Goal: Task Accomplishment & Management: Use online tool/utility

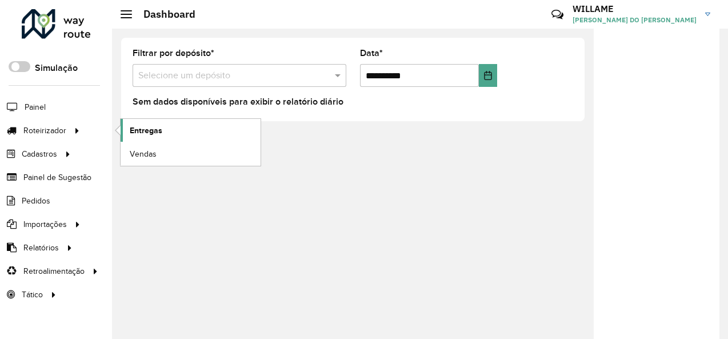
click at [139, 121] on link "Entregas" at bounding box center [191, 130] width 140 height 23
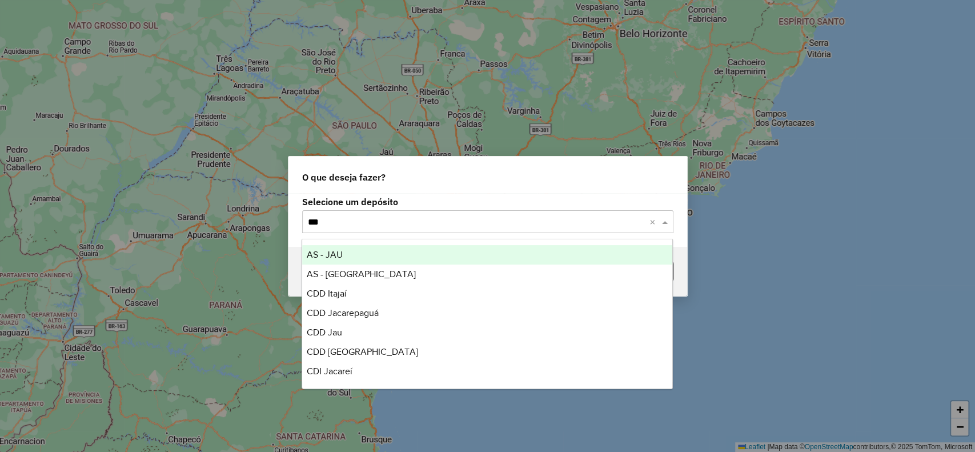
type input "****"
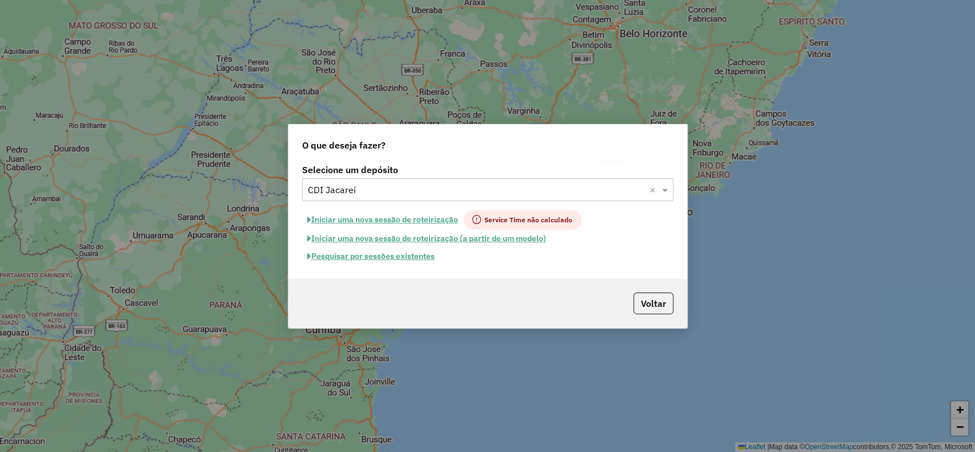
click at [385, 213] on button "Iniciar uma nova sessão de roteirização" at bounding box center [382, 219] width 161 height 19
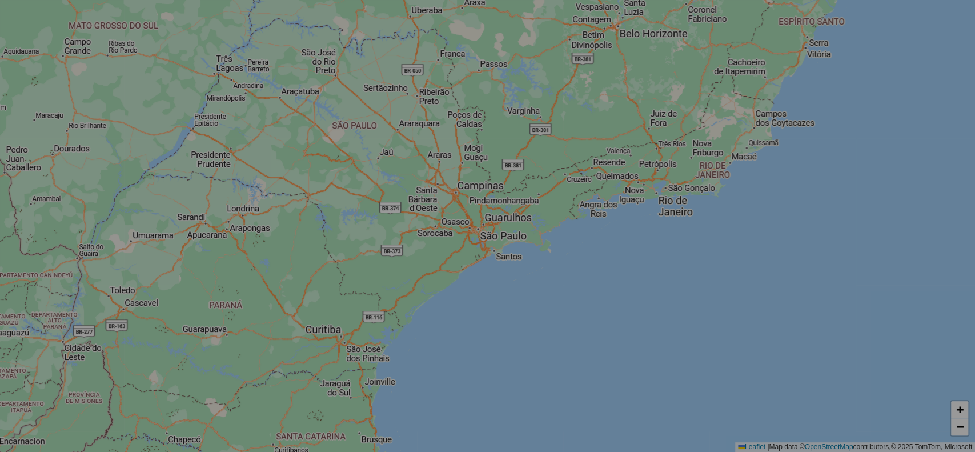
select select "*"
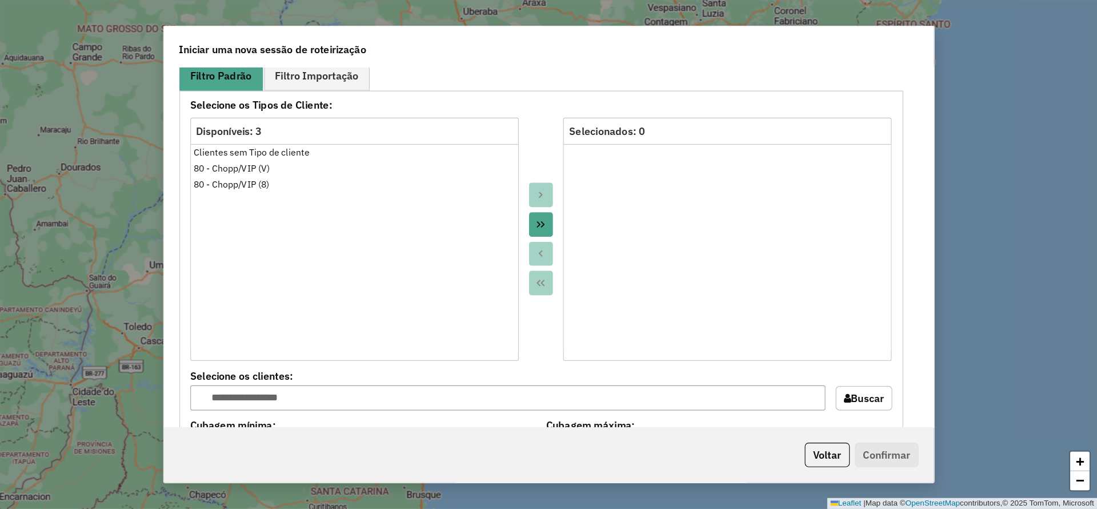
scroll to position [1066, 0]
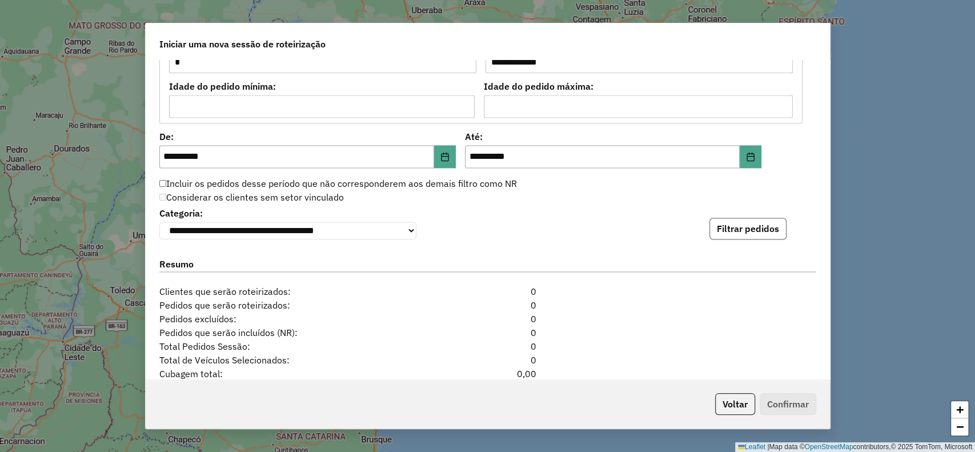
click at [731, 228] on button "Filtrar pedidos" at bounding box center [748, 229] width 77 height 22
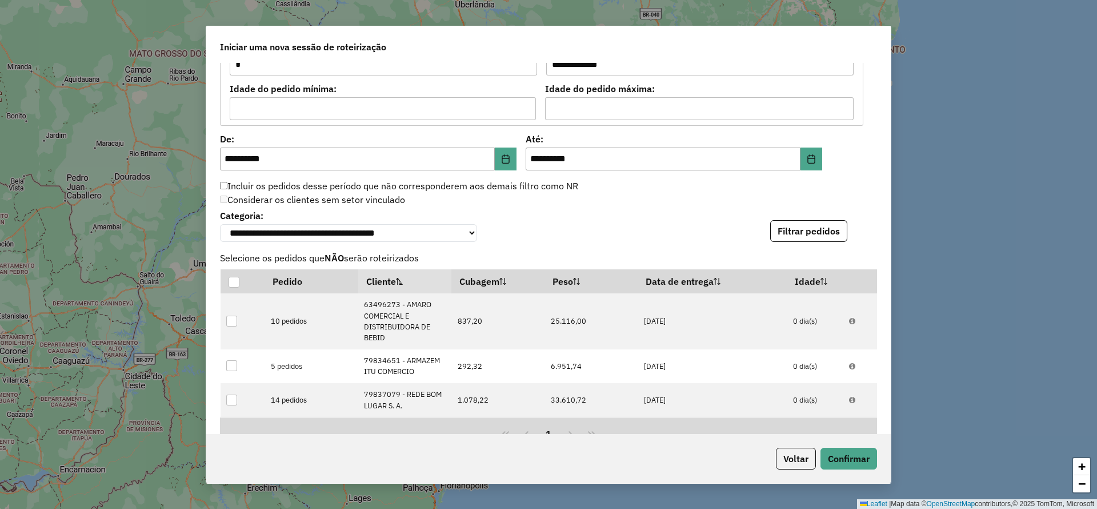
drag, startPoint x: 934, startPoint y: 14, endPoint x: 652, endPoint y: 207, distance: 341.7
click at [649, 202] on div "Considerar os clientes sem setor vinculado" at bounding box center [541, 200] width 657 height 14
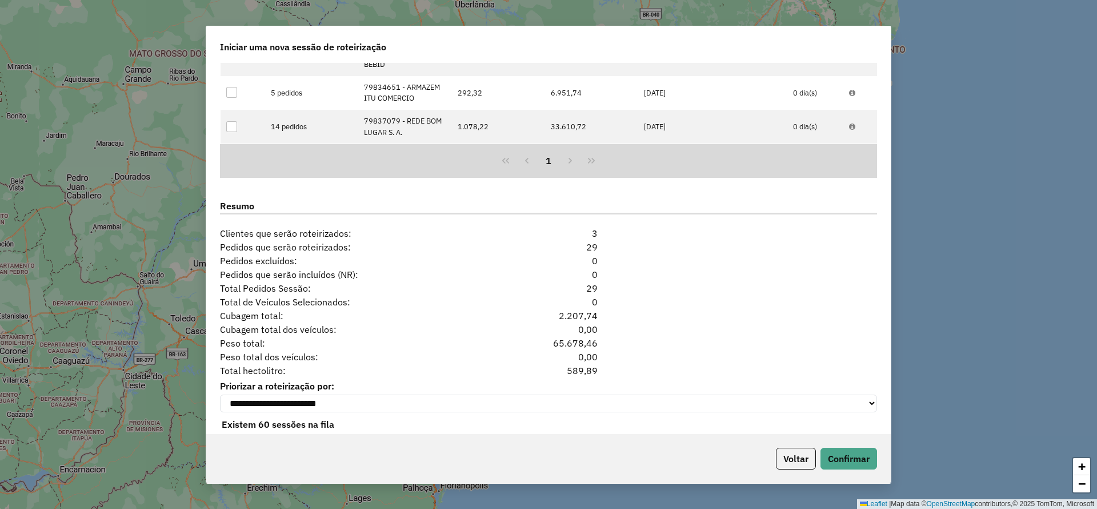
scroll to position [1363, 0]
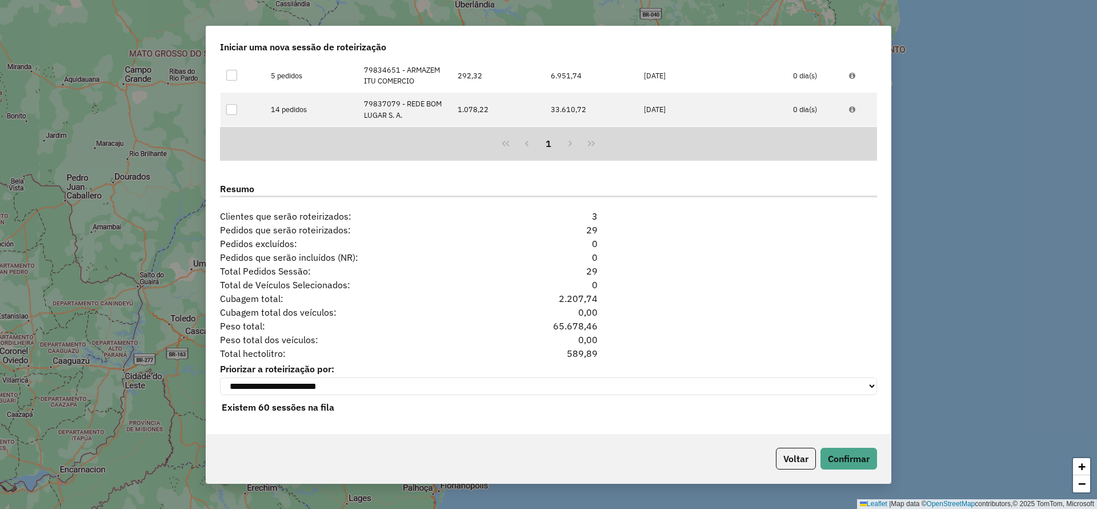
click at [731, 338] on div "Voltar Confirmar" at bounding box center [548, 458] width 685 height 49
click at [731, 338] on button "Confirmar" at bounding box center [849, 458] width 57 height 22
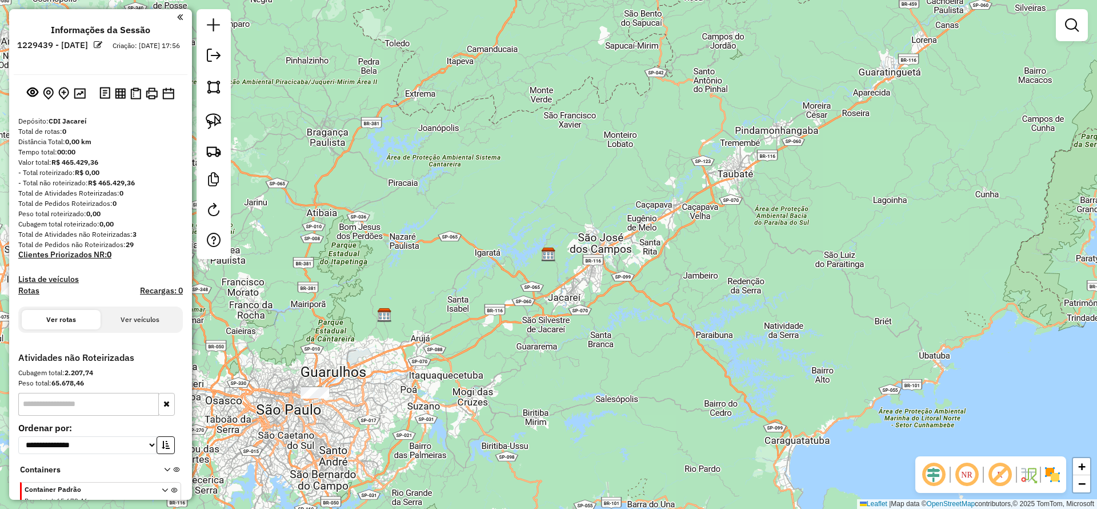
drag, startPoint x: 614, startPoint y: 262, endPoint x: 861, endPoint y: 230, distance: 248.3
click at [731, 235] on div "Janela de atendimento Grade de atendimento Capacidade Transportadoras Veículos …" at bounding box center [548, 254] width 1097 height 509
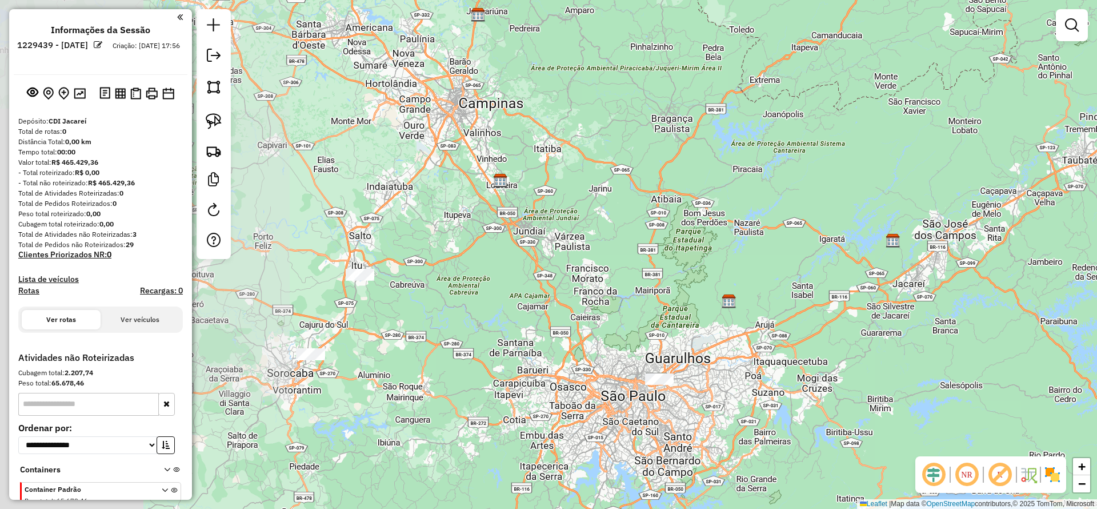
drag, startPoint x: 577, startPoint y: 245, endPoint x: 669, endPoint y: 247, distance: 91.5
click at [671, 249] on div "Janela de atendimento Grade de atendimento Capacidade Transportadoras Veículos …" at bounding box center [548, 254] width 1097 height 509
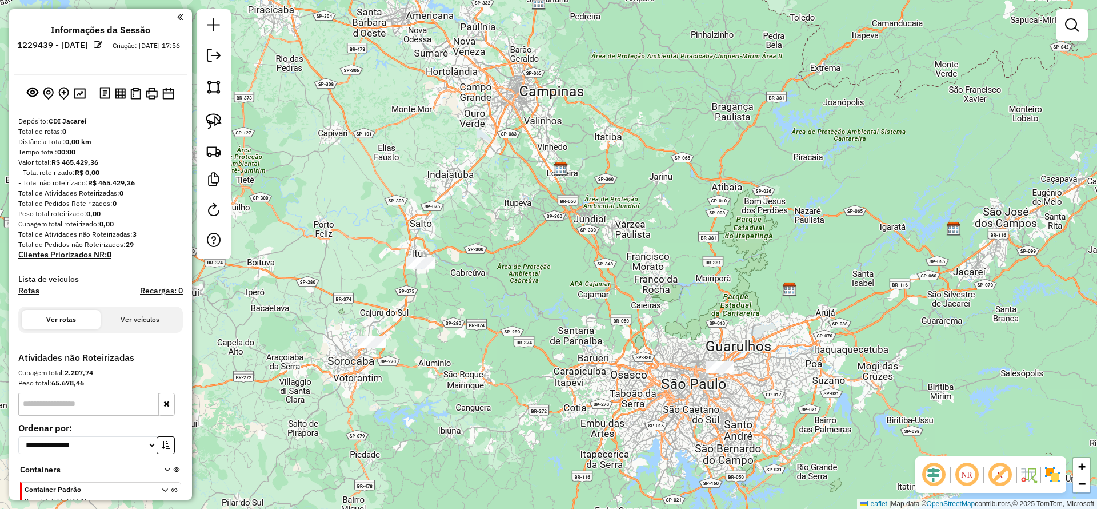
drag, startPoint x: 410, startPoint y: 273, endPoint x: 413, endPoint y: 260, distance: 12.9
click at [411, 268] on div "Janela de atendimento Grade de atendimento Capacidade Transportadoras Veículos …" at bounding box center [548, 254] width 1097 height 509
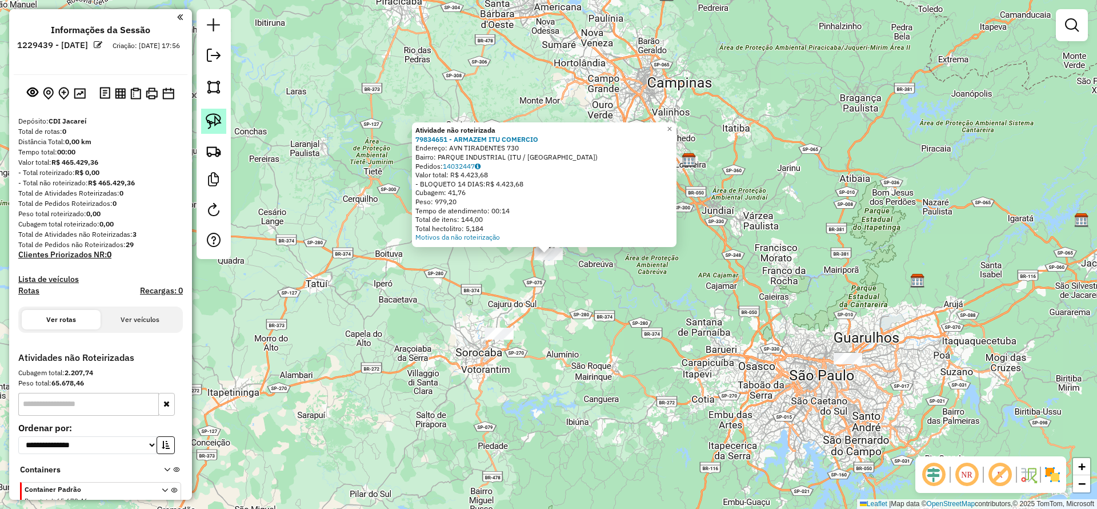
click at [215, 123] on img at bounding box center [214, 121] width 16 height 16
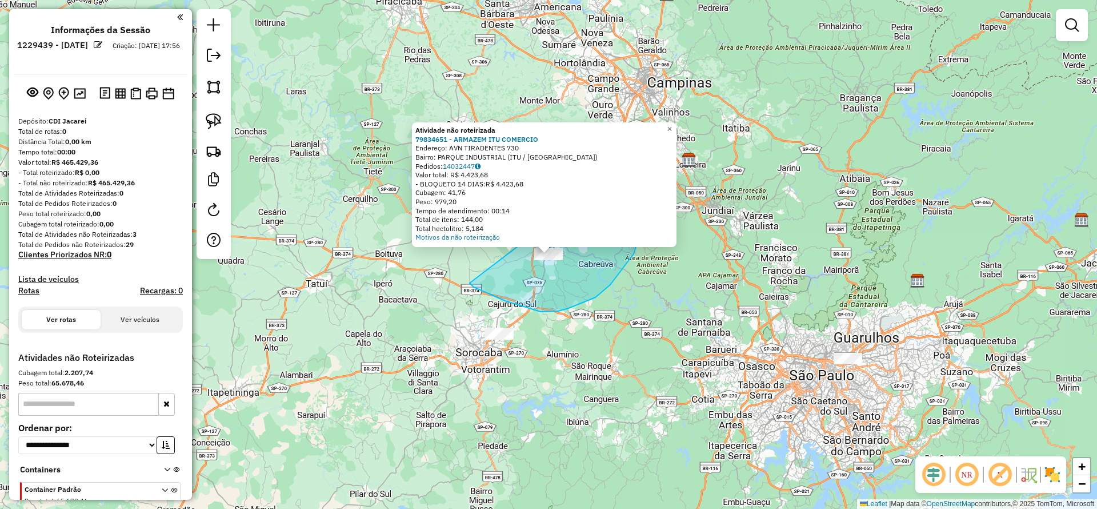
drag, startPoint x: 470, startPoint y: 283, endPoint x: 634, endPoint y: 157, distance: 207.1
click at [634, 157] on div "Atividade não roteirizada 79834651 - ARMAZEM ITU COMERCIO Endereço: AVN TIRADEN…" at bounding box center [548, 254] width 1097 height 509
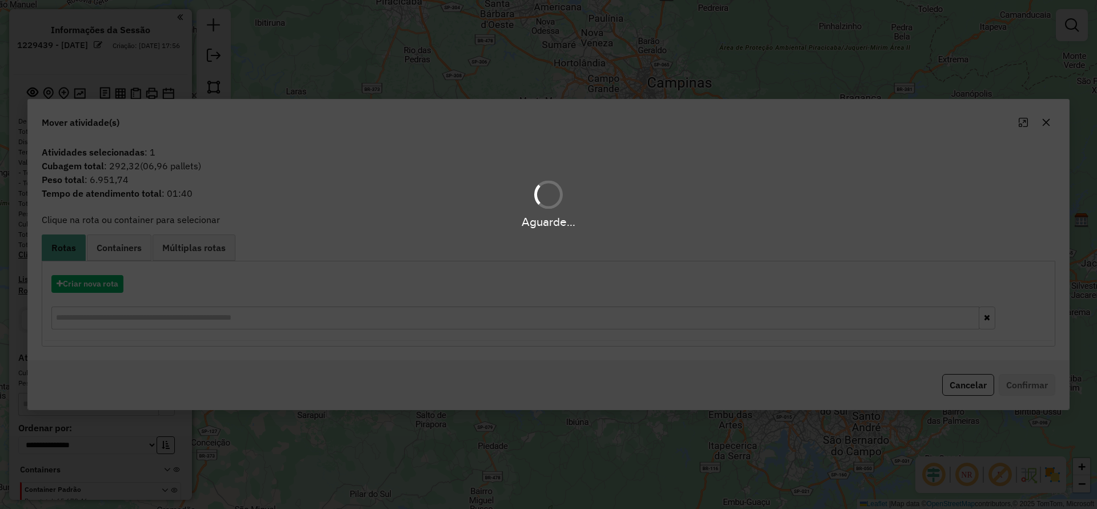
click at [102, 283] on div "Aguarde..." at bounding box center [548, 254] width 1097 height 509
click at [105, 281] on hb-app "**********" at bounding box center [548, 254] width 1097 height 509
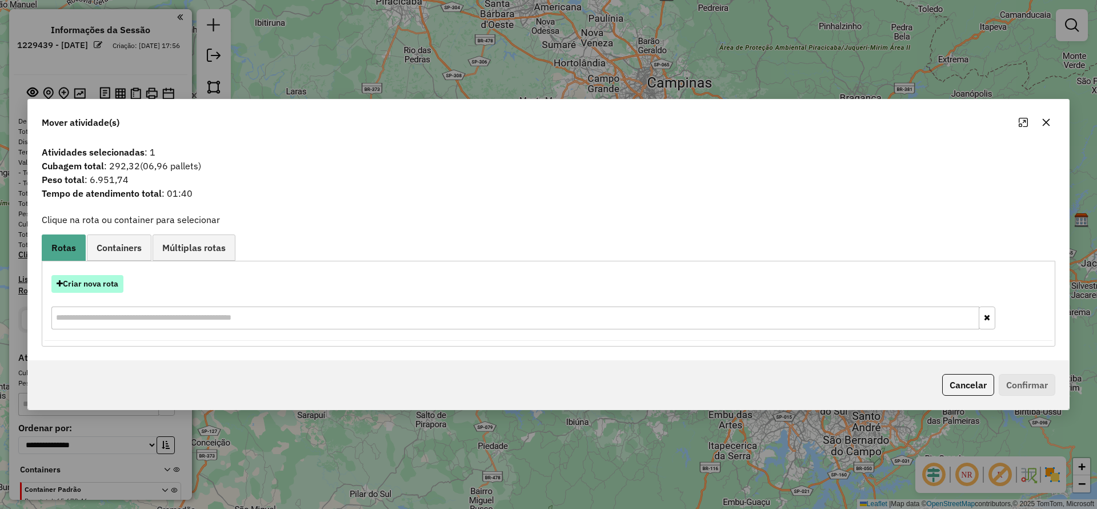
click at [105, 281] on button "Criar nova rota" at bounding box center [87, 284] width 72 height 18
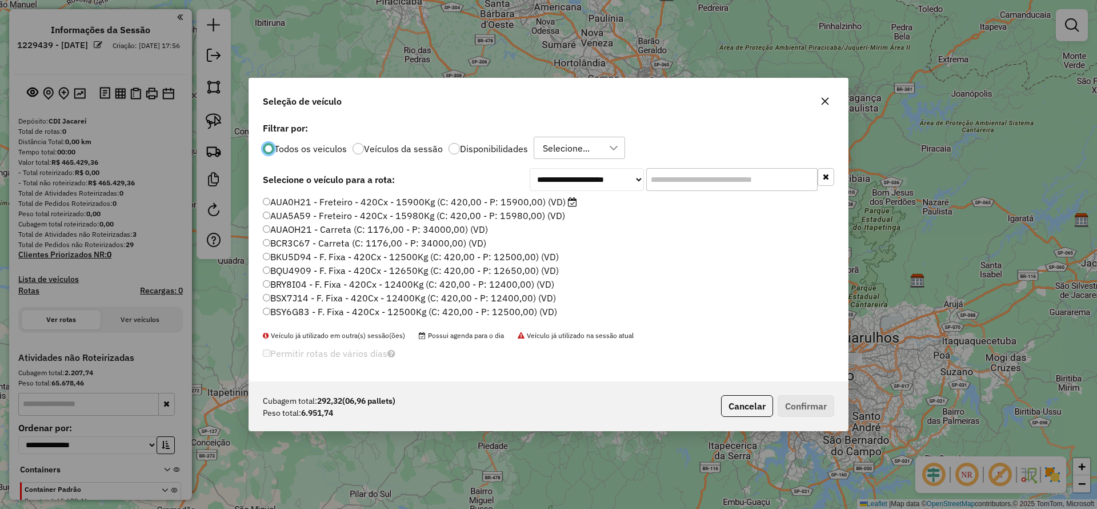
scroll to position [6, 3]
click at [671, 184] on input "text" at bounding box center [731, 179] width 171 height 23
paste input "*******"
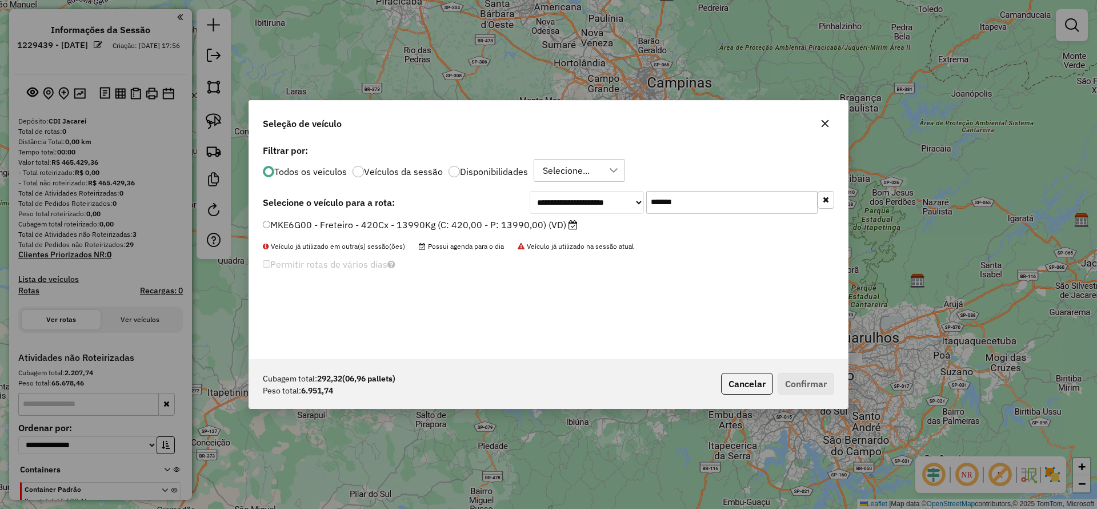
type input "*******"
click at [469, 219] on label "MKE6G00 - Freteiro - 420Cx - 13990Kg (C: 420,00 - P: 13990,00) (VD)" at bounding box center [420, 225] width 315 height 14
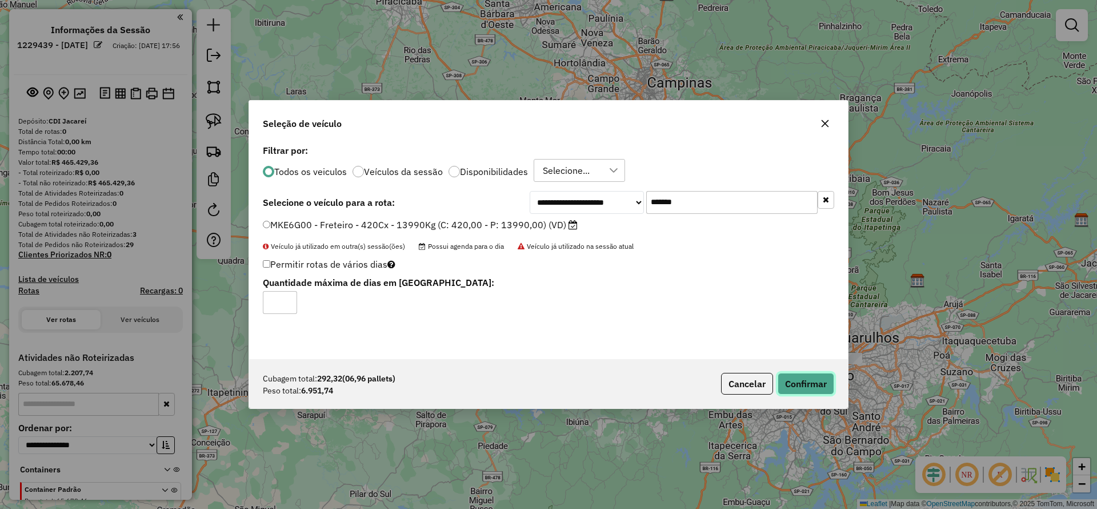
click at [731, 338] on button "Confirmar" at bounding box center [806, 384] width 57 height 22
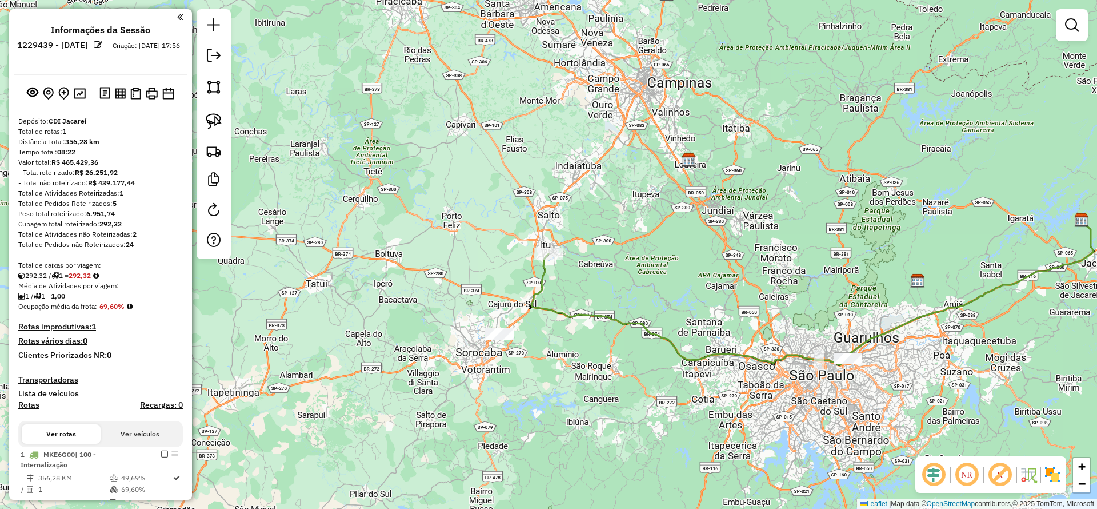
click at [495, 338] on div "Janela de atendimento Grade de atendimento Capacidade Transportadoras Veículos …" at bounding box center [548, 254] width 1097 height 509
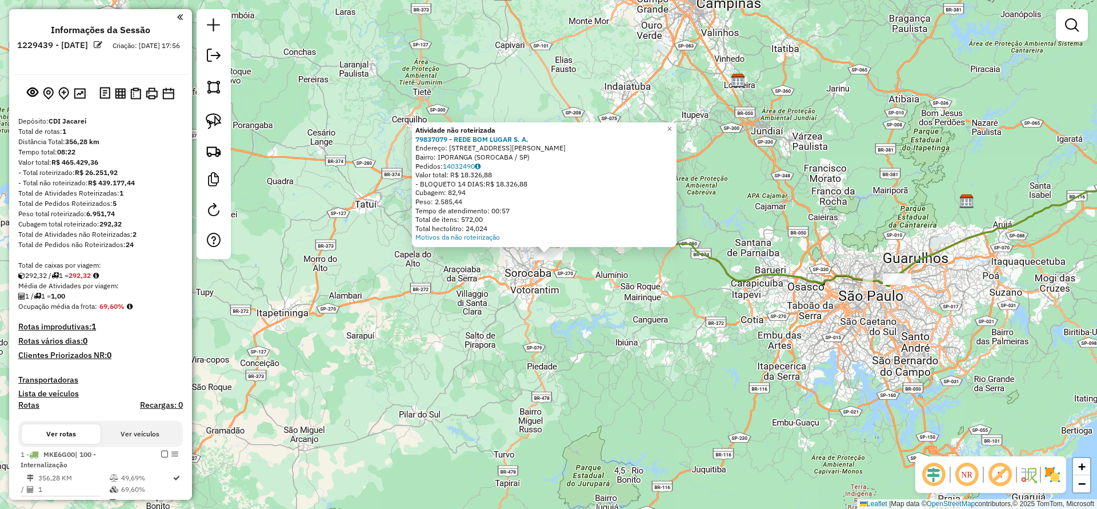
drag, startPoint x: 333, startPoint y: 231, endPoint x: 618, endPoint y: 278, distance: 288.9
click at [333, 231] on div "Atividade não roteirizada 79837079 - REDE BOM LUGAR S. A. Endereço: AV HOLLINGS…" at bounding box center [548, 254] width 1097 height 509
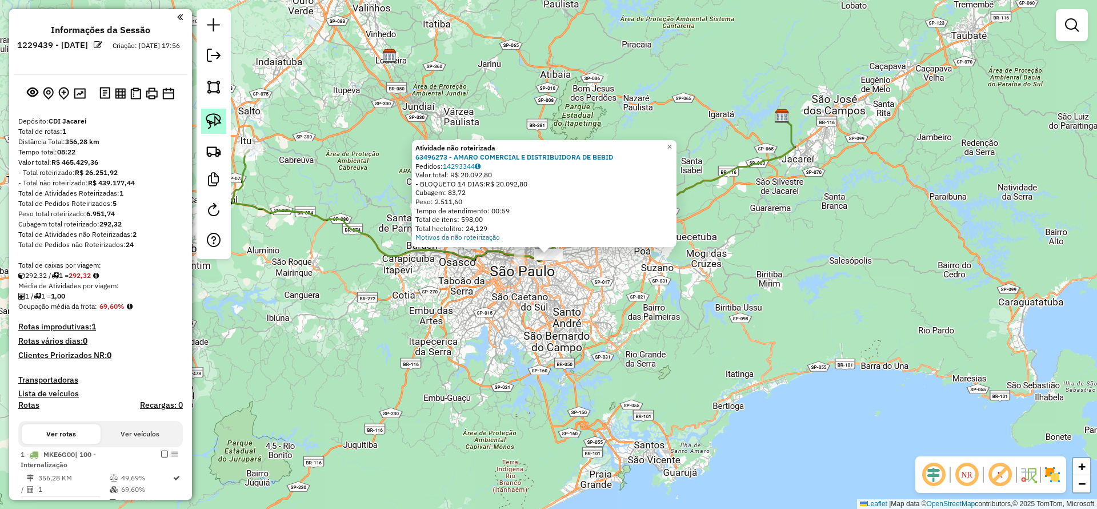
click at [211, 119] on img at bounding box center [214, 121] width 16 height 16
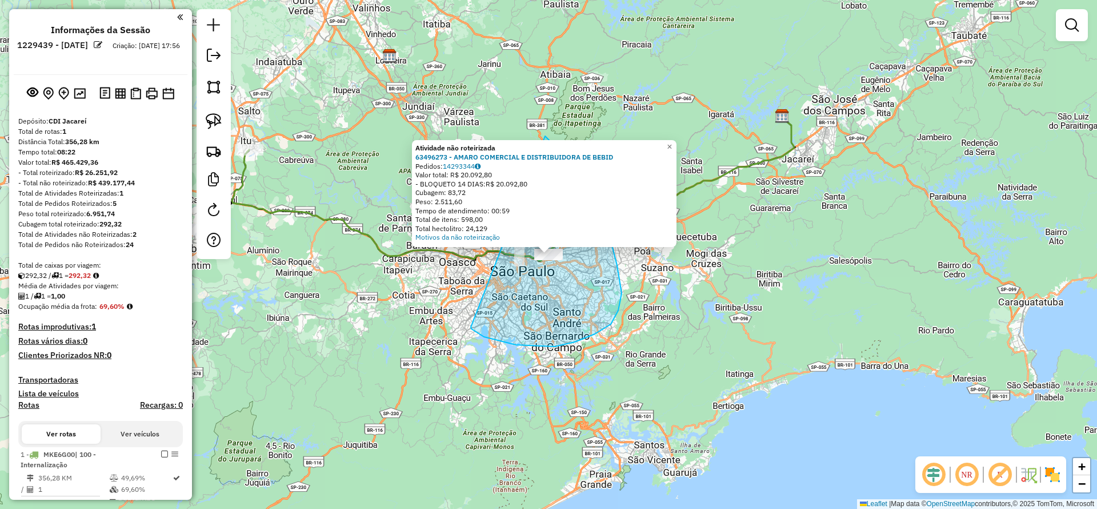
drag, startPoint x: 516, startPoint y: 345, endPoint x: 545, endPoint y: 136, distance: 210.6
click at [545, 136] on div "Atividade não roteirizada 63496273 - AMARO COMERCIAL E DISTRIBUIDORA DE BEBID P…" at bounding box center [548, 254] width 1097 height 509
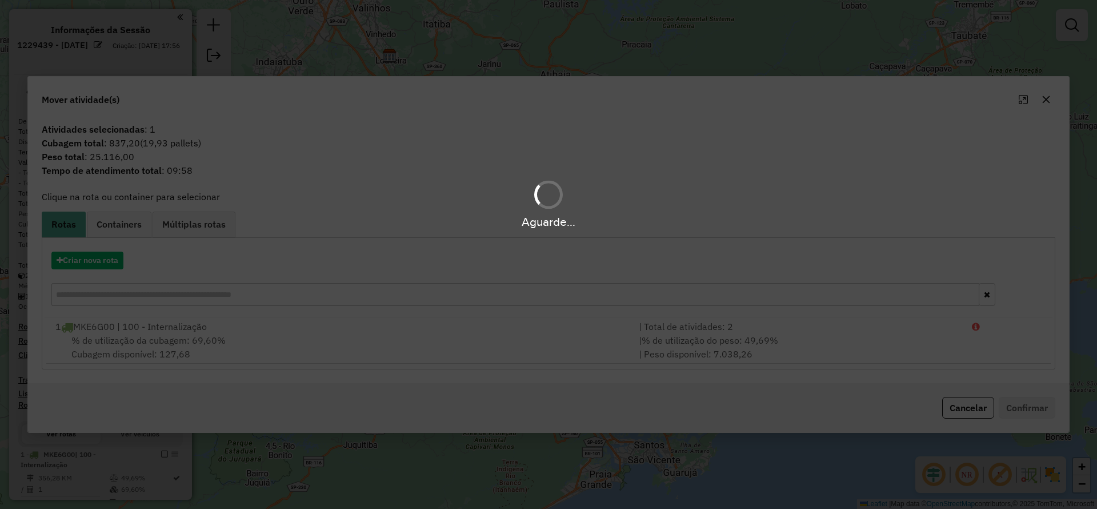
click at [109, 264] on hb-app "Aguarde... Pop-up bloqueado! Seu navegador bloqueou automáticamente a abertura …" at bounding box center [548, 254] width 1097 height 509
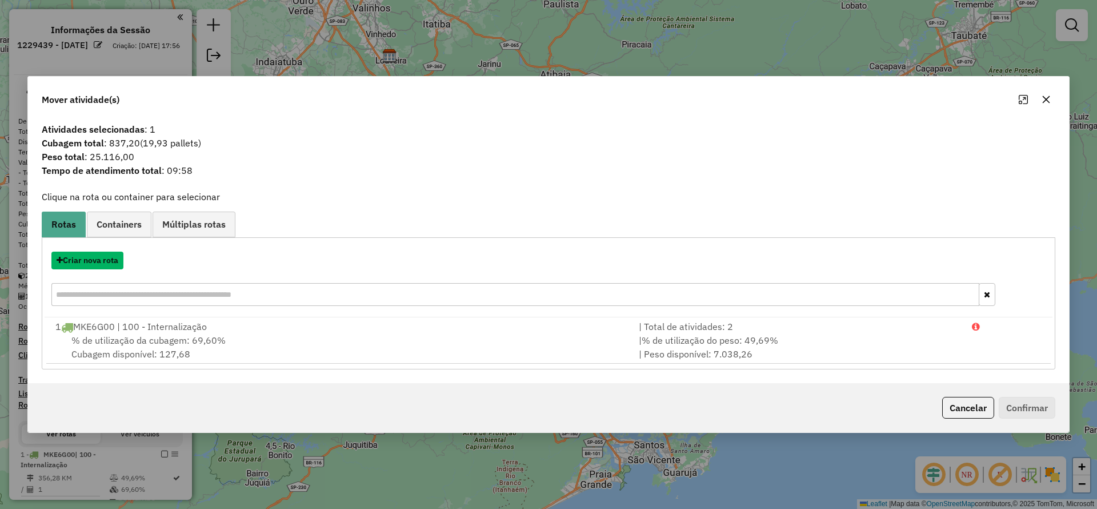
click at [109, 264] on button "Criar nova rota" at bounding box center [87, 260] width 72 height 18
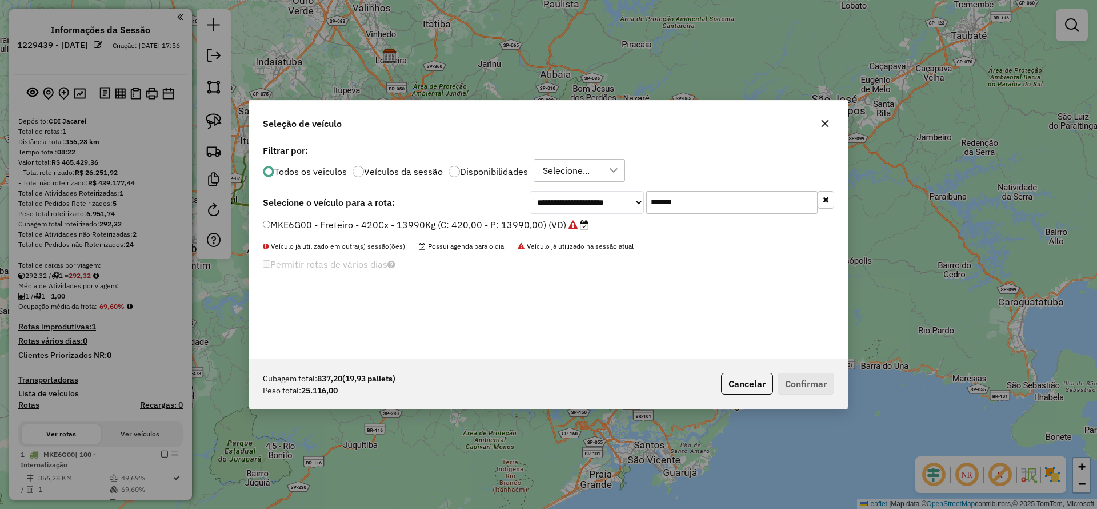
drag, startPoint x: 689, startPoint y: 210, endPoint x: 491, endPoint y: 231, distance: 198.3
click at [493, 231] on div "**********" at bounding box center [548, 250] width 599 height 217
paste input "text"
type input "*******"
click at [444, 217] on div "**********" at bounding box center [548, 250] width 599 height 217
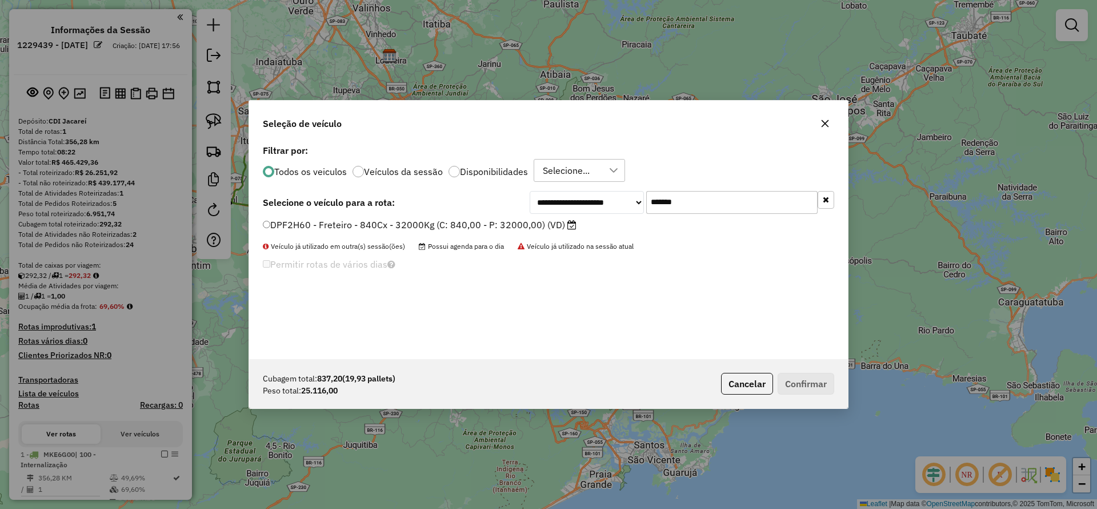
click at [450, 223] on label "DPF2H60 - Freteiro - 840Cx - 32000Kg (C: 840,00 - P: 32000,00) (VD)" at bounding box center [420, 225] width 314 height 14
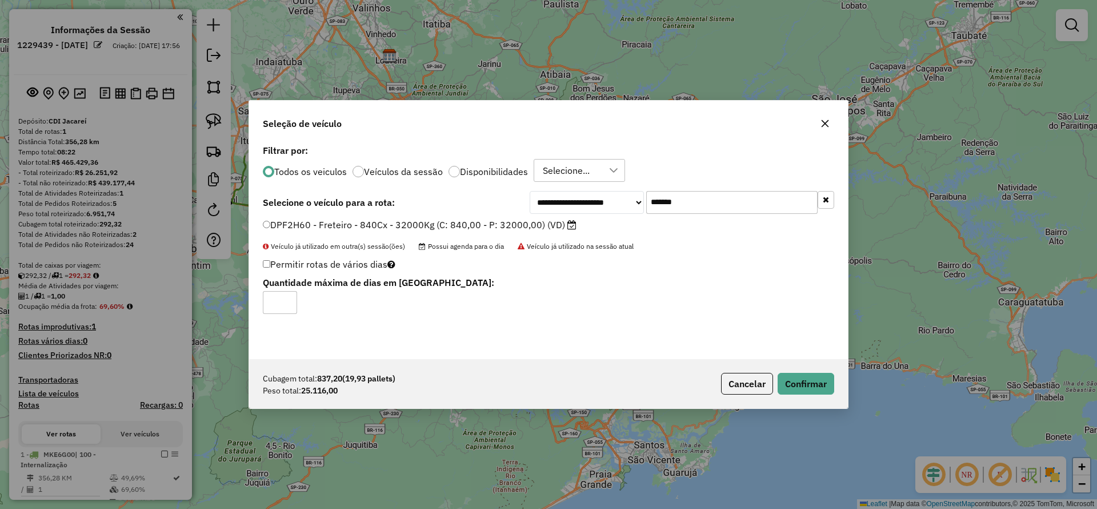
click at [731, 338] on div "Cubagem total: 837,20 (19,93 pallets) Peso total: 25.116,00 Cancelar Confirmar" at bounding box center [548, 383] width 599 height 49
click at [731, 338] on button "Confirmar" at bounding box center [806, 384] width 57 height 22
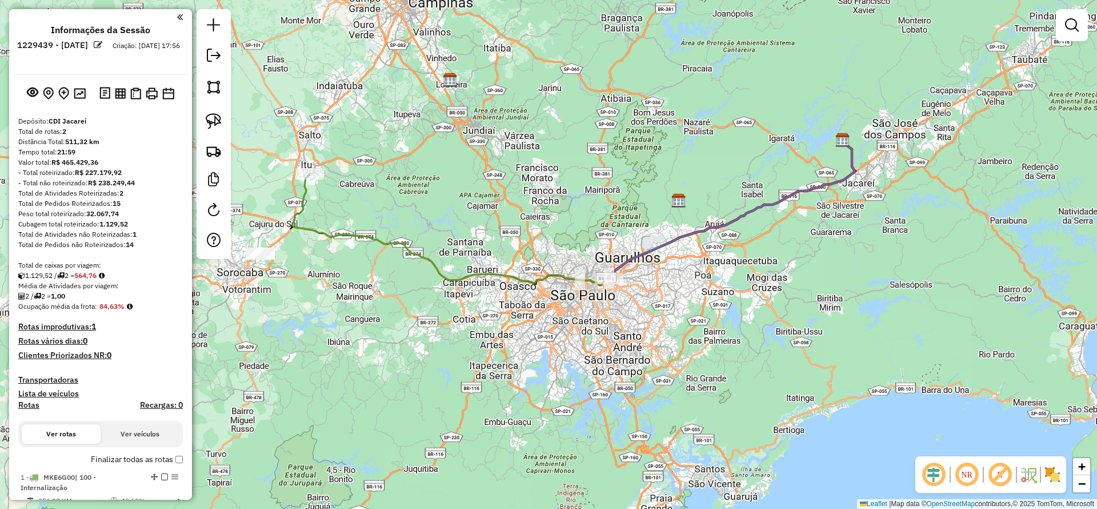
drag, startPoint x: 410, startPoint y: 294, endPoint x: 512, endPoint y: 347, distance: 114.8
click at [512, 338] on div "Janela de atendimento Grade de atendimento Capacidade Transportadoras Veículos …" at bounding box center [548, 254] width 1097 height 509
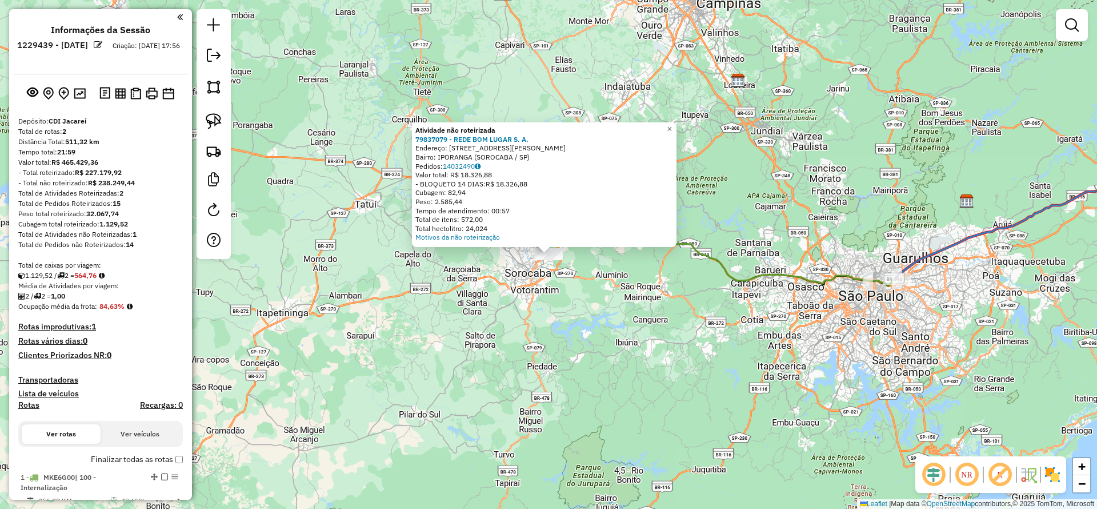
click at [340, 309] on div "Atividade não roteirizada 79837079 - REDE BOM LUGAR S. A. Endereço: AV HOLLINGS…" at bounding box center [548, 254] width 1097 height 509
click at [206, 123] on img at bounding box center [214, 121] width 16 height 16
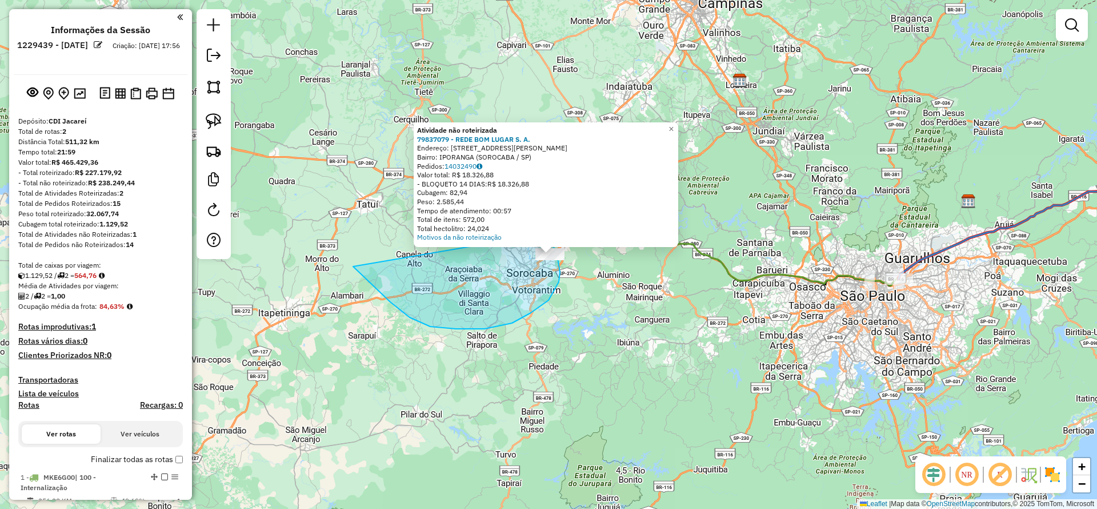
drag, startPoint x: 357, startPoint y: 270, endPoint x: 483, endPoint y: 258, distance: 126.9
click at [550, 233] on div "Atividade não roteirizada 79837079 - REDE BOM LUGAR S. A. Endereço: AV HOLLINGS…" at bounding box center [548, 254] width 1097 height 509
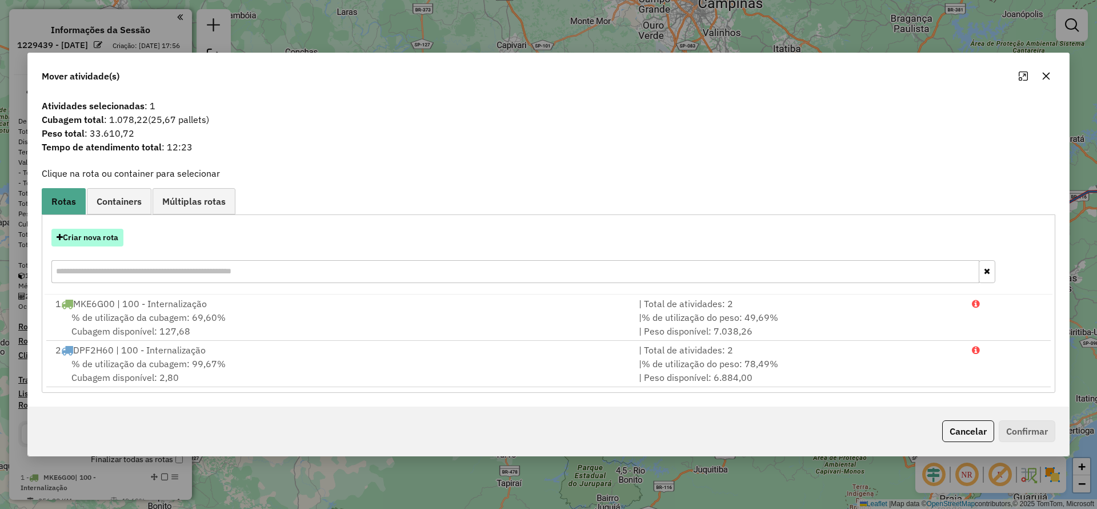
click at [113, 241] on button "Criar nova rota" at bounding box center [87, 238] width 72 height 18
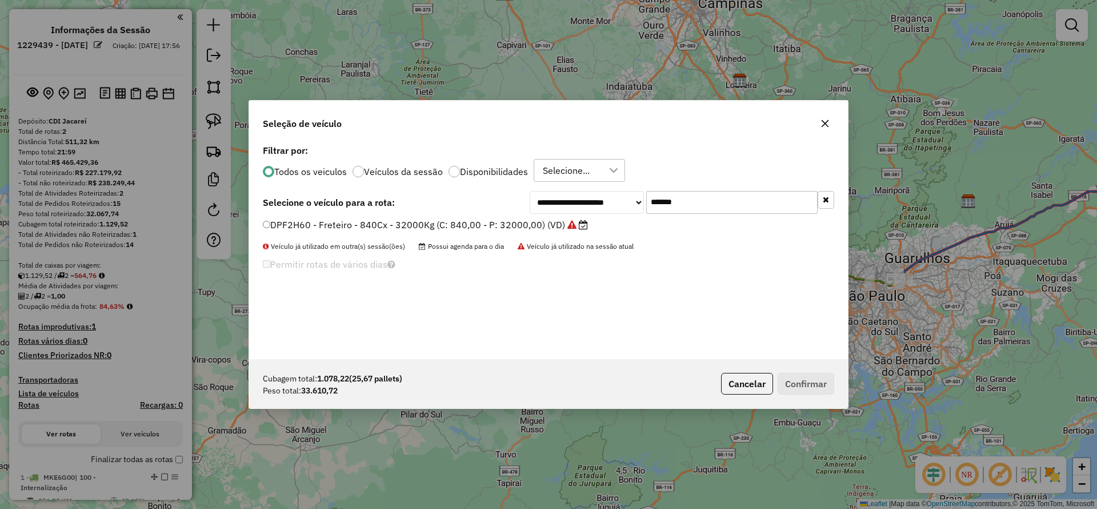
drag, startPoint x: 691, startPoint y: 205, endPoint x: 453, endPoint y: 223, distance: 239.0
click at [453, 223] on div "**********" at bounding box center [548, 250] width 599 height 217
paste input "text"
type input "*******"
click at [433, 223] on label "DPB8G21 - Freteiro - 1176Cx - 35000Kg (C: 1176,00 - P: 35000,00) (VD)" at bounding box center [426, 225] width 326 height 14
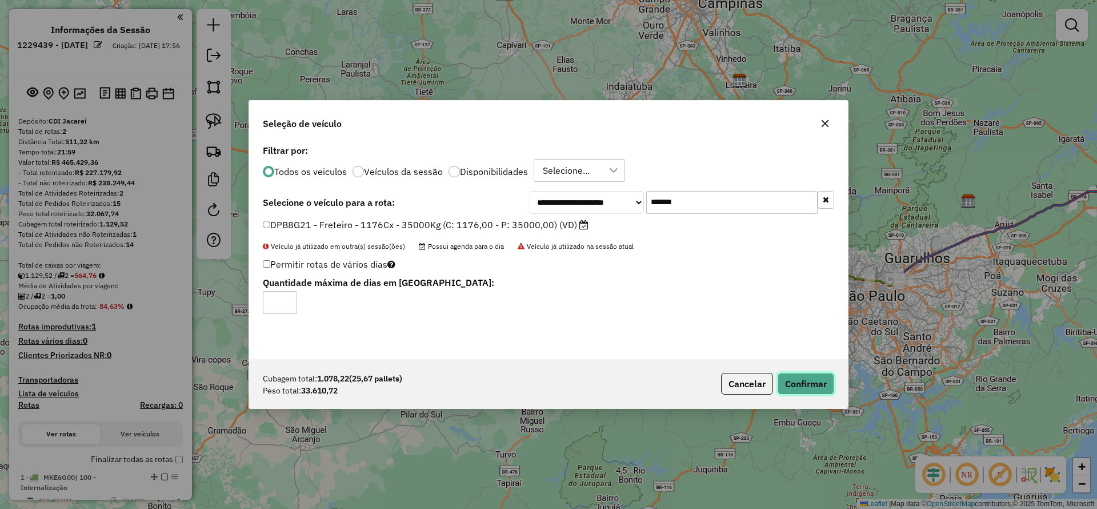
click at [731, 338] on button "Confirmar" at bounding box center [806, 384] width 57 height 22
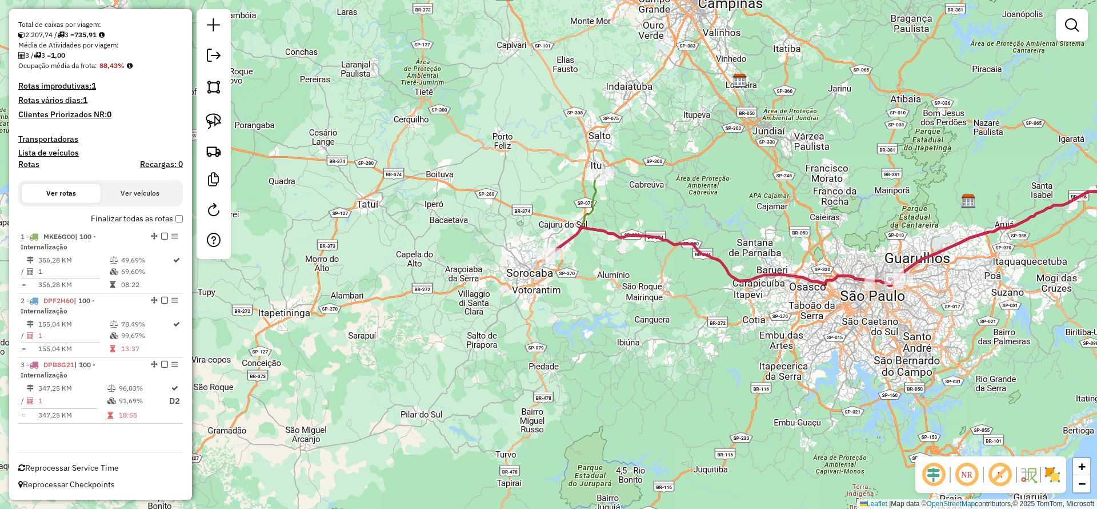
scroll to position [93, 0]
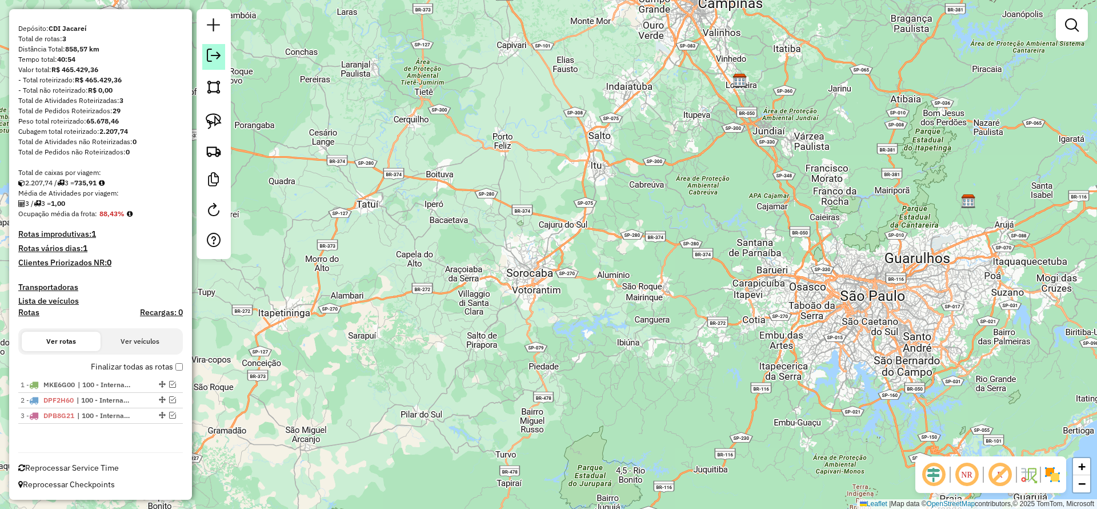
click at [209, 56] on em at bounding box center [214, 56] width 14 height 14
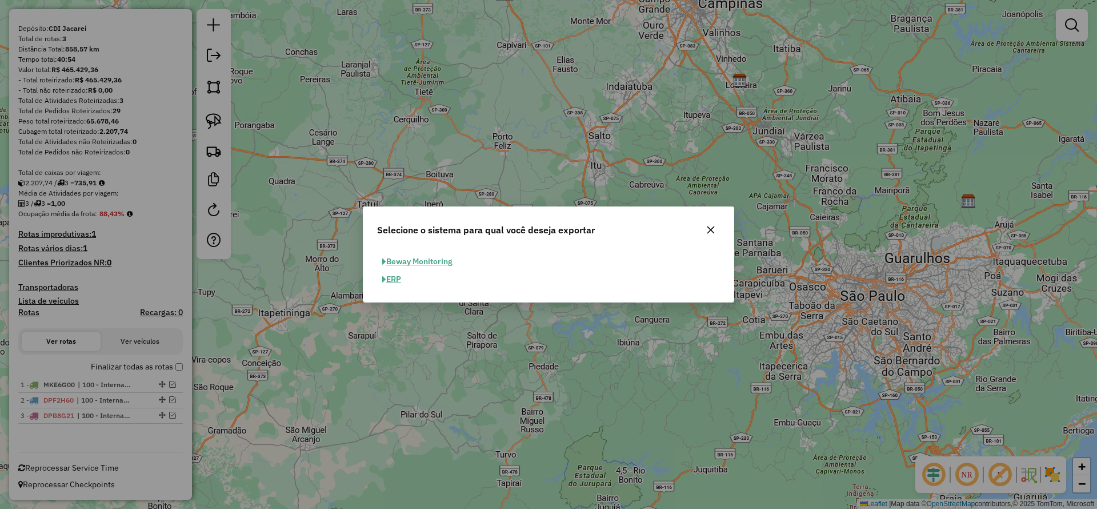
click at [398, 274] on button "ERP" at bounding box center [391, 279] width 29 height 18
select select "**"
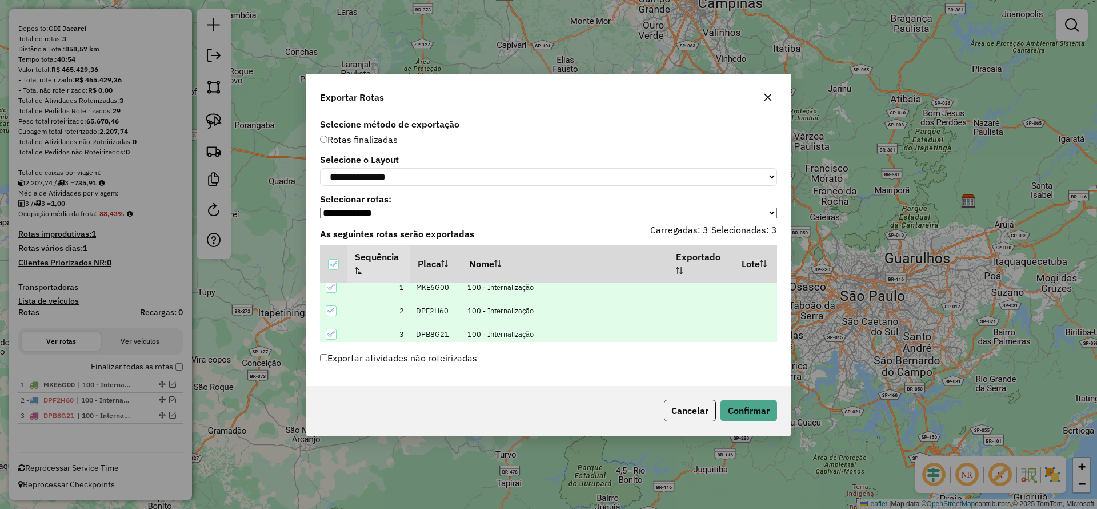
scroll to position [11, 0]
click at [731, 338] on button "Confirmar" at bounding box center [749, 410] width 57 height 22
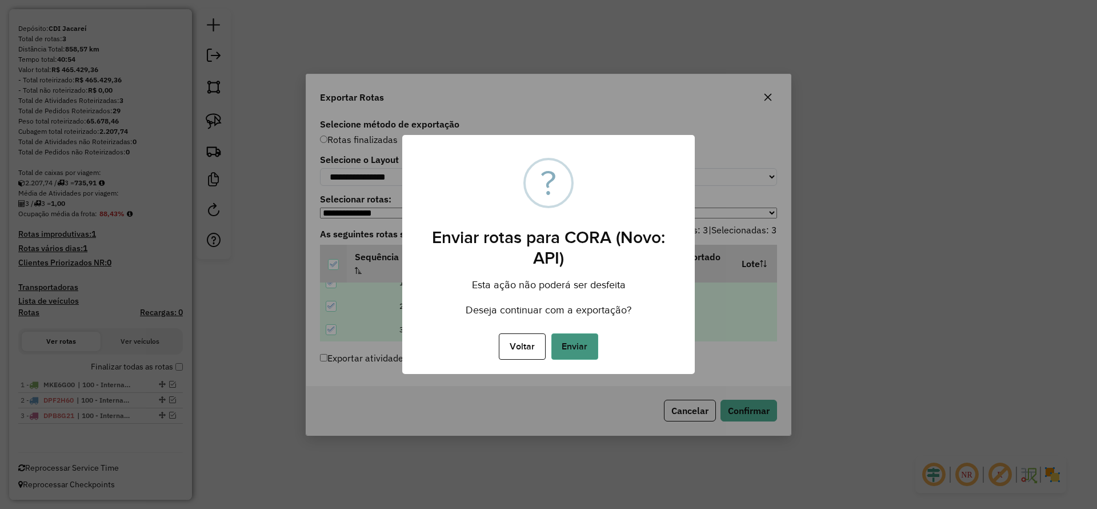
click at [589, 338] on button "Enviar" at bounding box center [574, 346] width 47 height 26
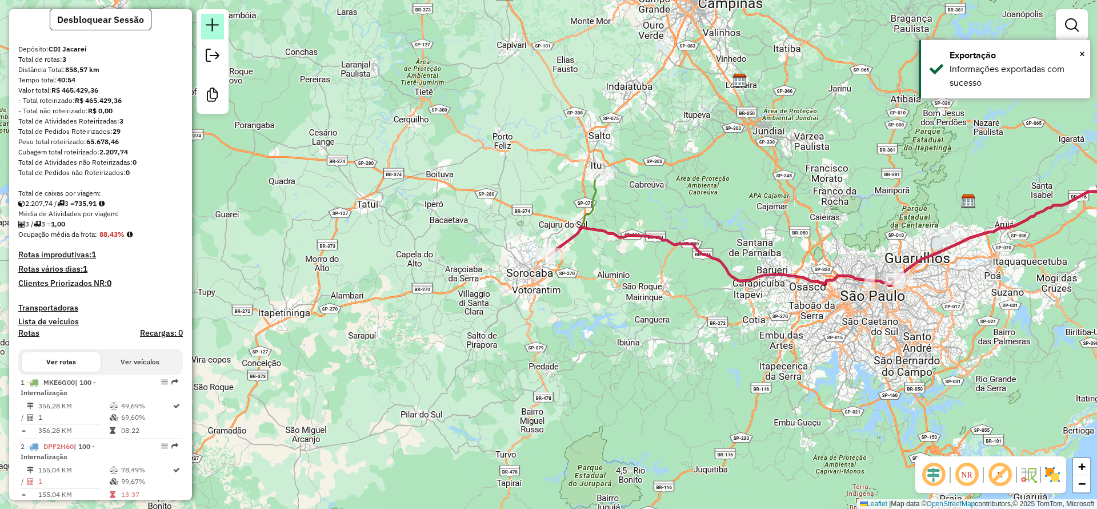
click at [211, 26] on em at bounding box center [213, 25] width 14 height 14
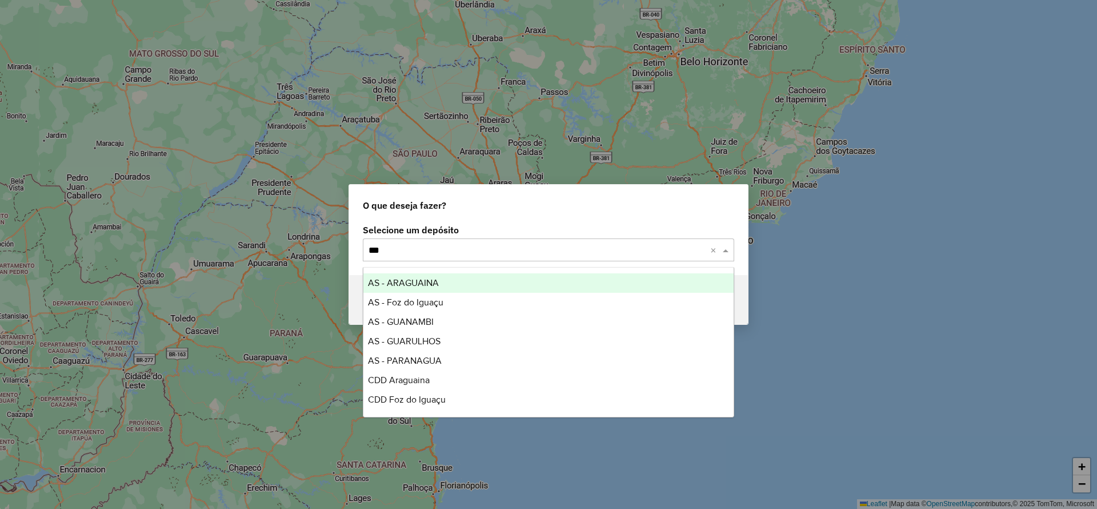
type input "****"
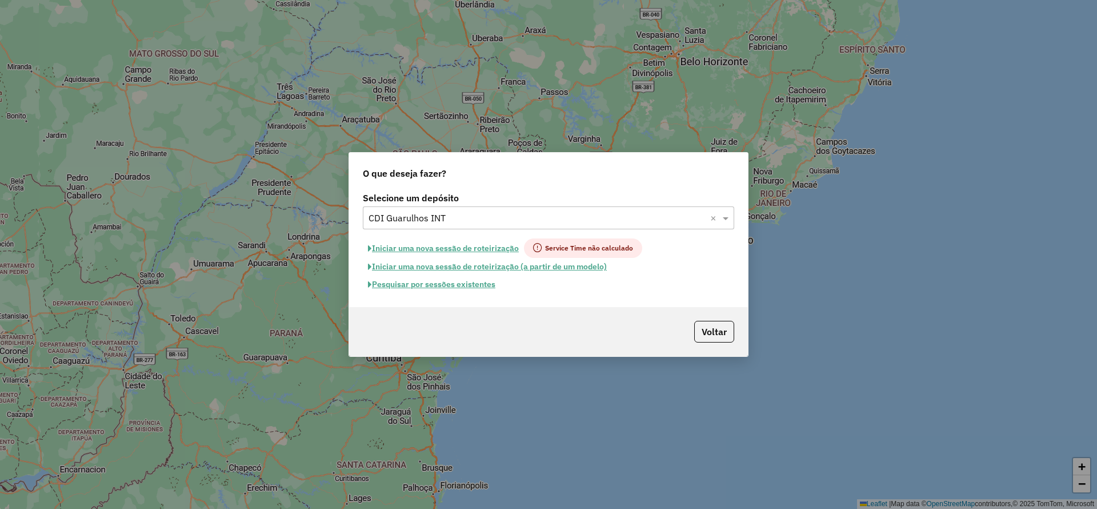
click at [418, 251] on button "Iniciar uma nova sessão de roteirização" at bounding box center [443, 247] width 161 height 19
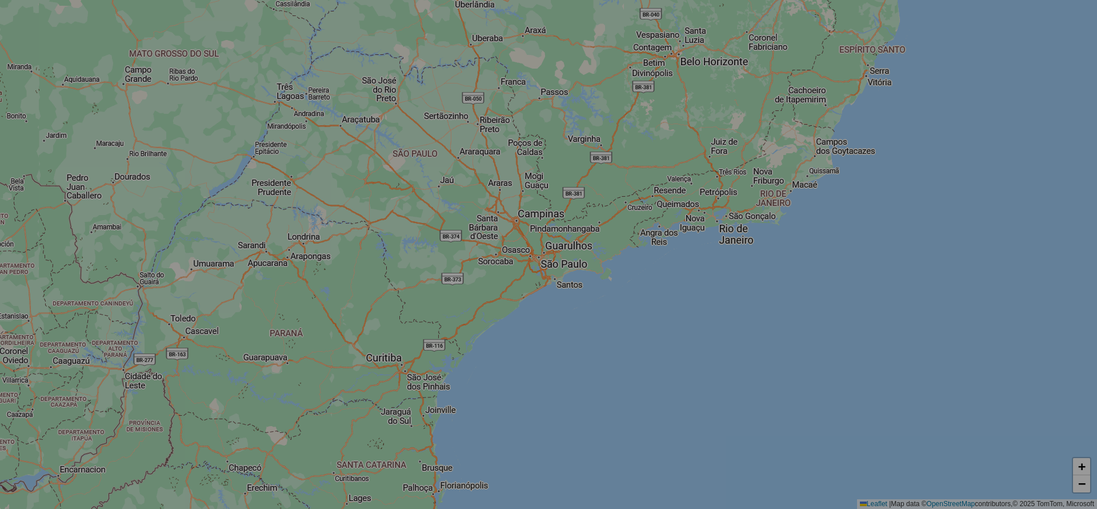
select select "*"
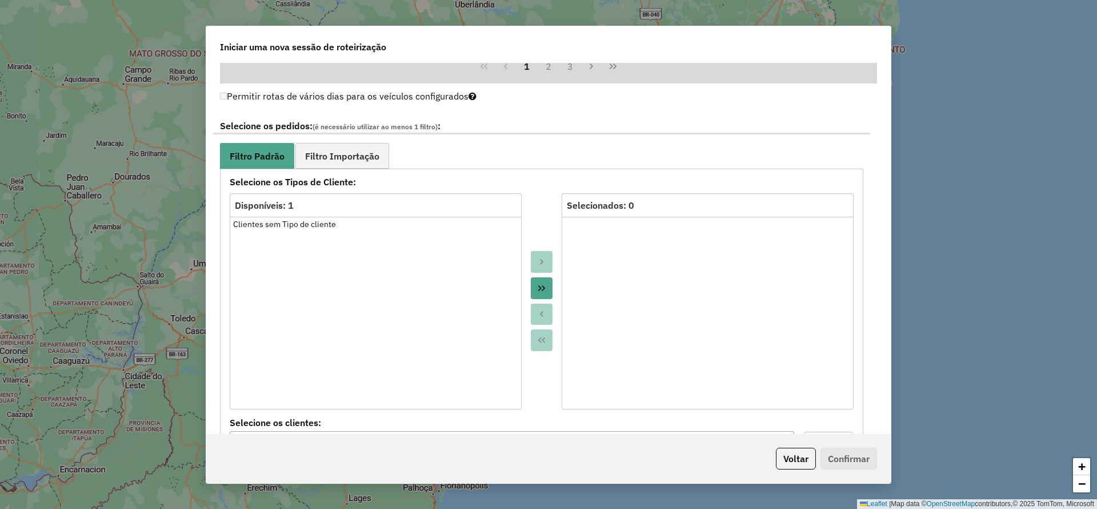
scroll to position [1114, 0]
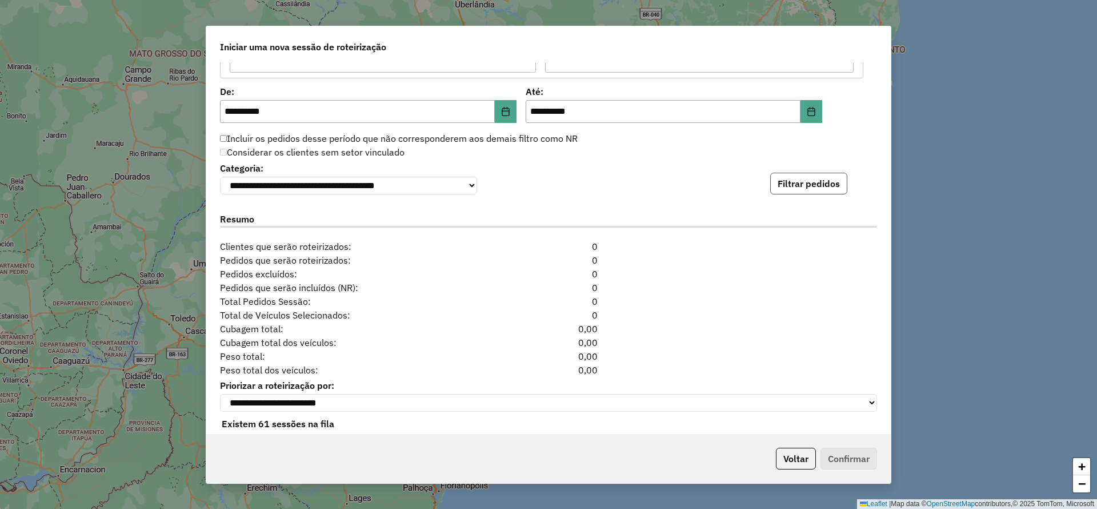
click at [731, 190] on button "Filtrar pedidos" at bounding box center [808, 184] width 77 height 22
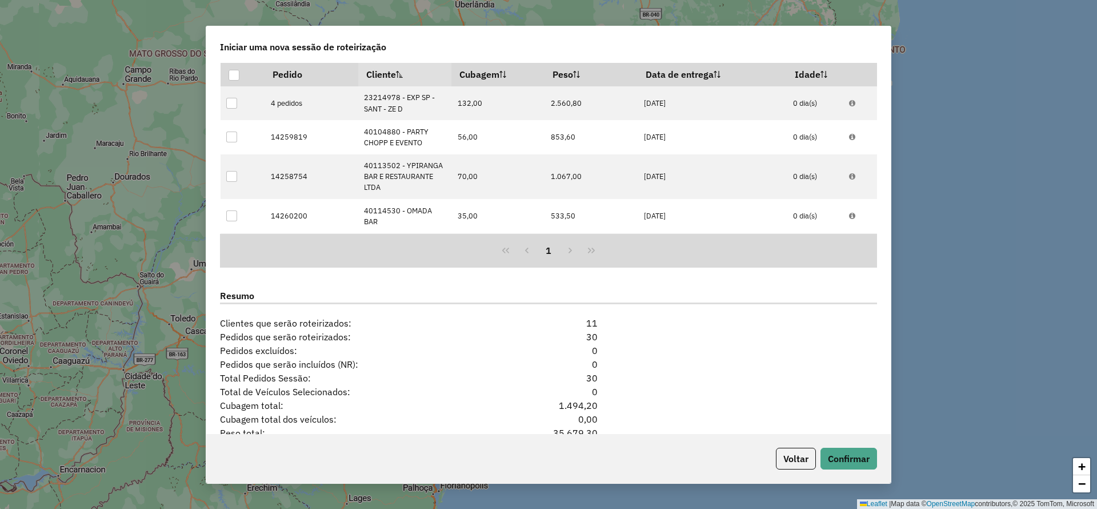
scroll to position [1386, 0]
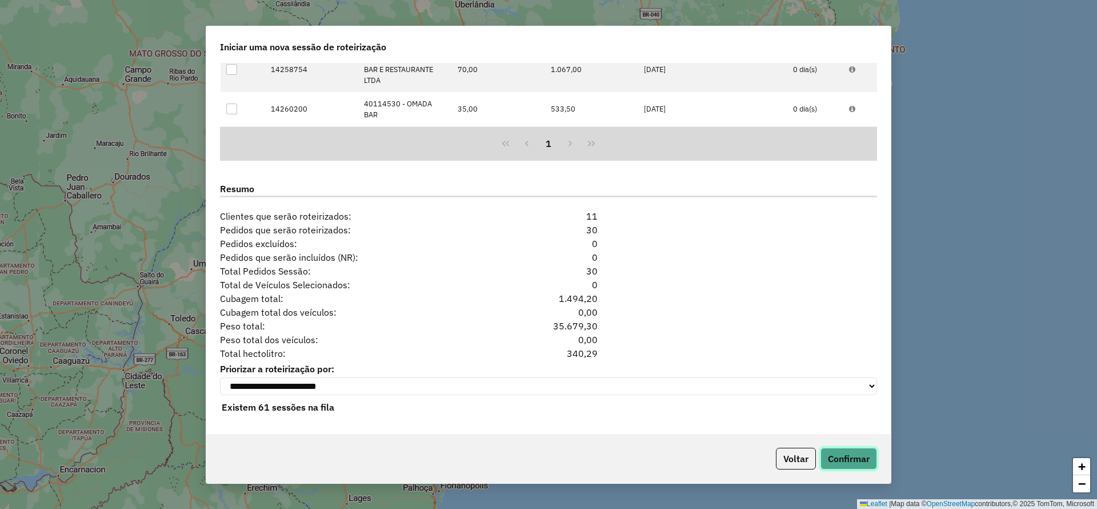
click at [731, 338] on button "Confirmar" at bounding box center [849, 458] width 57 height 22
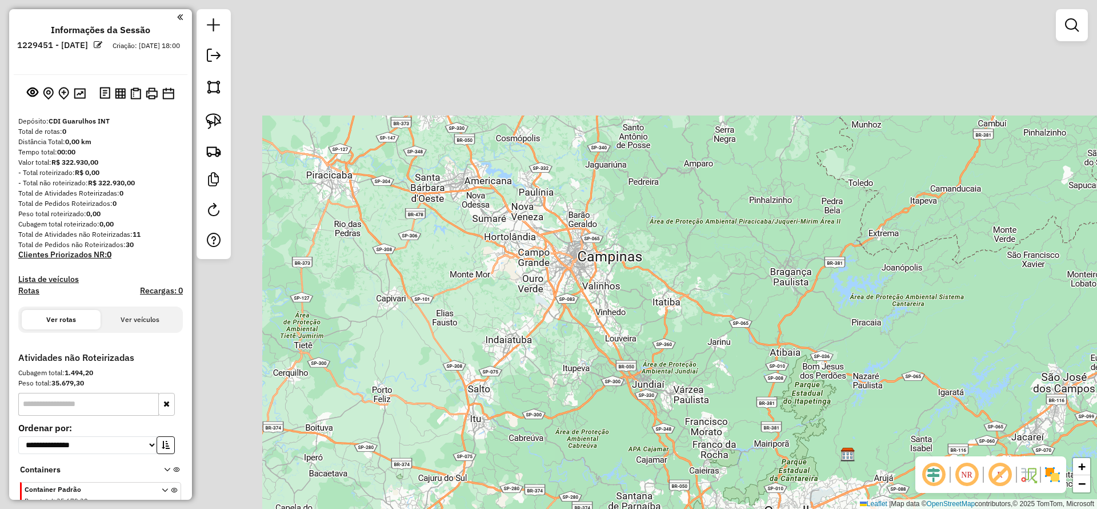
drag, startPoint x: 726, startPoint y: 402, endPoint x: 859, endPoint y: 487, distance: 158.5
click at [731, 338] on div "Janela de atendimento Grade de atendimento Capacidade Transportadoras Veículos …" at bounding box center [548, 254] width 1097 height 509
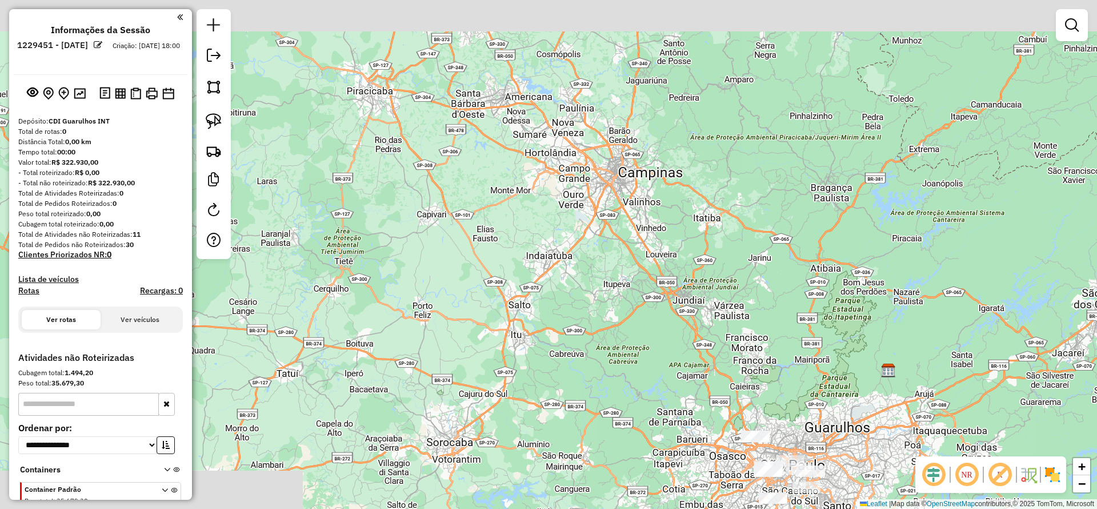
drag, startPoint x: 667, startPoint y: 386, endPoint x: 605, endPoint y: 195, distance: 201.3
click at [605, 195] on div "Janela de atendimento Grade de atendimento Capacidade Transportadoras Veículos …" at bounding box center [548, 254] width 1097 height 509
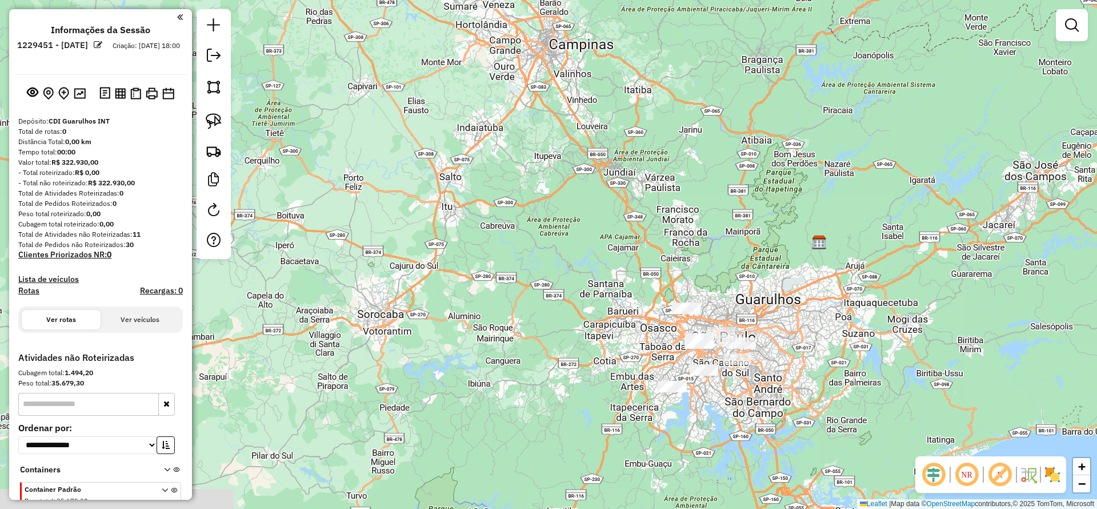
drag, startPoint x: 786, startPoint y: 429, endPoint x: 725, endPoint y: 361, distance: 91.5
click at [725, 338] on div "Janela de atendimento Grade de atendimento Capacidade Transportadoras Veículos …" at bounding box center [548, 254] width 1097 height 509
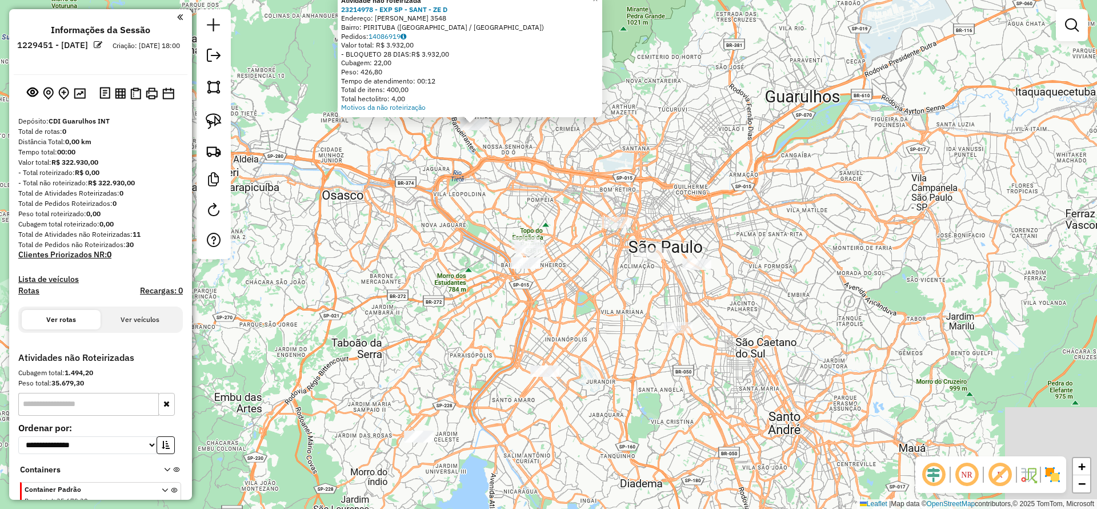
drag, startPoint x: 651, startPoint y: 333, endPoint x: 578, endPoint y: 199, distance: 152.4
click at [578, 199] on div "Atividade não roteirizada 23214978 - EXP SP - SANT - ZE D Endereço: [PERSON_NAM…" at bounding box center [548, 254] width 1097 height 509
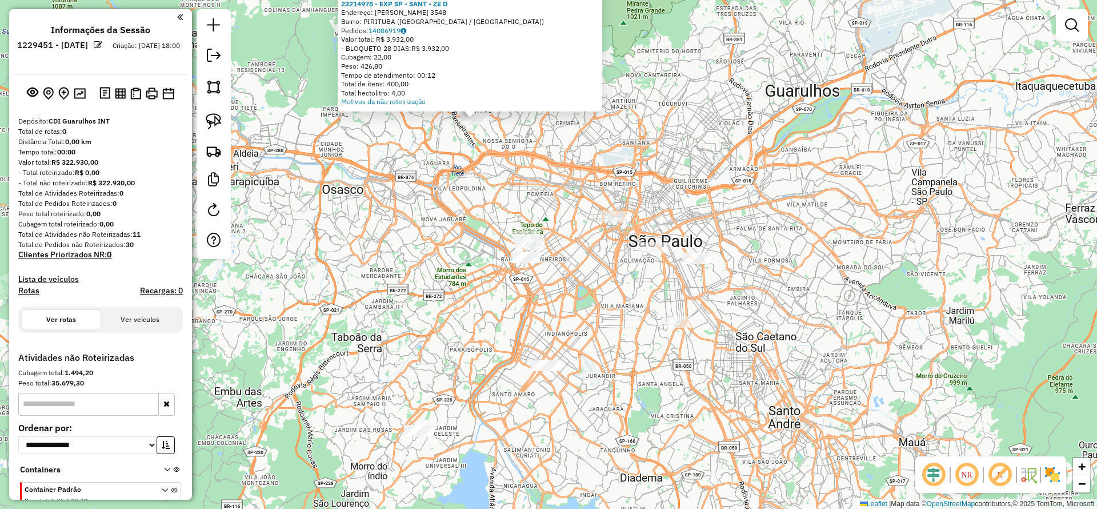
drag, startPoint x: 558, startPoint y: 303, endPoint x: 546, endPoint y: 292, distance: 16.6
click at [546, 292] on div "Atividade não roteirizada 23214978 - EXP SP - SANT - ZE D Endereço: [PERSON_NAM…" at bounding box center [548, 254] width 1097 height 509
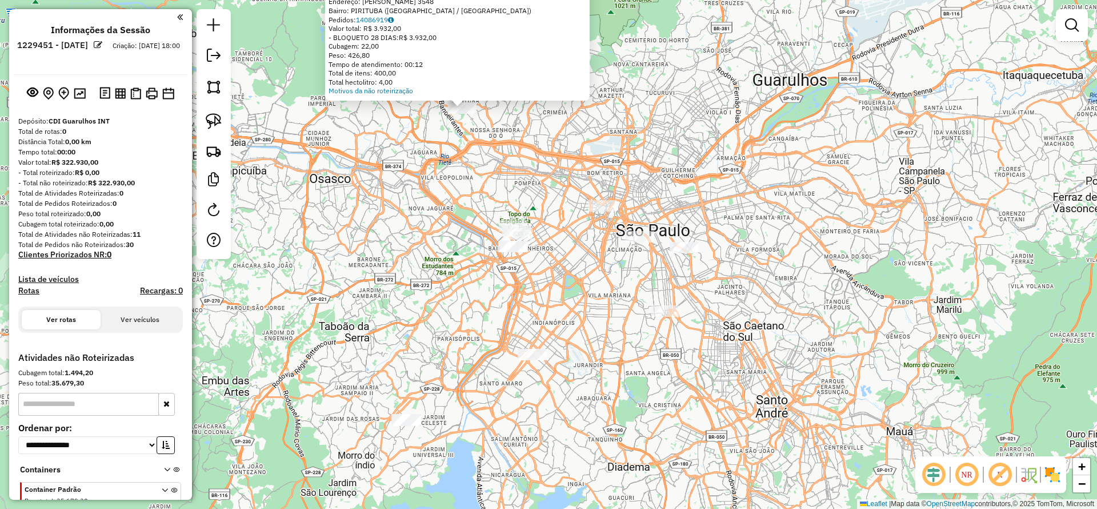
click at [405, 338] on div at bounding box center [406, 419] width 29 height 11
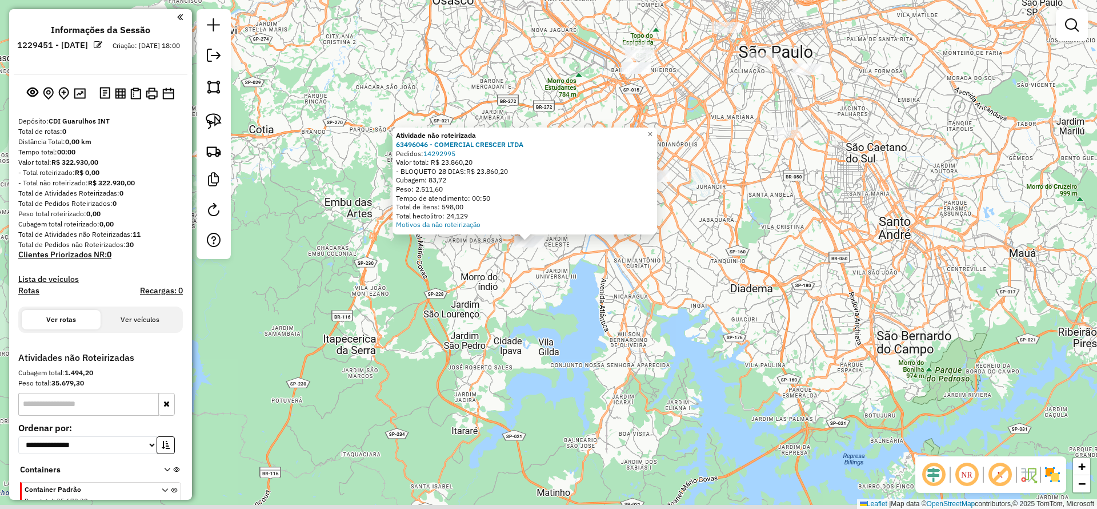
drag, startPoint x: 742, startPoint y: 234, endPoint x: 646, endPoint y: 162, distance: 120.1
click at [646, 162] on div "Atividade não roteirizada 63496046 - COMERCIAL CRESCER LTDA Pedidos: 14292995 V…" at bounding box center [548, 254] width 1097 height 509
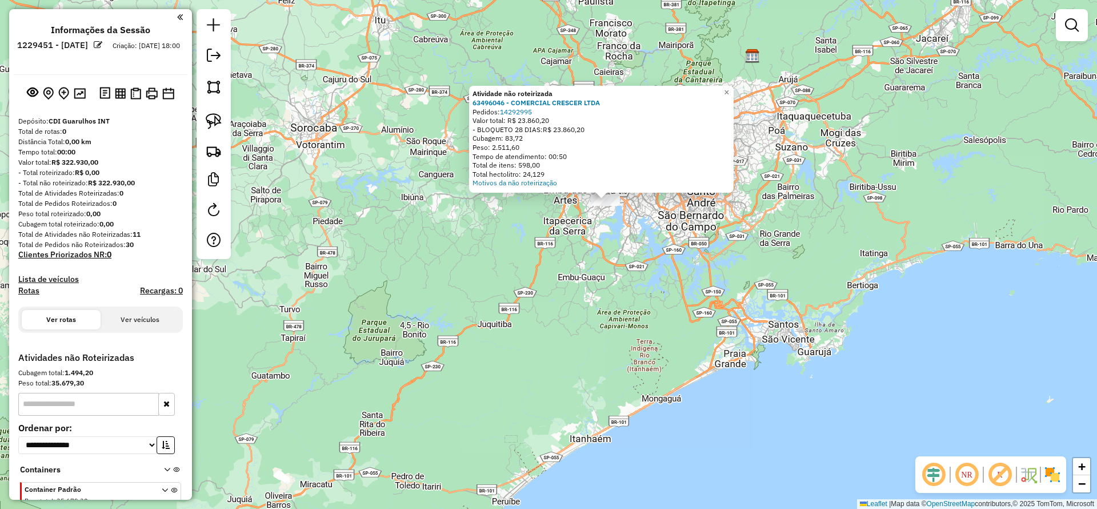
drag, startPoint x: 598, startPoint y: 282, endPoint x: 580, endPoint y: 291, distance: 19.9
click at [580, 291] on div "Atividade não roteirizada 63496046 - COMERCIAL CRESCER LTDA Pedidos: 14292995 V…" at bounding box center [548, 254] width 1097 height 509
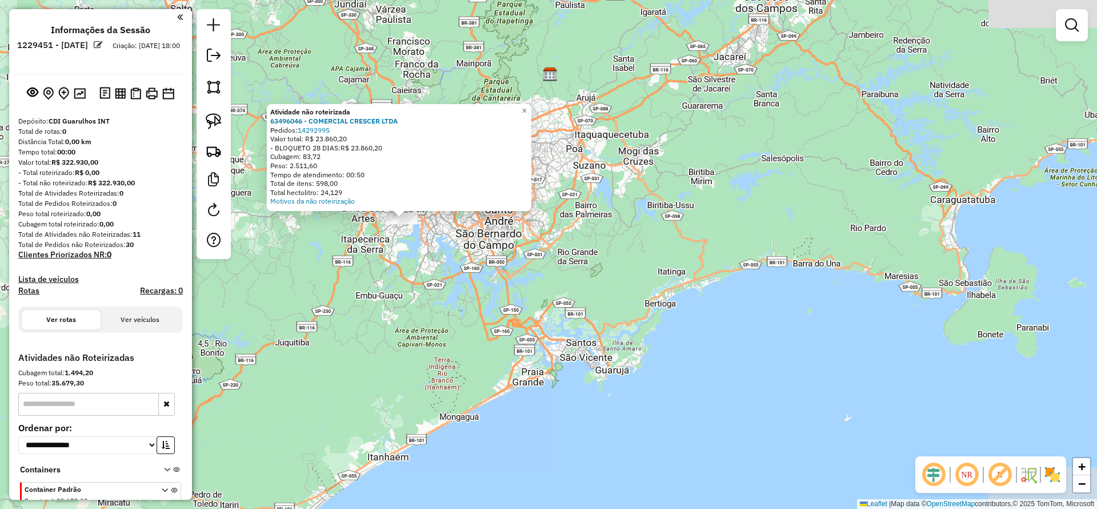
drag, startPoint x: 631, startPoint y: 309, endPoint x: 706, endPoint y: 379, distance: 102.7
click at [713, 338] on div "Atividade não roteirizada 63496046 - COMERCIAL CRESCER LTDA Pedidos: 14292995 V…" at bounding box center [548, 254] width 1097 height 509
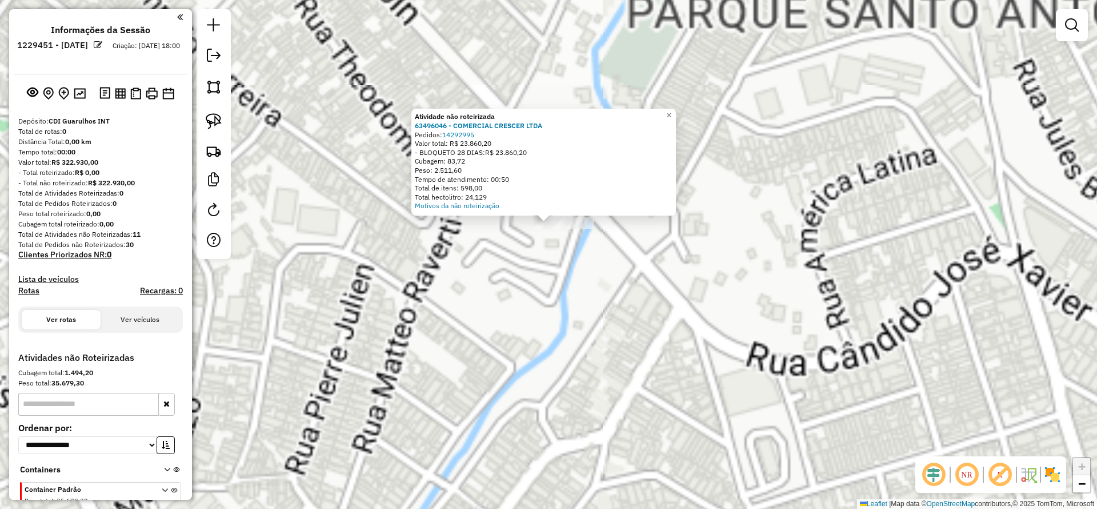
click at [601, 311] on div "Atividade não roteirizada 63496046 - COMERCIAL CRESCER LTDA Pedidos: 14292995 V…" at bounding box center [548, 254] width 1097 height 509
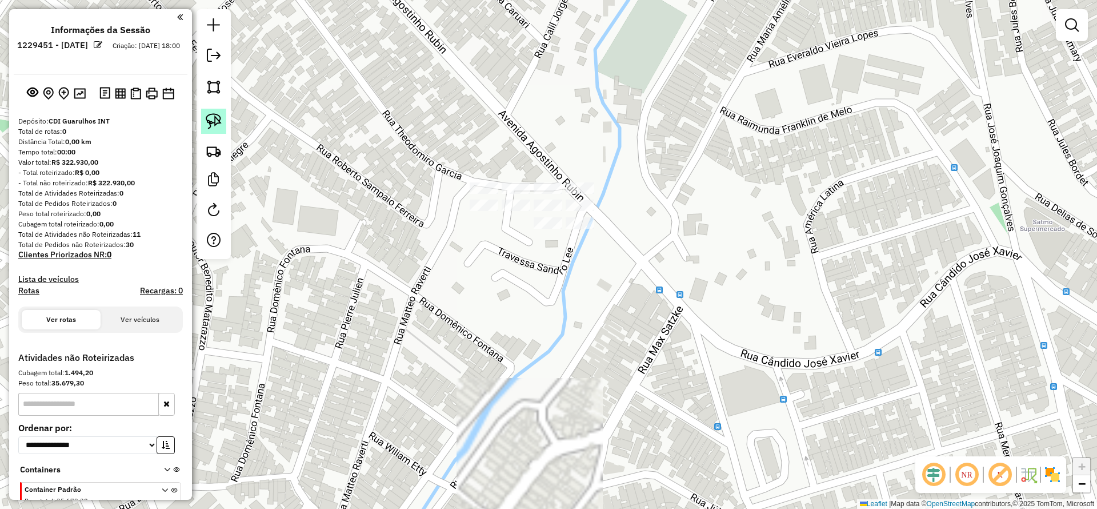
click at [207, 130] on link at bounding box center [213, 121] width 25 height 25
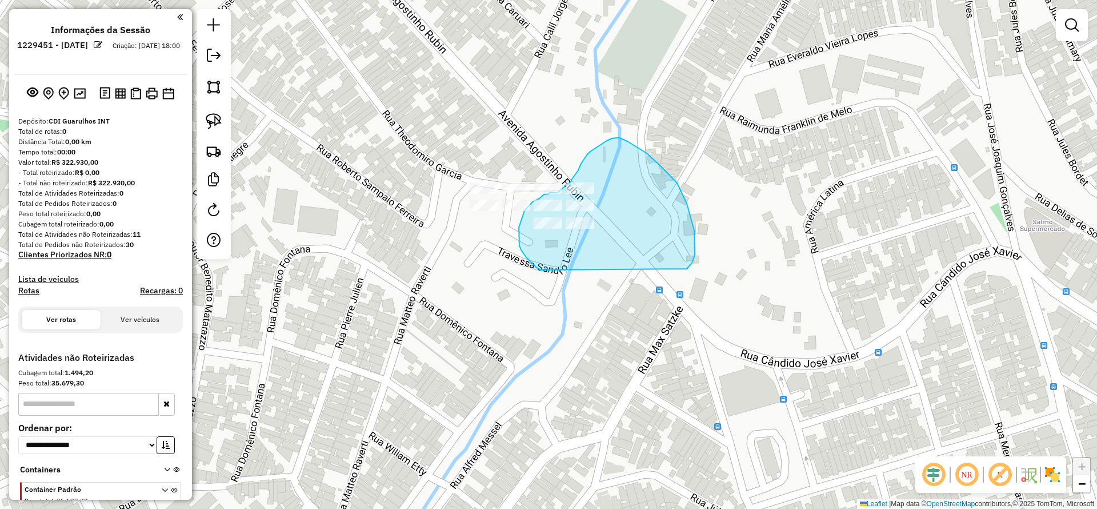
drag, startPoint x: 689, startPoint y: 267, endPoint x: 541, endPoint y: 270, distance: 147.5
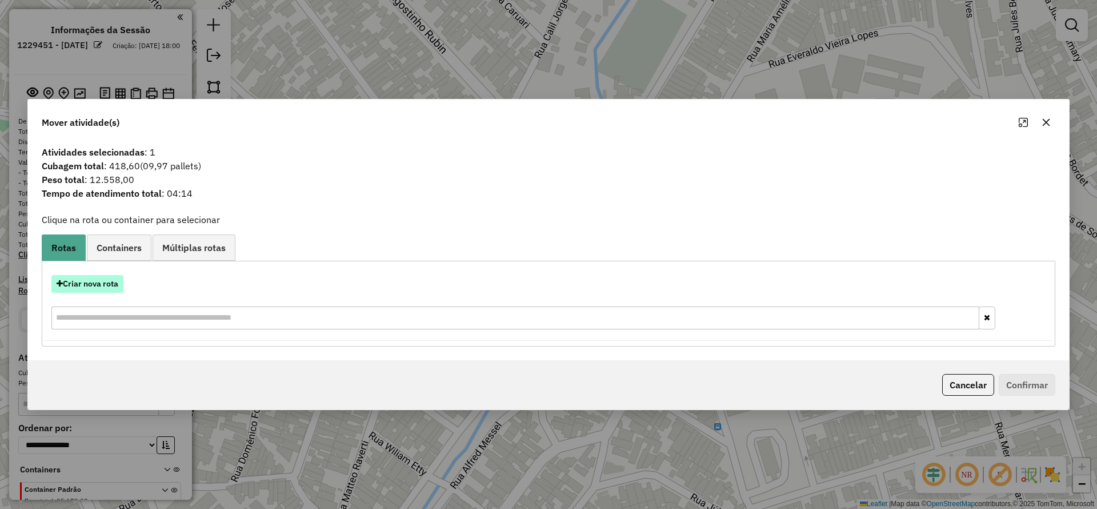
click at [101, 280] on button "Criar nova rota" at bounding box center [87, 284] width 72 height 18
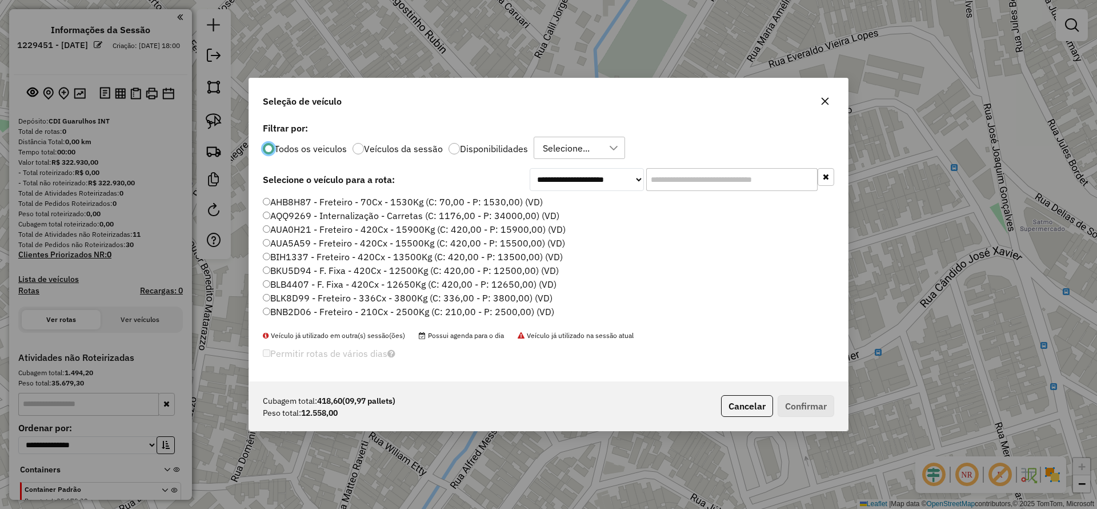
scroll to position [6, 3]
drag, startPoint x: 682, startPoint y: 177, endPoint x: 592, endPoint y: 216, distance: 98.0
click at [685, 182] on input "text" at bounding box center [731, 179] width 171 height 23
paste input "*******"
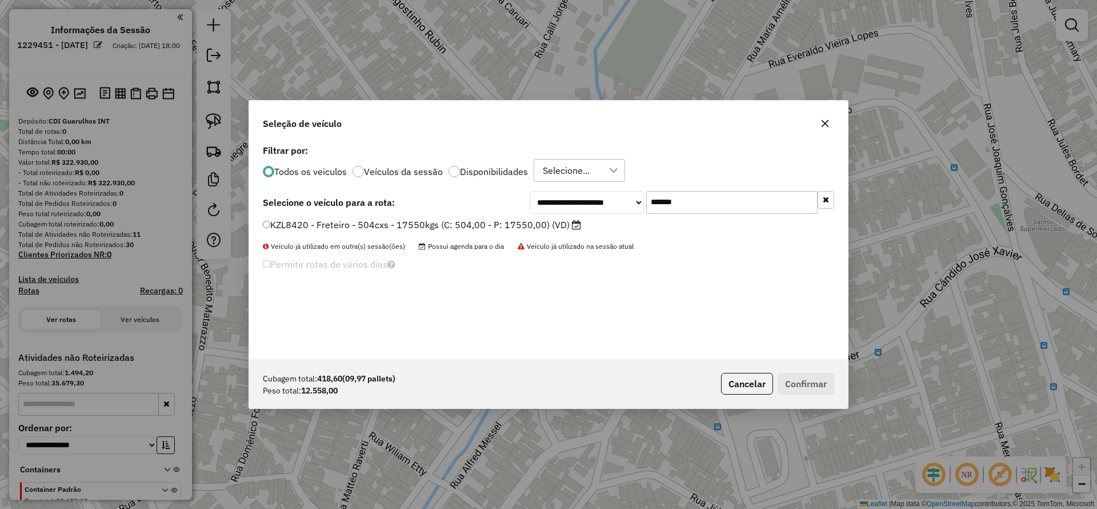
type input "*******"
click at [460, 219] on label "KZL8420 - Freteiro - 504cxs - 17550kgs (C: 504,00 - P: 17550,00) (VD)" at bounding box center [422, 225] width 318 height 14
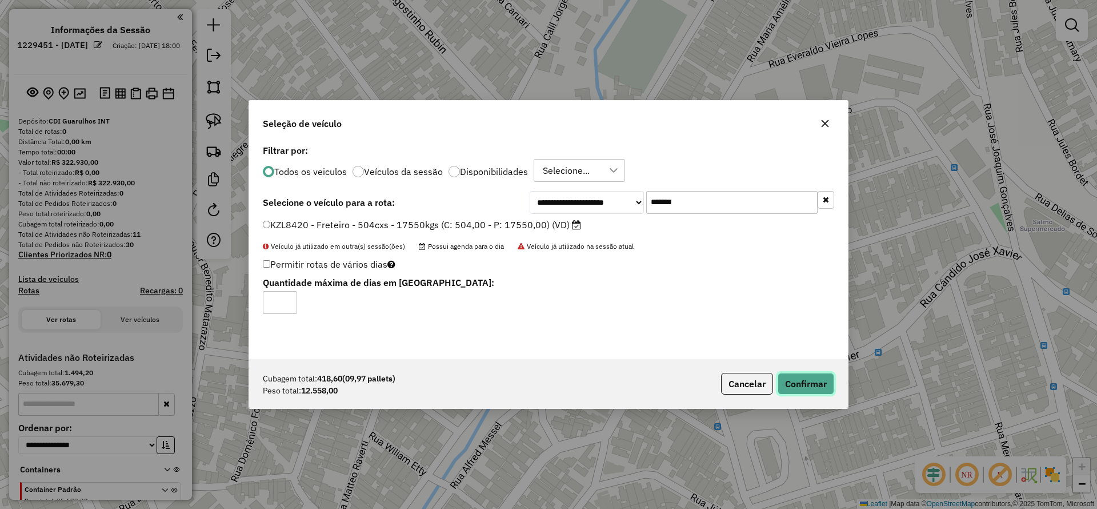
click at [731, 338] on button "Confirmar" at bounding box center [806, 384] width 57 height 22
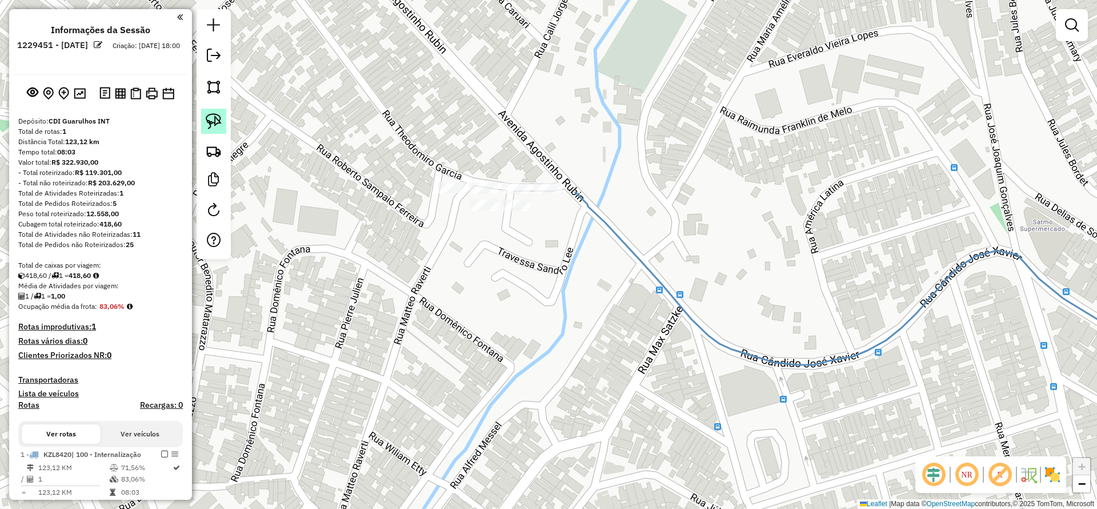
click at [213, 118] on img at bounding box center [214, 121] width 16 height 16
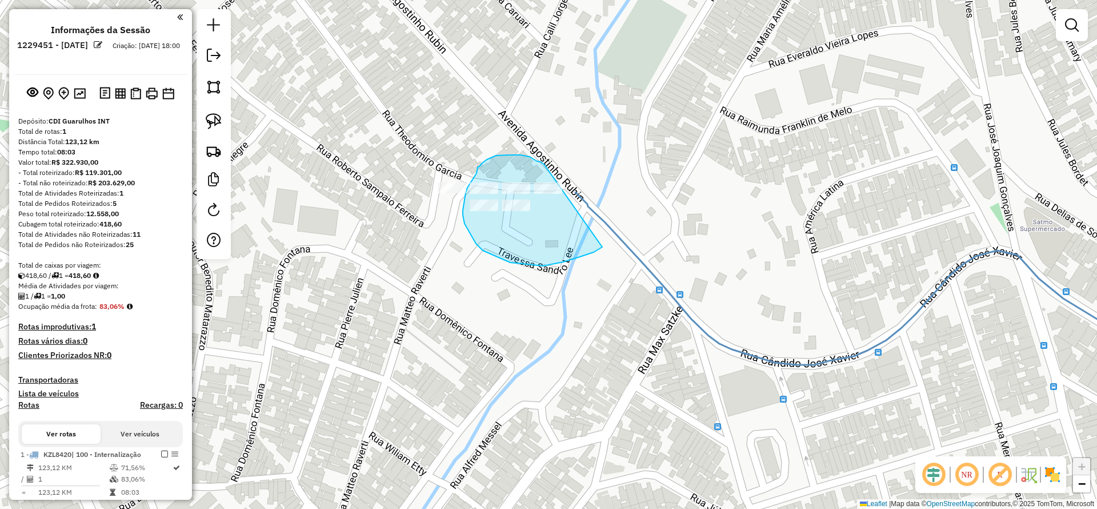
drag, startPoint x: 537, startPoint y: 161, endPoint x: 610, endPoint y: 244, distance: 110.2
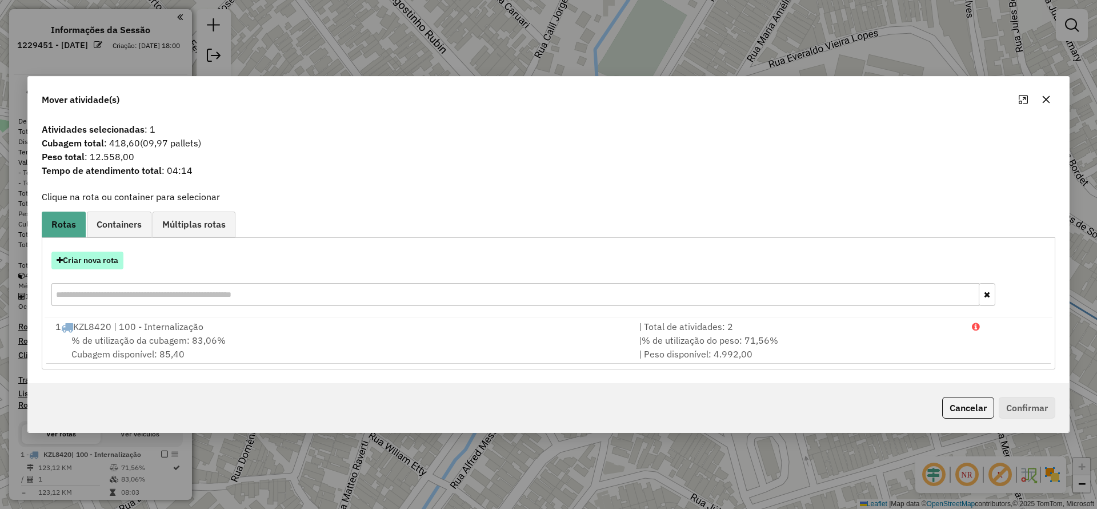
click at [113, 258] on button "Criar nova rota" at bounding box center [87, 260] width 72 height 18
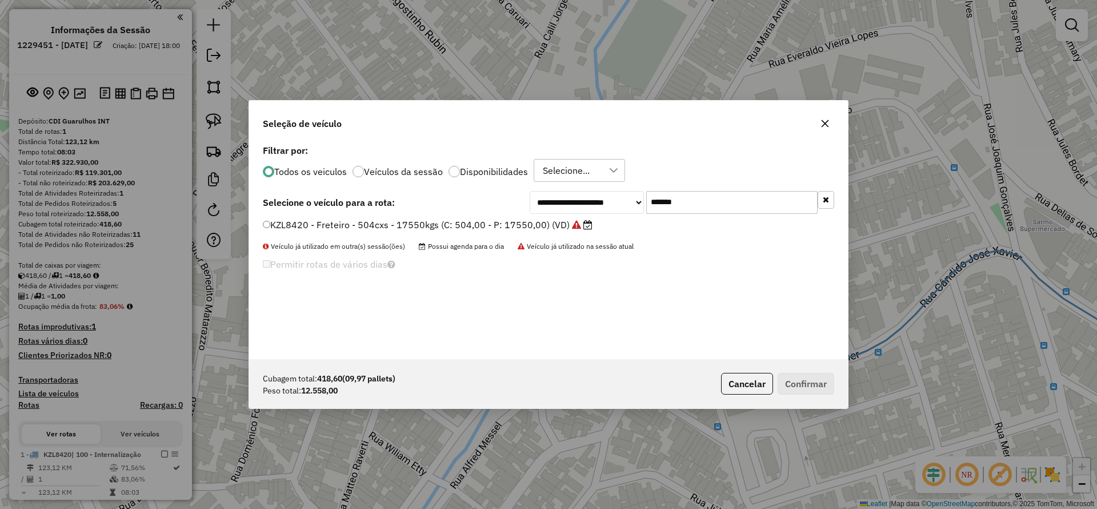
drag, startPoint x: 686, startPoint y: 199, endPoint x: 431, endPoint y: 243, distance: 258.7
click at [482, 219] on div "**********" at bounding box center [548, 250] width 599 height 217
paste input "text"
type input "*******"
click at [409, 230] on label "KZK7H44 - Freteiro - 504cxs - 17550kgs (C: 504,00 - P: 17550,00) (VD)" at bounding box center [423, 225] width 320 height 14
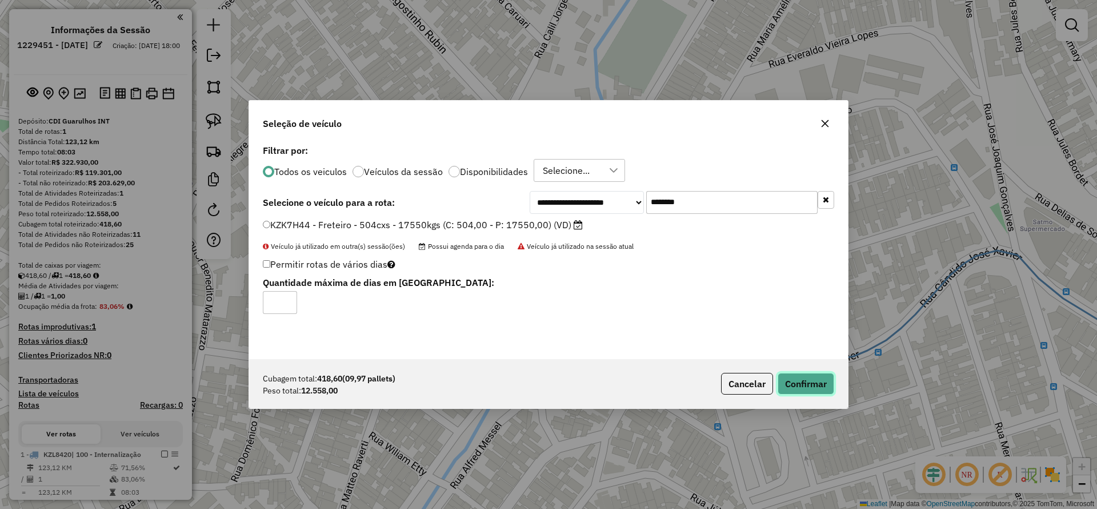
click at [731, 338] on button "Confirmar" at bounding box center [806, 384] width 57 height 22
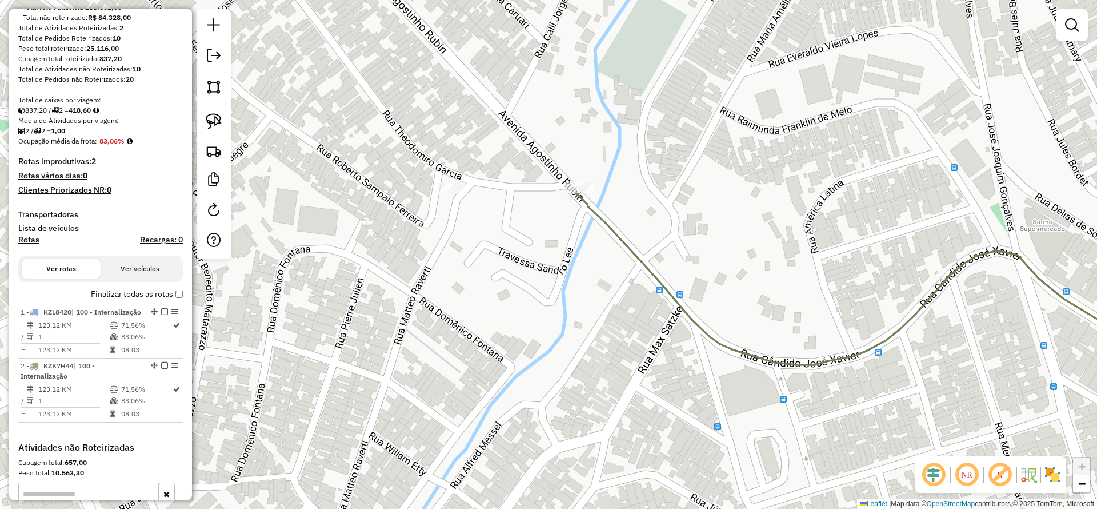
scroll to position [343, 0]
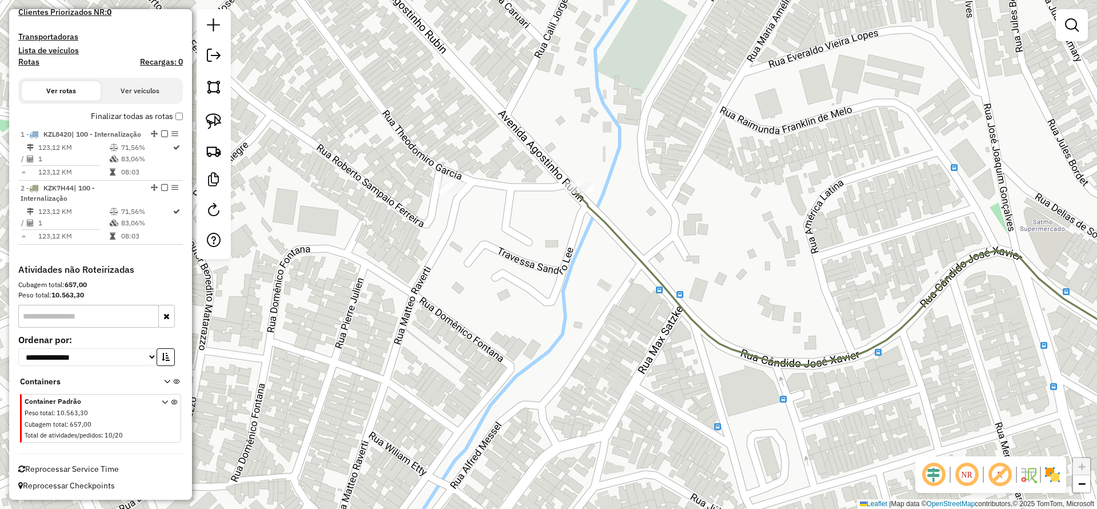
click at [174, 120] on label "Finalizar todas as rotas" at bounding box center [137, 116] width 92 height 12
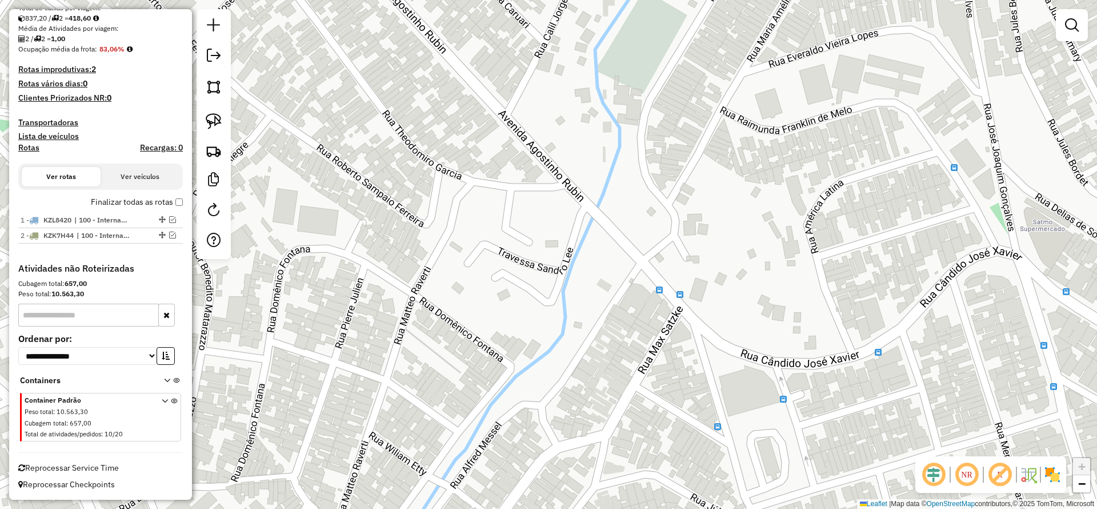
scroll to position [257, 0]
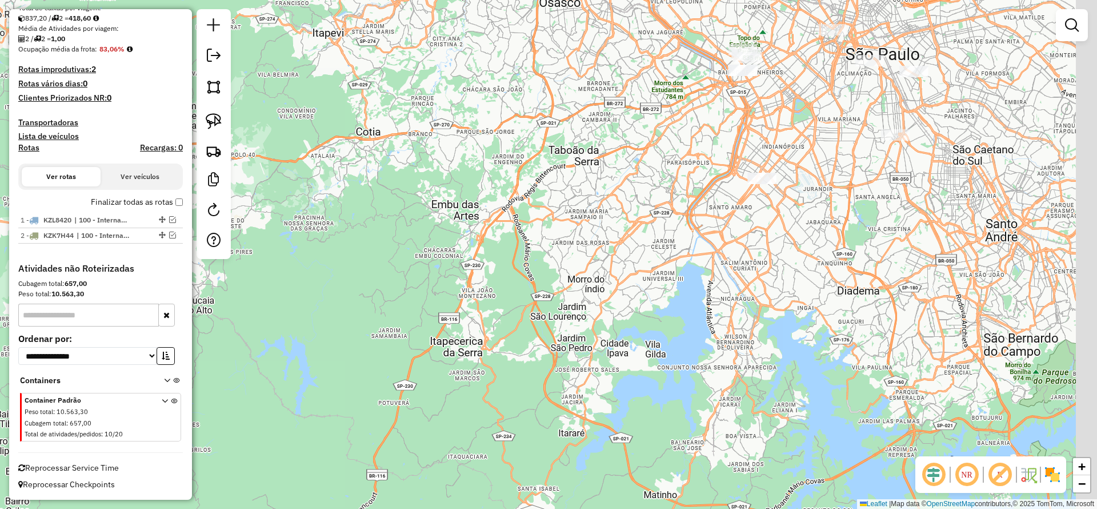
drag, startPoint x: 754, startPoint y: 237, endPoint x: 714, endPoint y: 262, distance: 47.7
click at [714, 263] on div "Janela de atendimento Grade de atendimento Capacidade Transportadoras Veículos …" at bounding box center [548, 254] width 1097 height 509
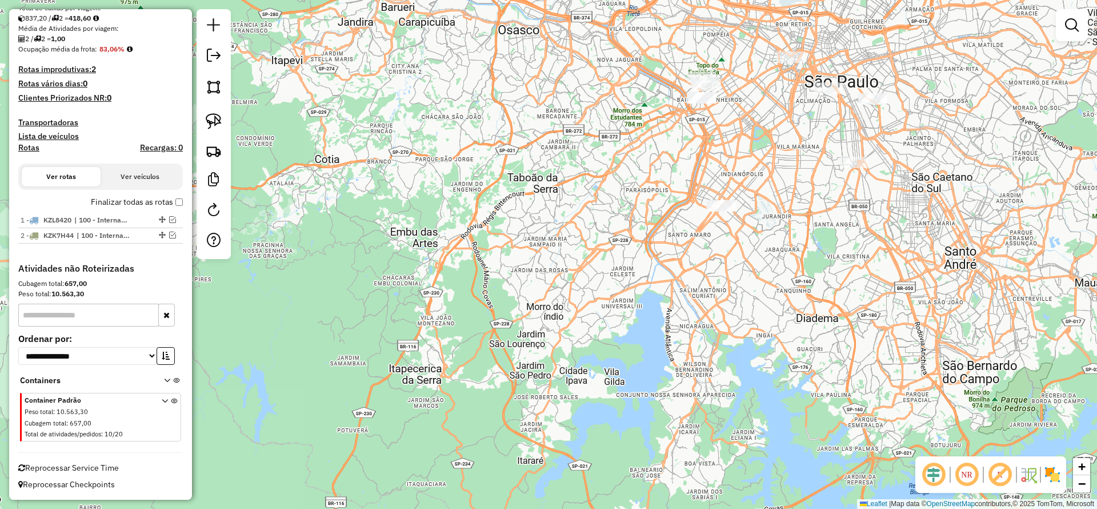
drag, startPoint x: 809, startPoint y: 169, endPoint x: 693, endPoint y: 361, distance: 224.5
click at [694, 338] on div "Janela de atendimento Grade de atendimento Capacidade Transportadoras Veículos …" at bounding box center [548, 254] width 1097 height 509
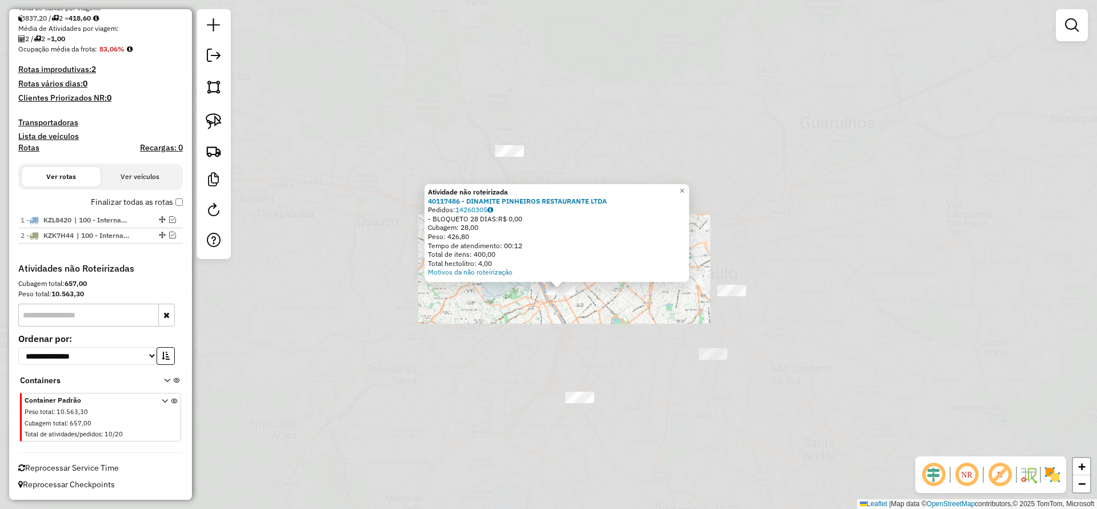
click at [581, 319] on div "Atividade não roteirizada 40117486 - DINAMITE PINHEIROS RESTAURANTE LTDA Pedido…" at bounding box center [548, 254] width 1097 height 509
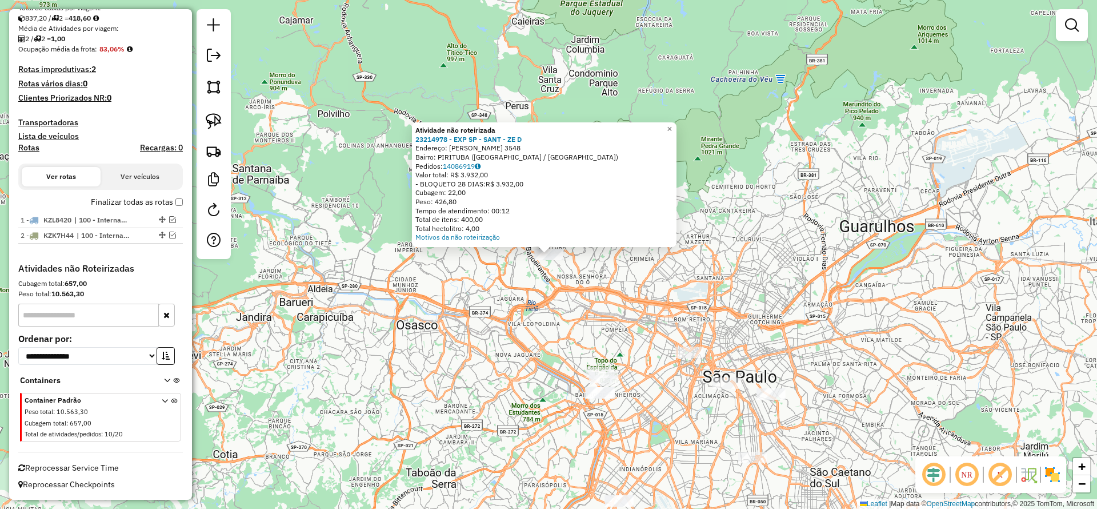
drag, startPoint x: 221, startPoint y: 125, endPoint x: 238, endPoint y: 146, distance: 27.2
click at [221, 124] on img at bounding box center [214, 121] width 16 height 16
drag, startPoint x: 429, startPoint y: 265, endPoint x: 528, endPoint y: 205, distance: 115.6
click at [551, 195] on div "Atividade não roteirizada 23214978 - EXP SP - SANT - ZE D Endereço: [PERSON_NAM…" at bounding box center [548, 254] width 1097 height 509
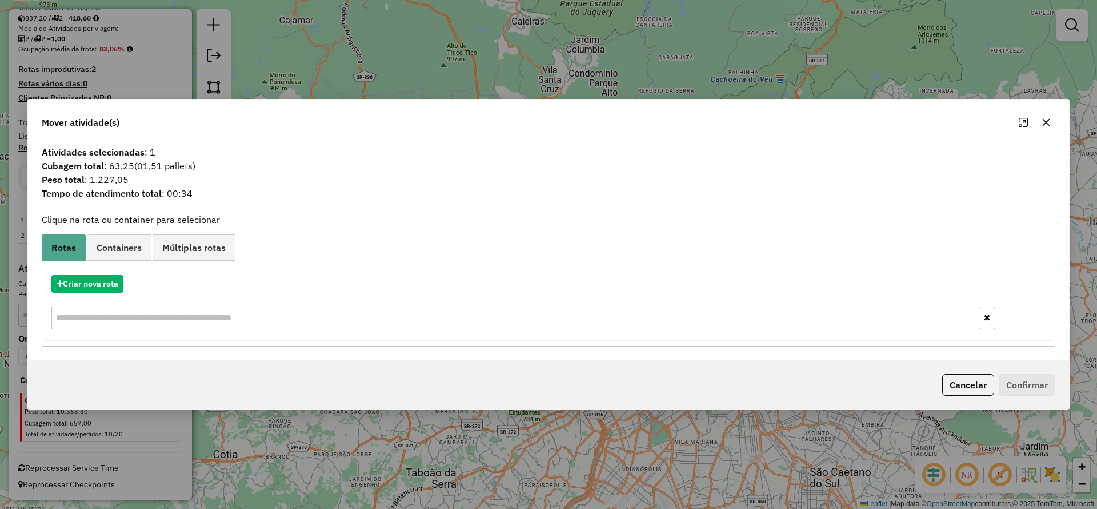
click at [731, 116] on button "button" at bounding box center [1046, 122] width 18 height 18
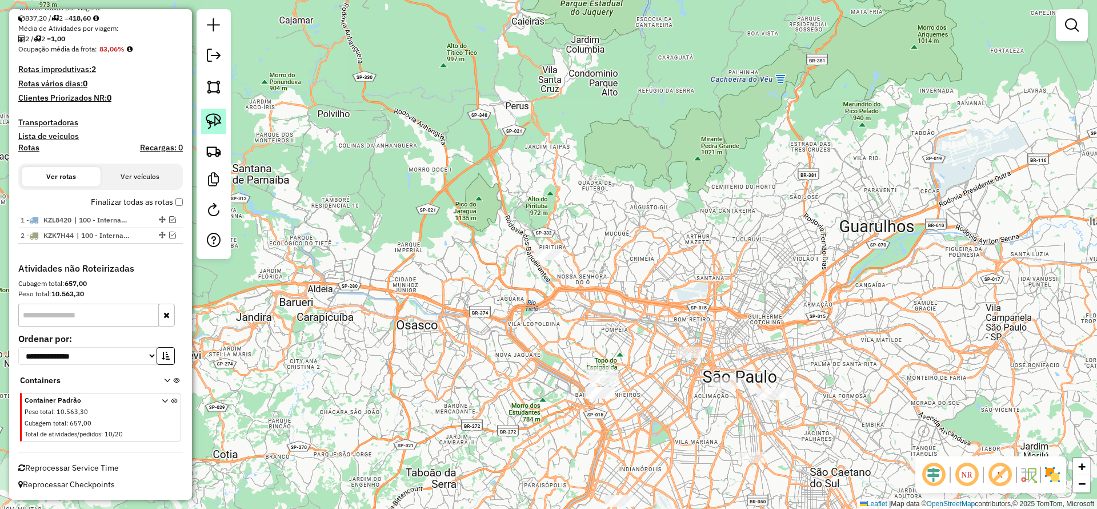
click at [210, 118] on img at bounding box center [214, 121] width 16 height 16
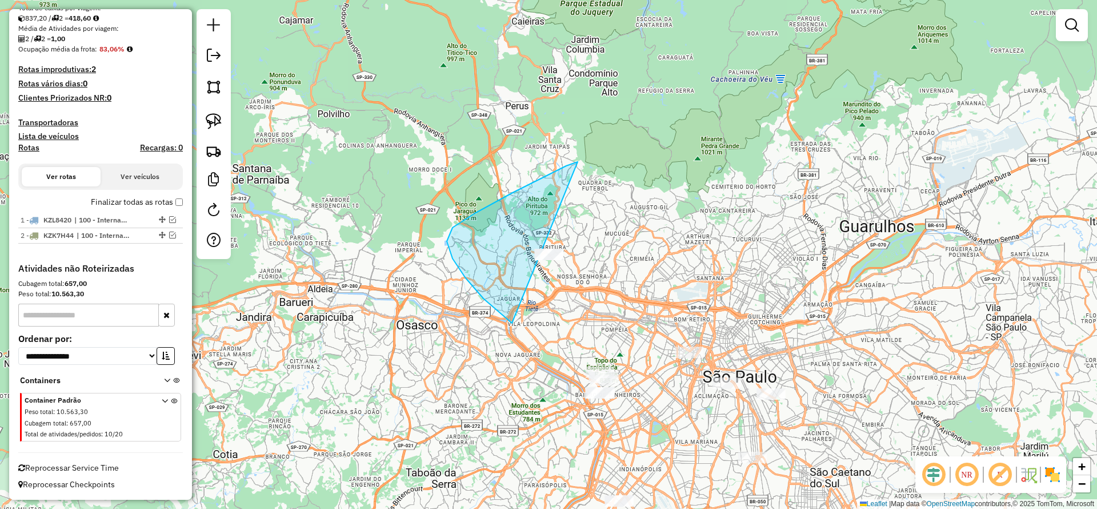
drag, startPoint x: 483, startPoint y: 298, endPoint x: 650, endPoint y: 280, distance: 167.3
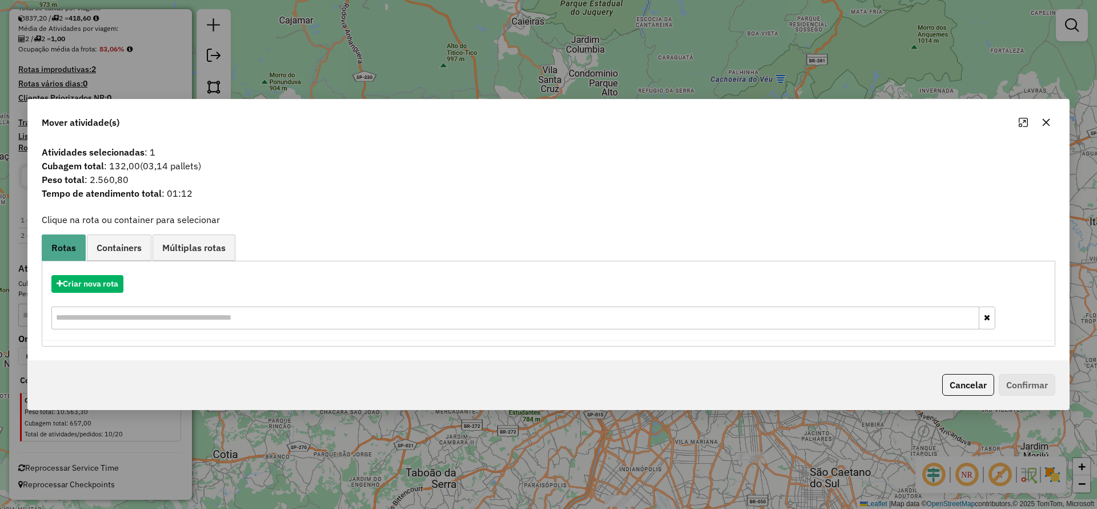
click at [103, 295] on div "Criar nova rota" at bounding box center [549, 303] width 1008 height 74
click at [99, 291] on button "Criar nova rota" at bounding box center [87, 284] width 72 height 18
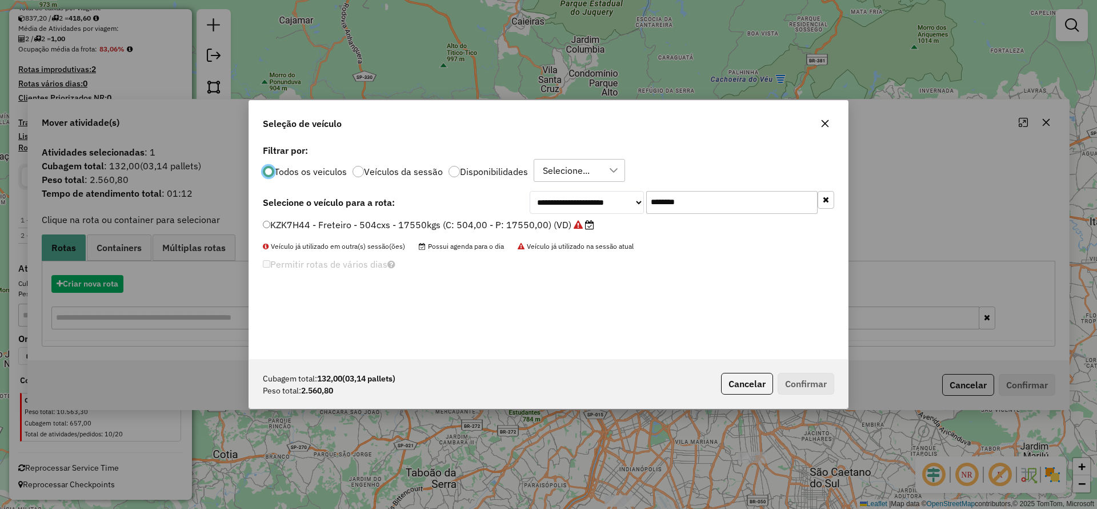
scroll to position [6, 3]
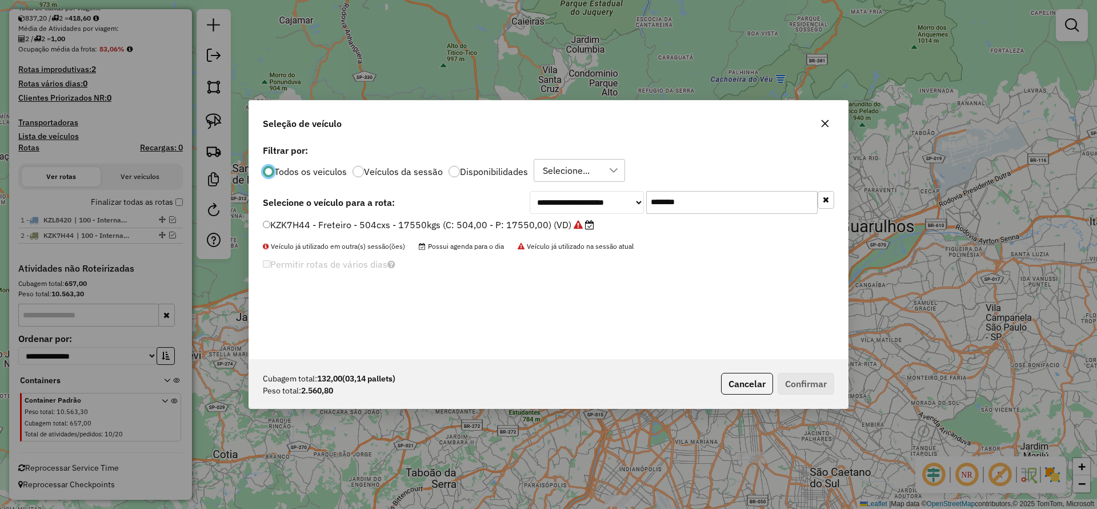
drag, startPoint x: 707, startPoint y: 197, endPoint x: 503, endPoint y: 229, distance: 206.4
click at [515, 225] on div "**********" at bounding box center [548, 250] width 599 height 217
paste input "text"
type input "*******"
click at [445, 217] on div "**********" at bounding box center [548, 250] width 599 height 217
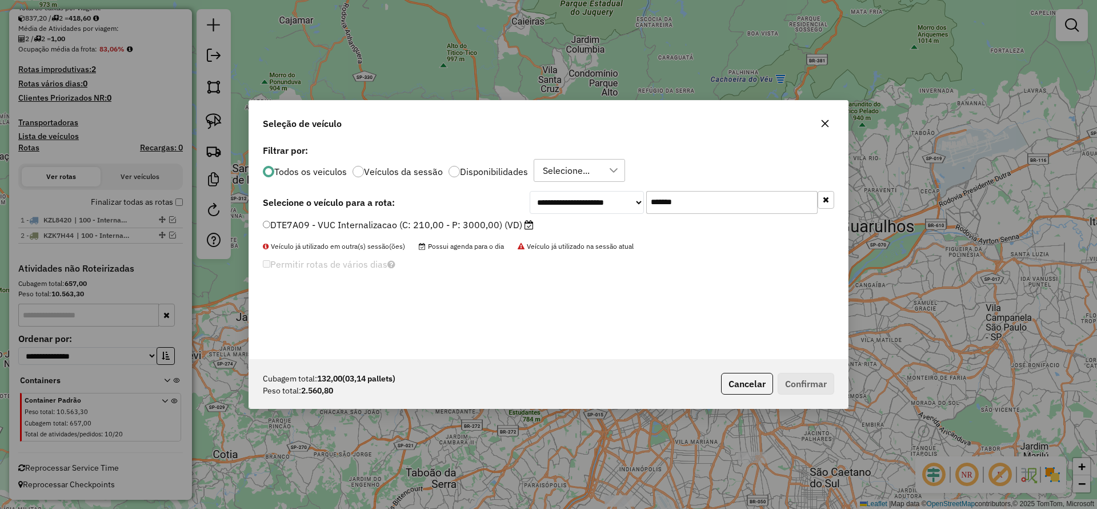
drag, startPoint x: 487, startPoint y: 226, endPoint x: 630, endPoint y: 285, distance: 155.0
click at [497, 229] on label "DTE7A09 - VUC Internalizacao (C: 210,00 - P: 3000,00) (VD)" at bounding box center [398, 225] width 271 height 14
click at [361, 218] on label "DTE7A09 - VUC Internalizacao (C: 210,00 - P: 3000,00) (VD)" at bounding box center [398, 225] width 271 height 14
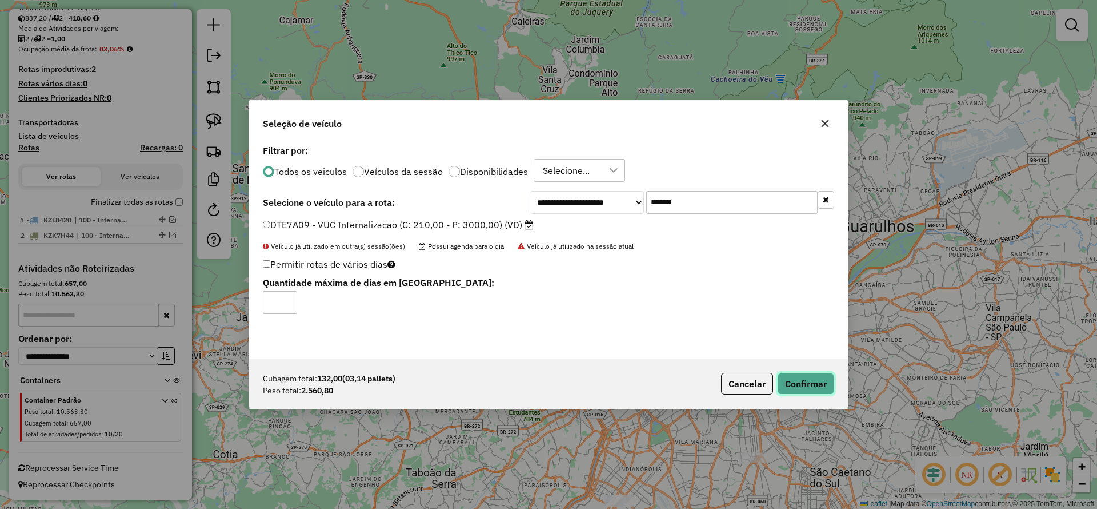
click at [731, 338] on button "Confirmar" at bounding box center [806, 384] width 57 height 22
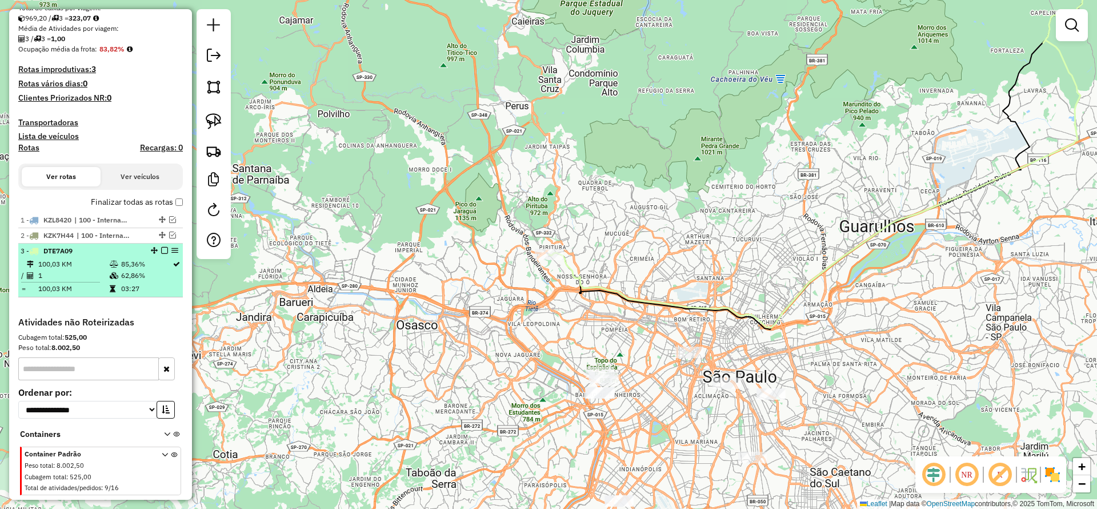
click at [161, 250] on em at bounding box center [164, 250] width 7 height 7
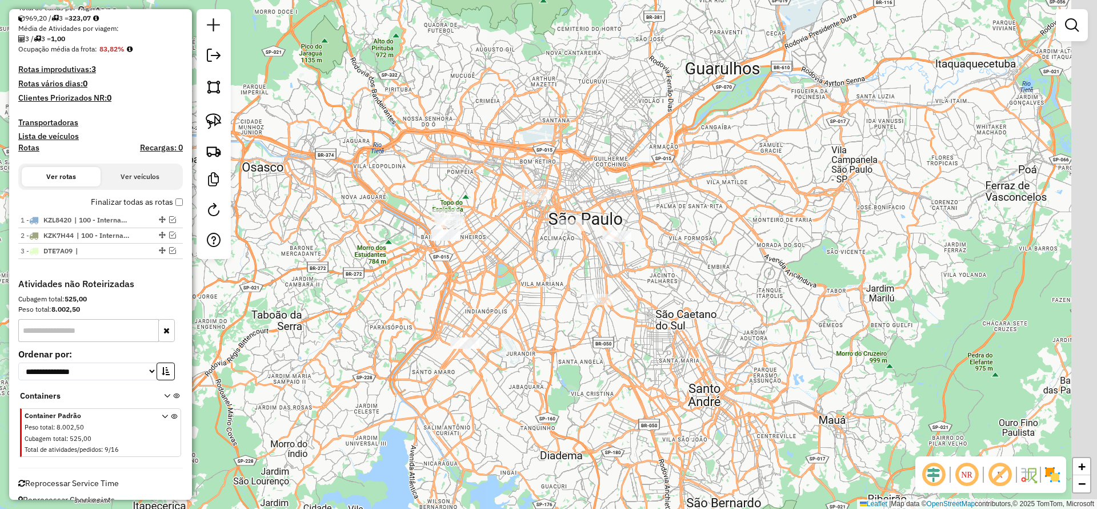
drag, startPoint x: 205, startPoint y: 234, endPoint x: 179, endPoint y: 210, distance: 35.6
click at [179, 210] on hb-router-mapa "Informações da Sessão 1229451 - [DATE] Criação: [DATE] 18:00 Depósito: CDI Guar…" at bounding box center [548, 254] width 1097 height 509
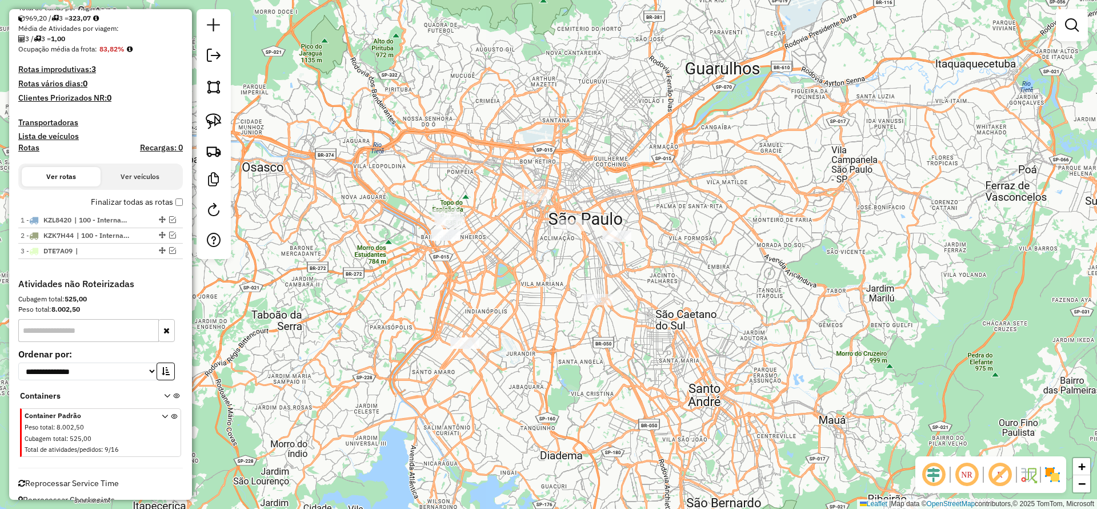
click at [465, 338] on div at bounding box center [465, 342] width 29 height 11
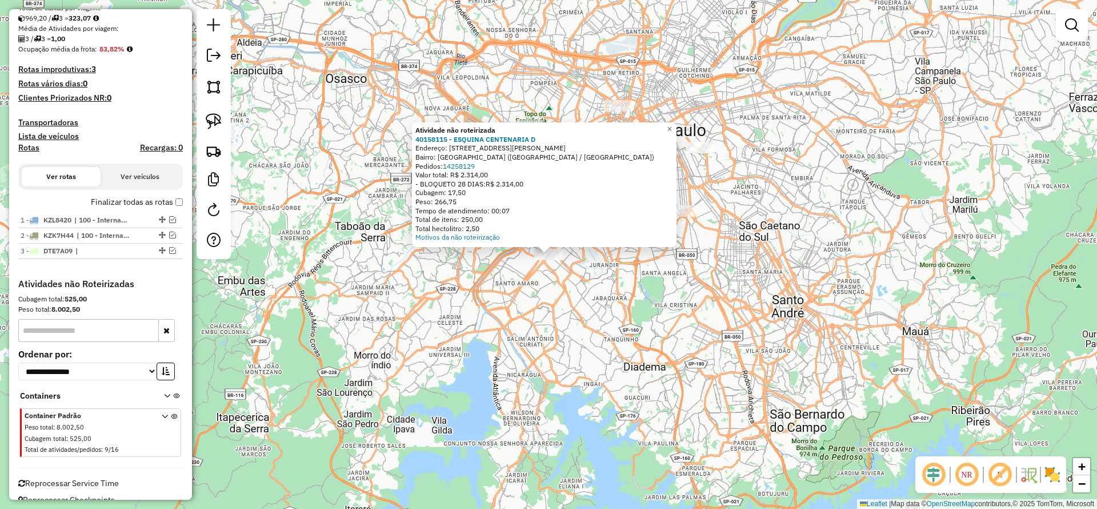
click at [731, 241] on div "Atividade não roteirizada 40158115 - ESQUINA CENTENARIA D Endereço: [STREET_ADD…" at bounding box center [548, 254] width 1097 height 509
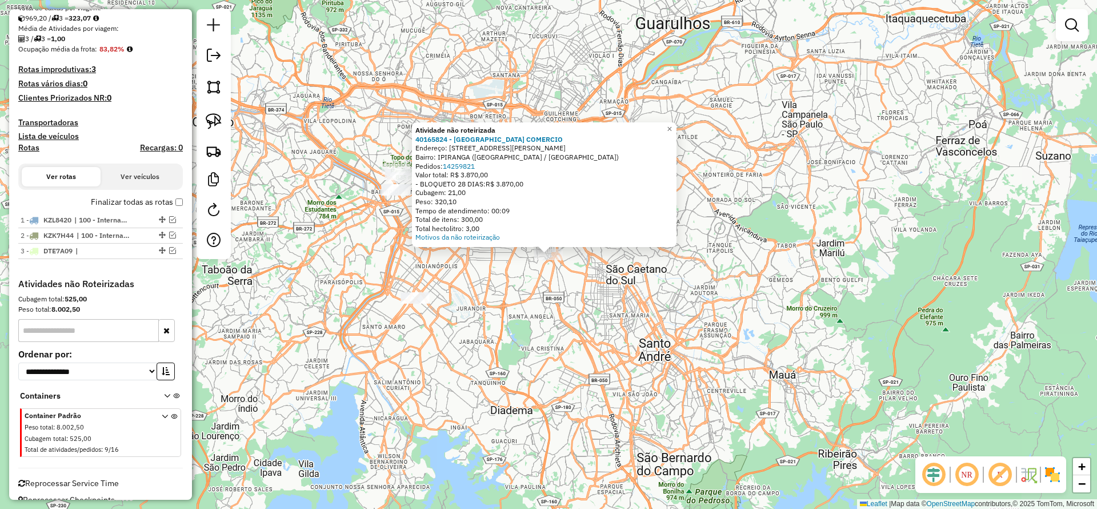
drag, startPoint x: 693, startPoint y: 333, endPoint x: 686, endPoint y: 322, distance: 12.5
click at [693, 333] on div "Atividade não roteirizada 40165824 - SANTA BIRRA COMERCIO Endereço: [STREET_ADD…" at bounding box center [548, 254] width 1097 height 509
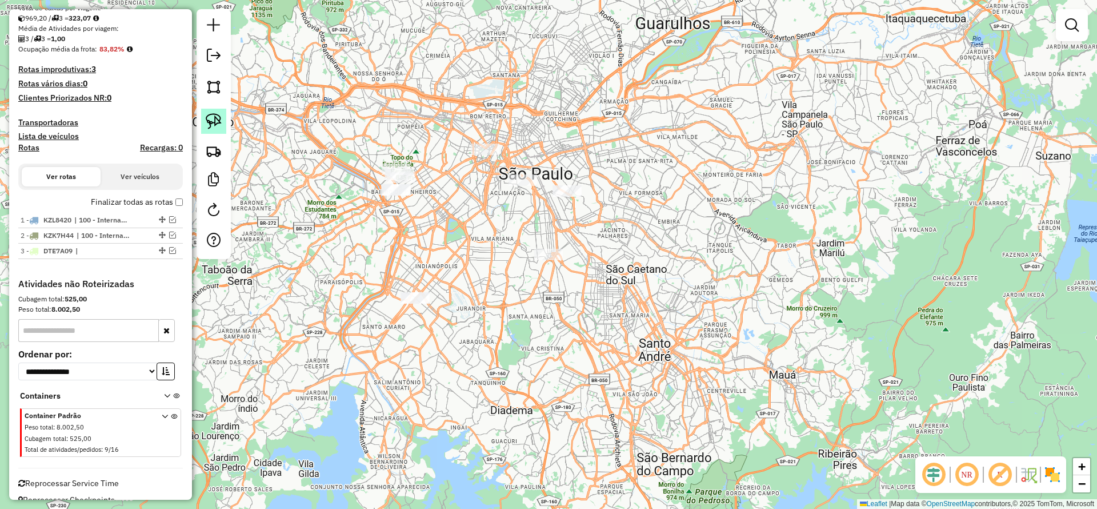
click at [219, 114] on img at bounding box center [214, 121] width 16 height 16
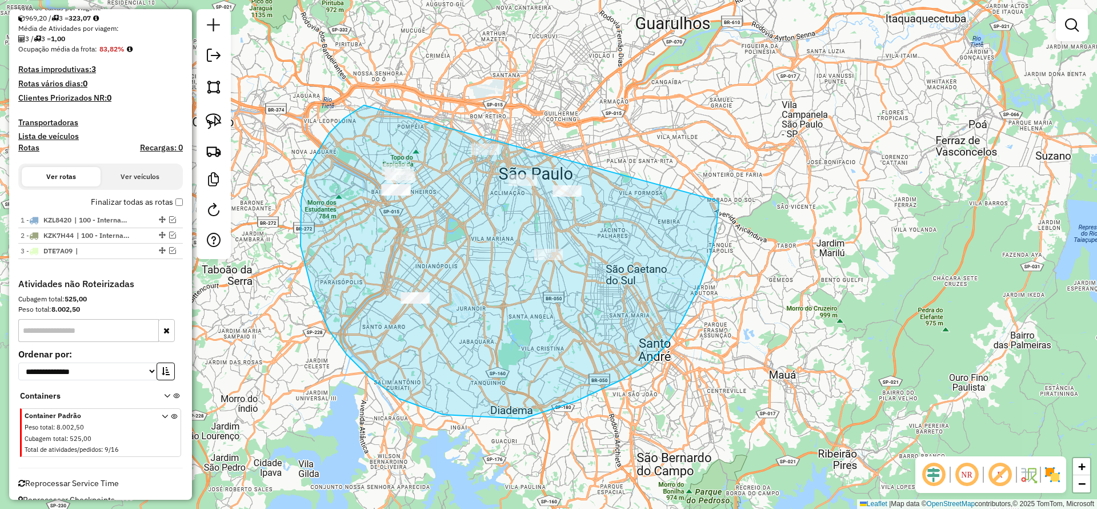
drag, startPoint x: 346, startPoint y: 354, endPoint x: 715, endPoint y: 199, distance: 400.1
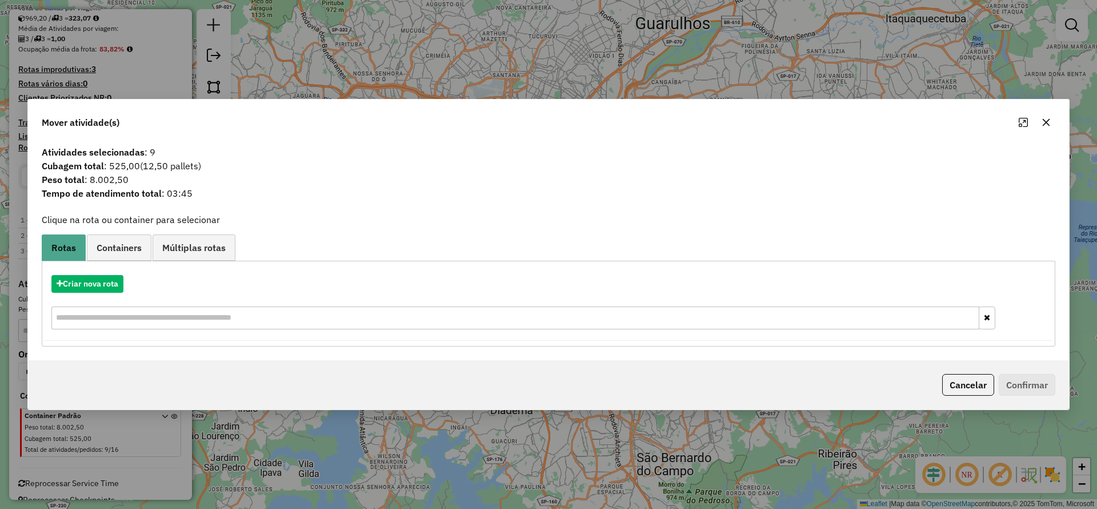
click at [731, 121] on button "button" at bounding box center [1046, 122] width 18 height 18
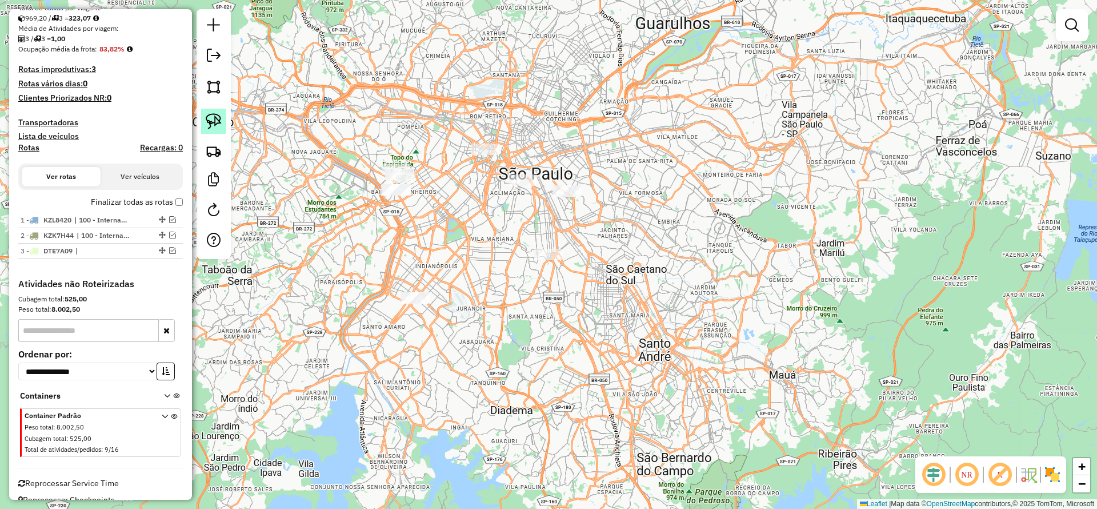
click at [205, 130] on link at bounding box center [213, 121] width 25 height 25
drag, startPoint x: 375, startPoint y: 126, endPoint x: 415, endPoint y: 190, distance: 76.3
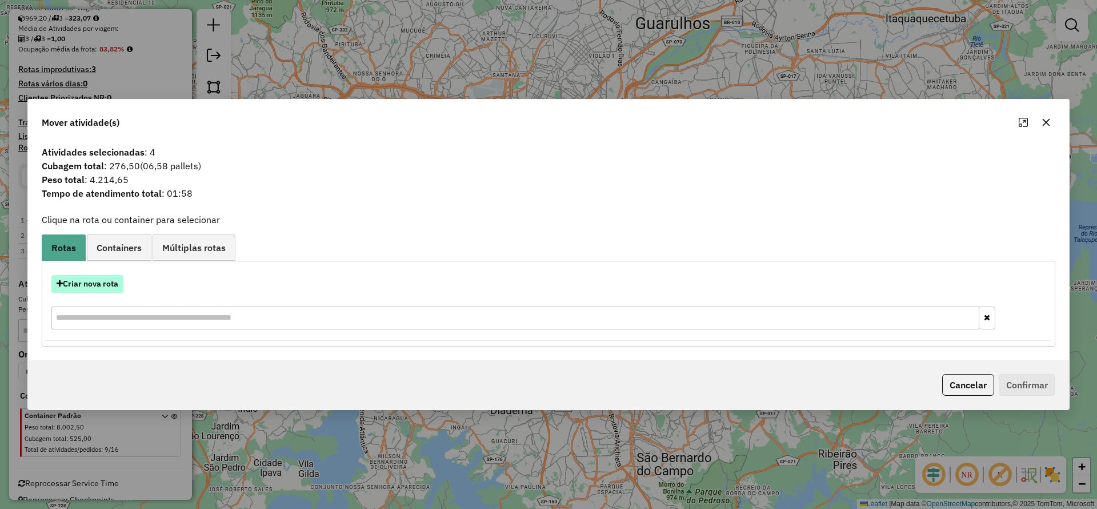
click at [118, 282] on hb-app "Aguarde... Pop-up bloqueado! Seu navegador bloqueou automáticamente a abertura …" at bounding box center [548, 254] width 1097 height 509
click at [118, 282] on button "Criar nova rota" at bounding box center [87, 284] width 72 height 18
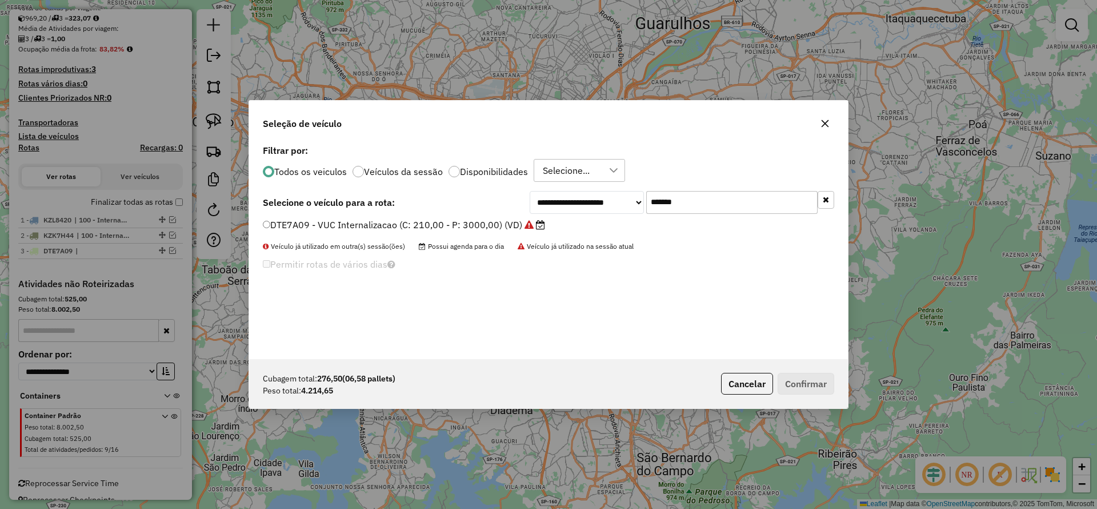
drag, startPoint x: 705, startPoint y: 208, endPoint x: 562, endPoint y: 228, distance: 144.3
click at [579, 217] on div "**********" at bounding box center [548, 250] width 599 height 217
paste input "text"
type input "*******"
click at [507, 232] on div "DFS5A15 - Freteiro - 210cxs 3200kgs (C: 210,00 - P: 3200,00) (VD)" at bounding box center [548, 229] width 585 height 23
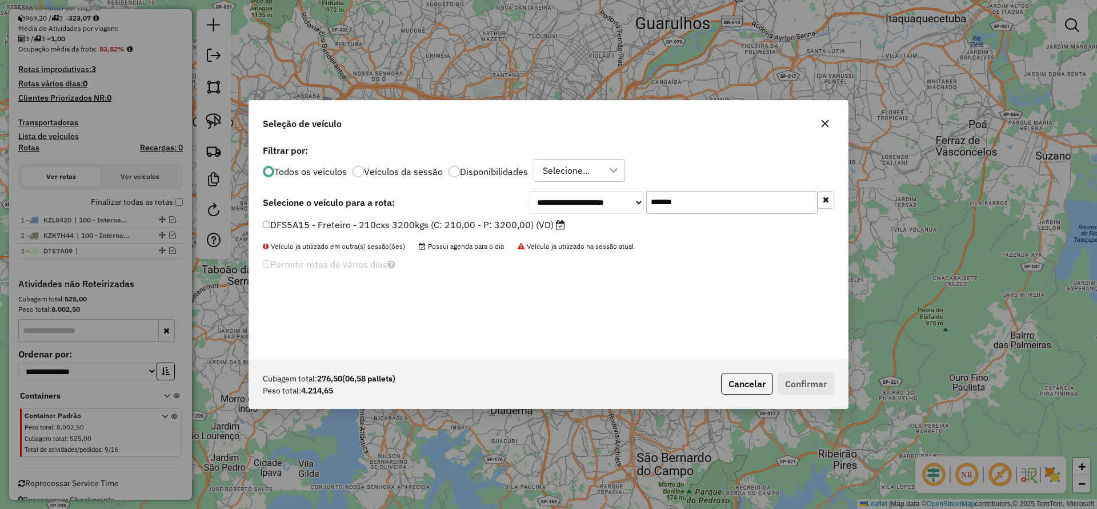
click at [500, 225] on label "DFS5A15 - Freteiro - 210cxs 3200kgs (C: 210,00 - P: 3200,00) (VD)" at bounding box center [414, 225] width 302 height 14
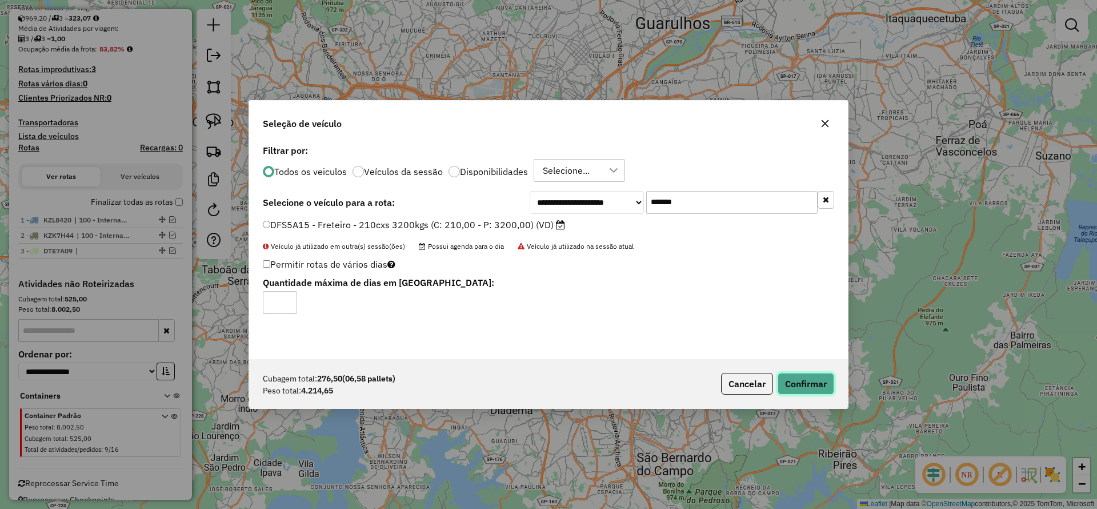
click at [731, 338] on button "Confirmar" at bounding box center [806, 384] width 57 height 22
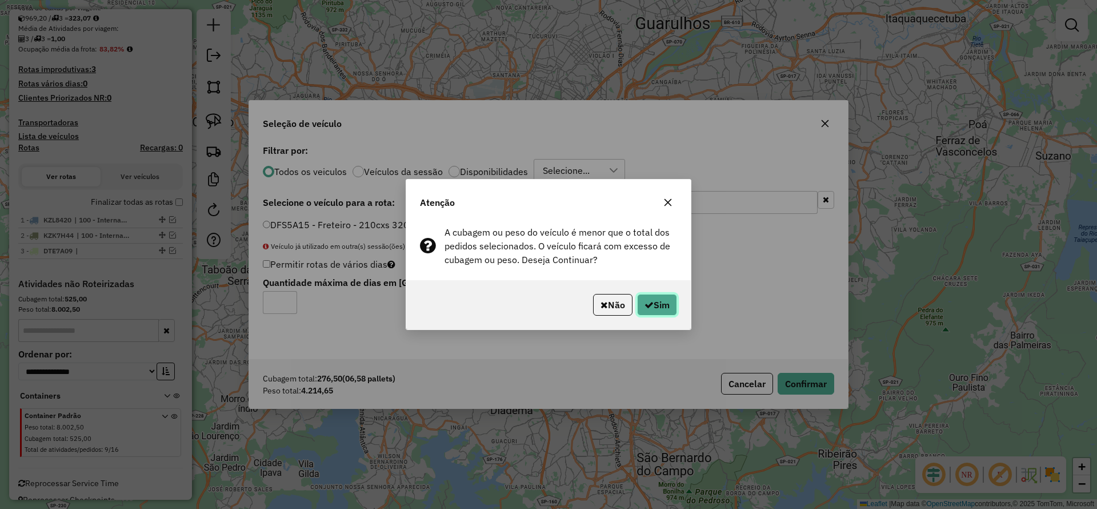
click at [654, 297] on button "Sim" at bounding box center [657, 305] width 40 height 22
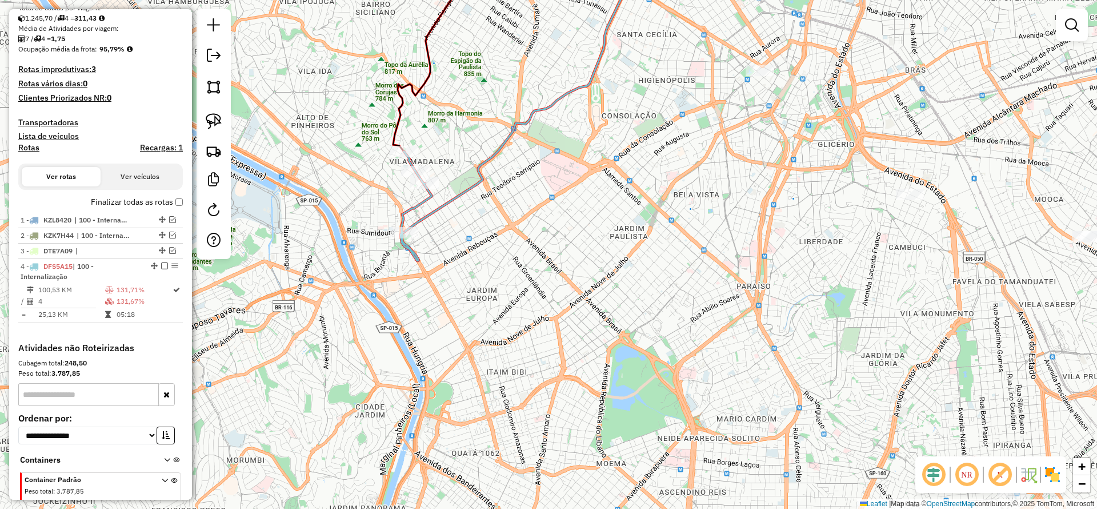
click at [490, 155] on icon at bounding box center [755, 90] width 703 height 283
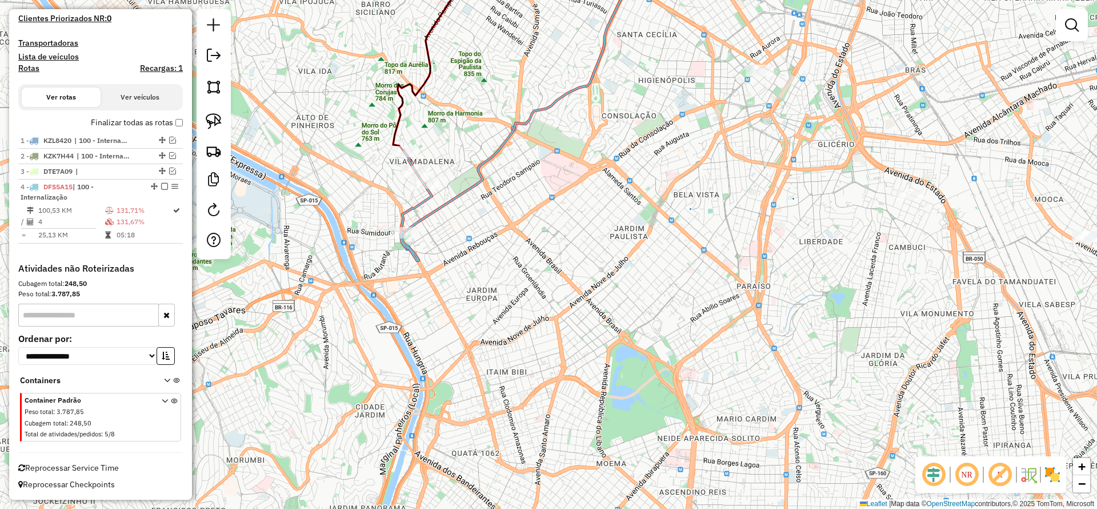
select select "**********"
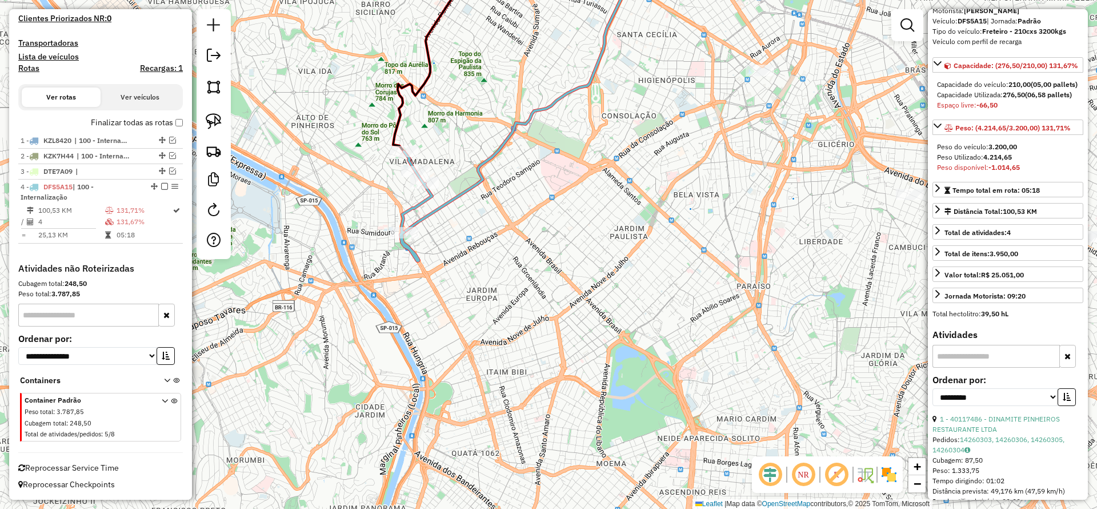
scroll to position [171, 0]
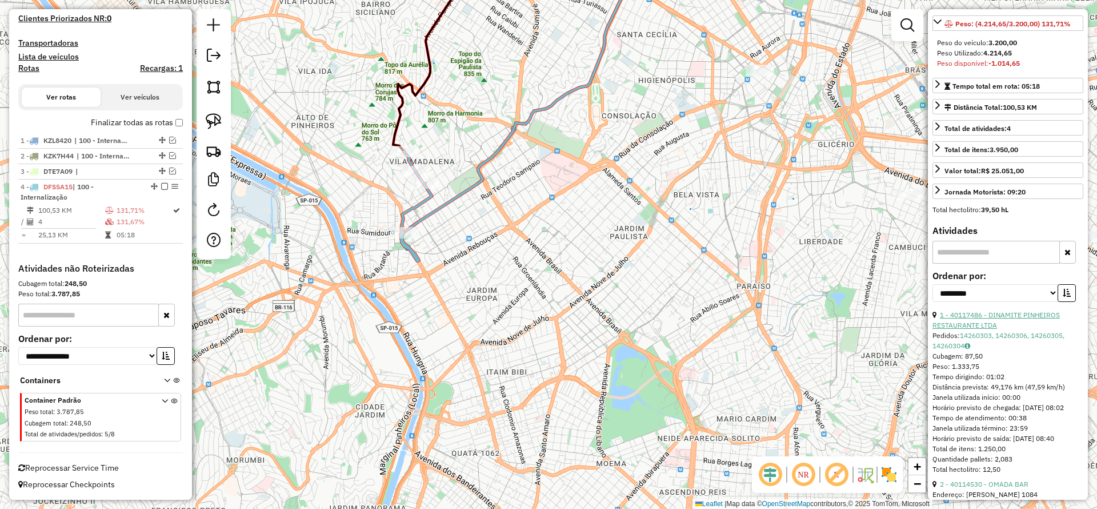
click at [731, 329] on link "1 - 40117486 - DINAMITE PINHEIROS RESTAURANTE LTDA" at bounding box center [996, 319] width 127 height 19
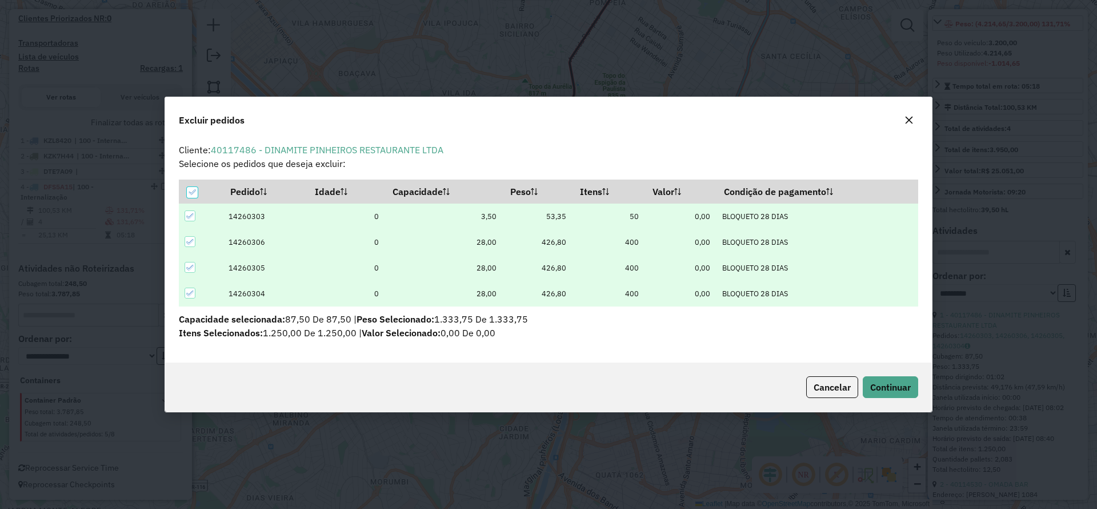
scroll to position [0, 0]
click at [731, 338] on button "Continuar" at bounding box center [890, 387] width 55 height 22
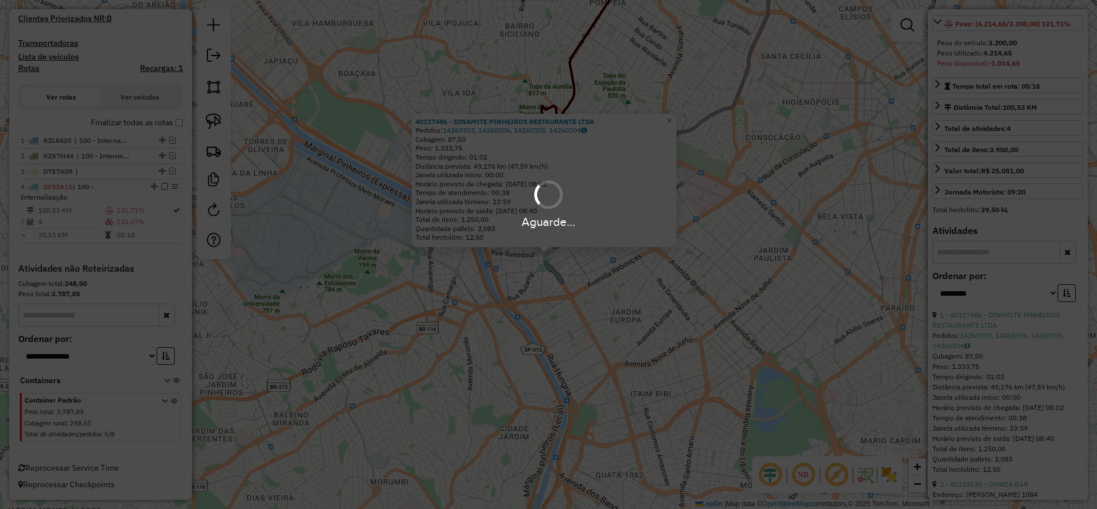
scroll to position [161, 0]
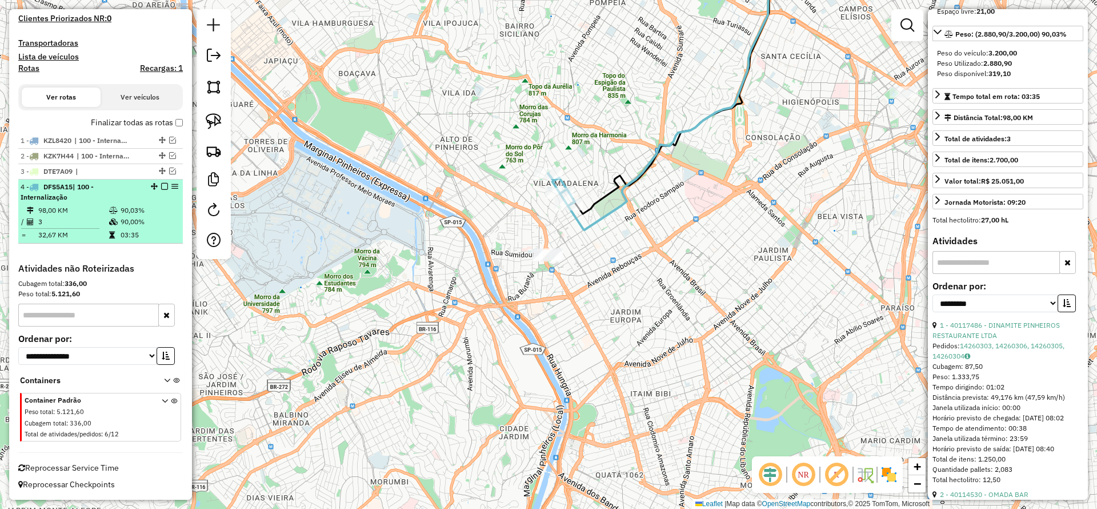
click at [157, 185] on div at bounding box center [161, 186] width 34 height 7
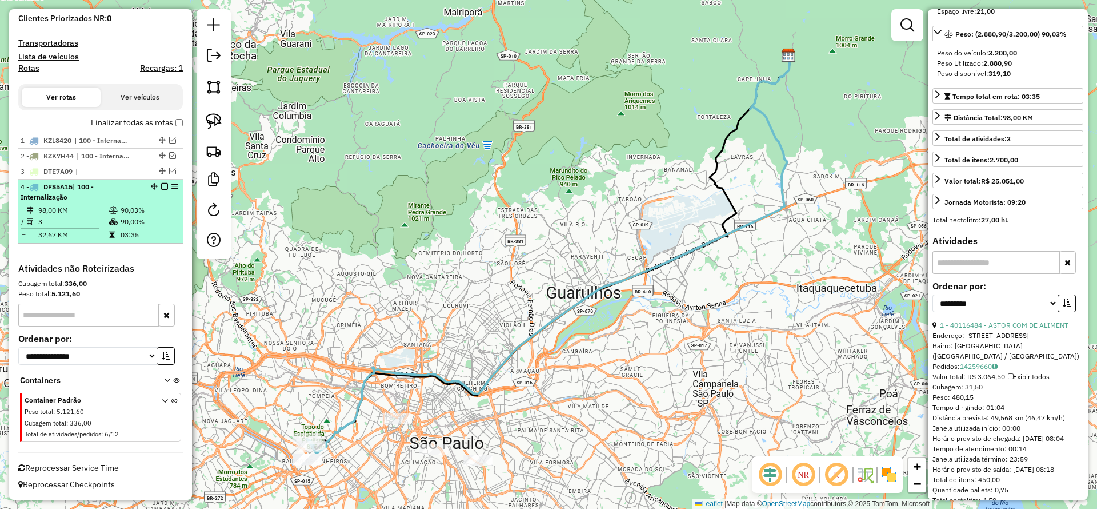
click at [161, 186] on em at bounding box center [164, 186] width 7 height 7
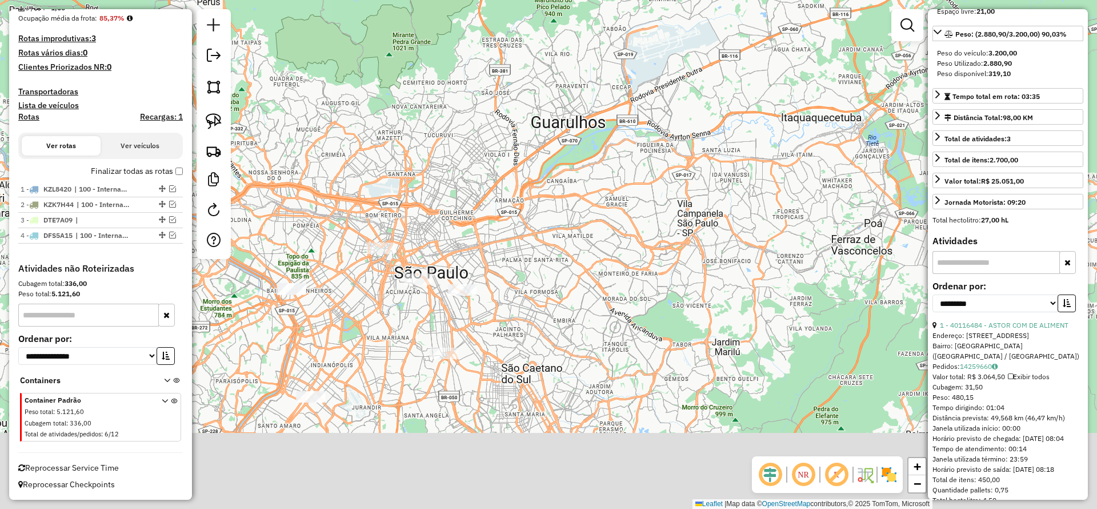
drag, startPoint x: 590, startPoint y: 263, endPoint x: 452, endPoint y: 212, distance: 147.0
click at [598, 204] on div "Janela de atendimento Grade de atendimento Capacidade Transportadoras Veículos …" at bounding box center [548, 254] width 1097 height 509
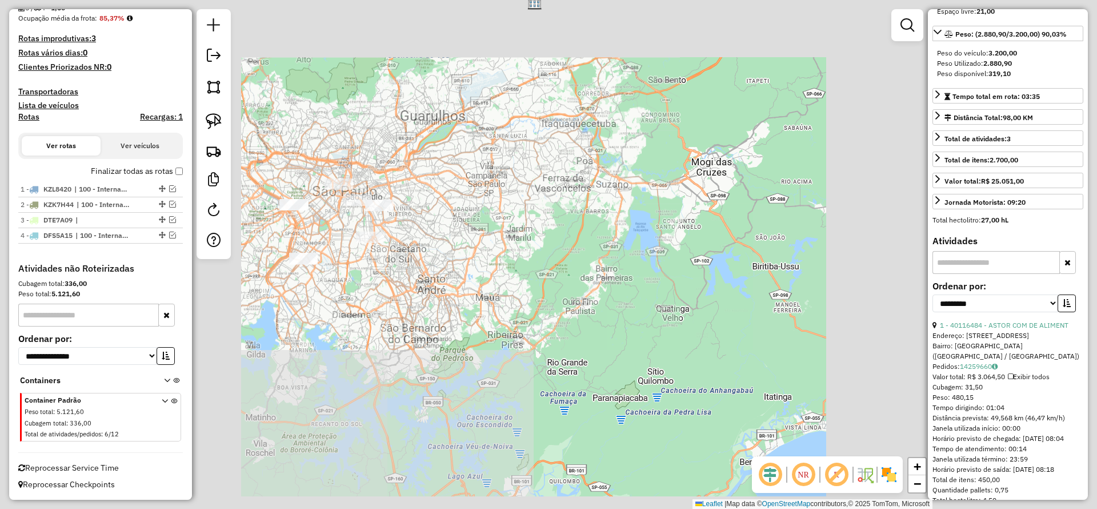
click at [197, 120] on div at bounding box center [214, 134] width 34 height 250
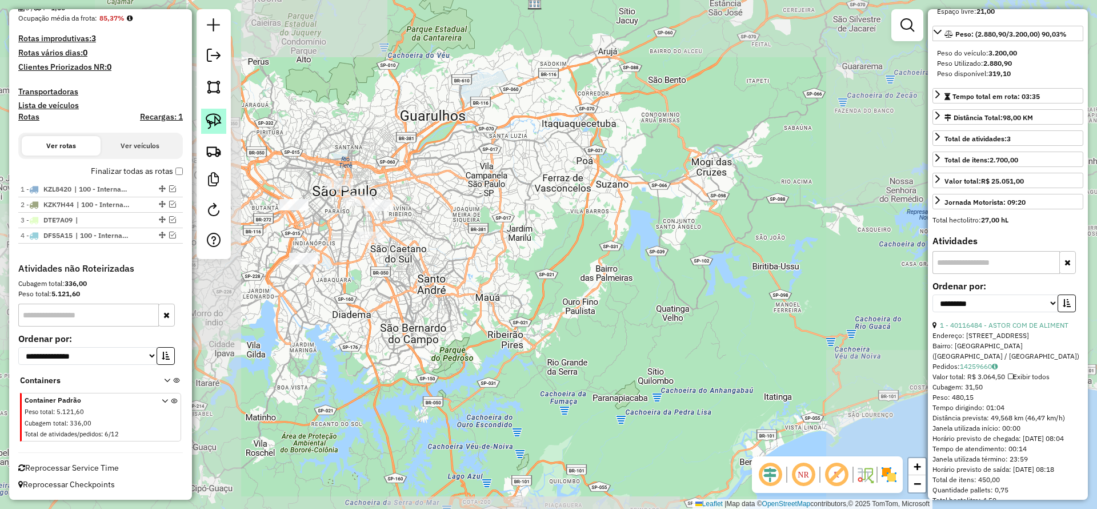
click at [211, 119] on img at bounding box center [214, 121] width 16 height 16
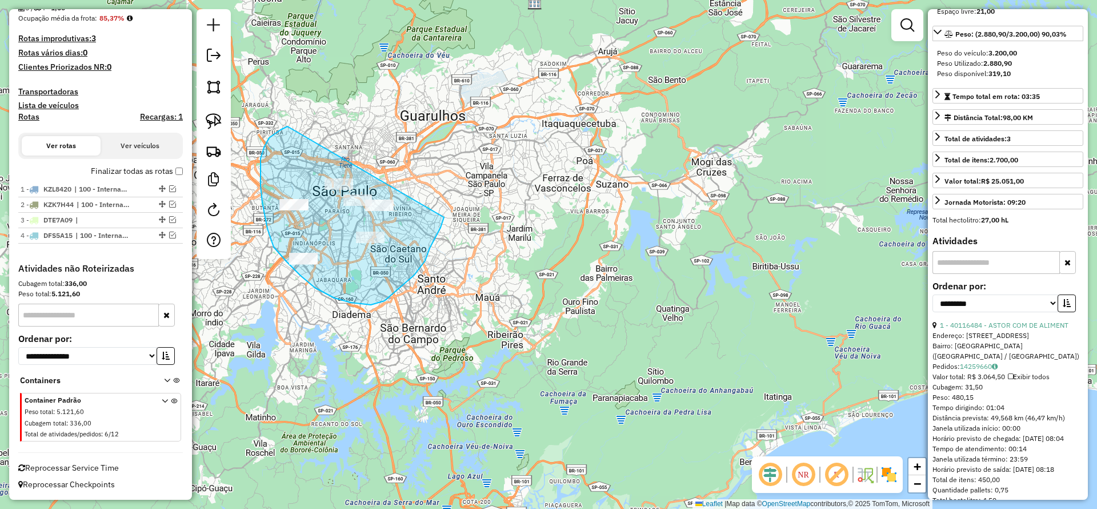
drag, startPoint x: 267, startPoint y: 229, endPoint x: 444, endPoint y: 210, distance: 177.6
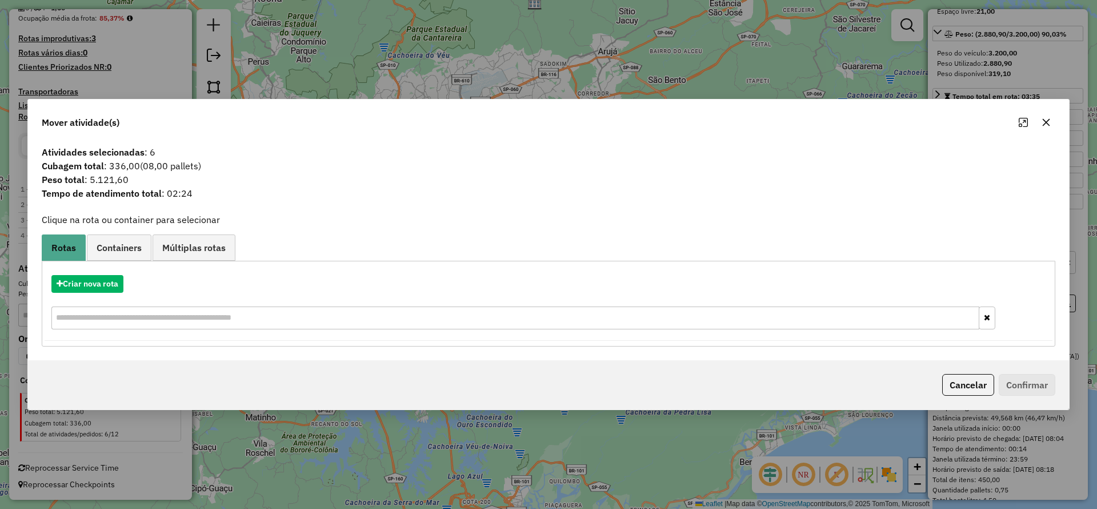
drag, startPoint x: 1046, startPoint y: 131, endPoint x: 833, endPoint y: 127, distance: 212.6
click at [731, 129] on div "Mover atividade(s)" at bounding box center [548, 119] width 1041 height 41
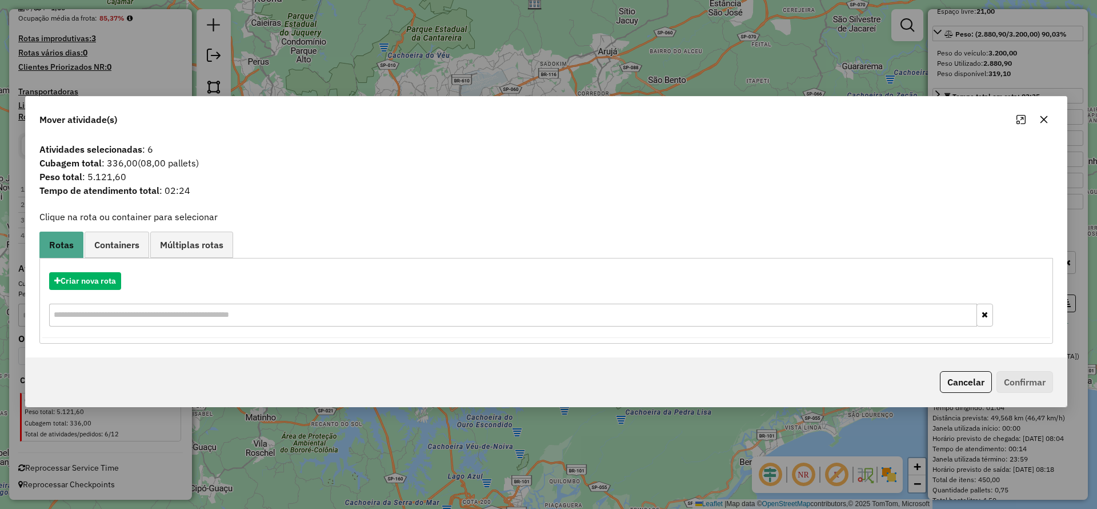
click at [731, 117] on button "button" at bounding box center [1044, 119] width 18 height 18
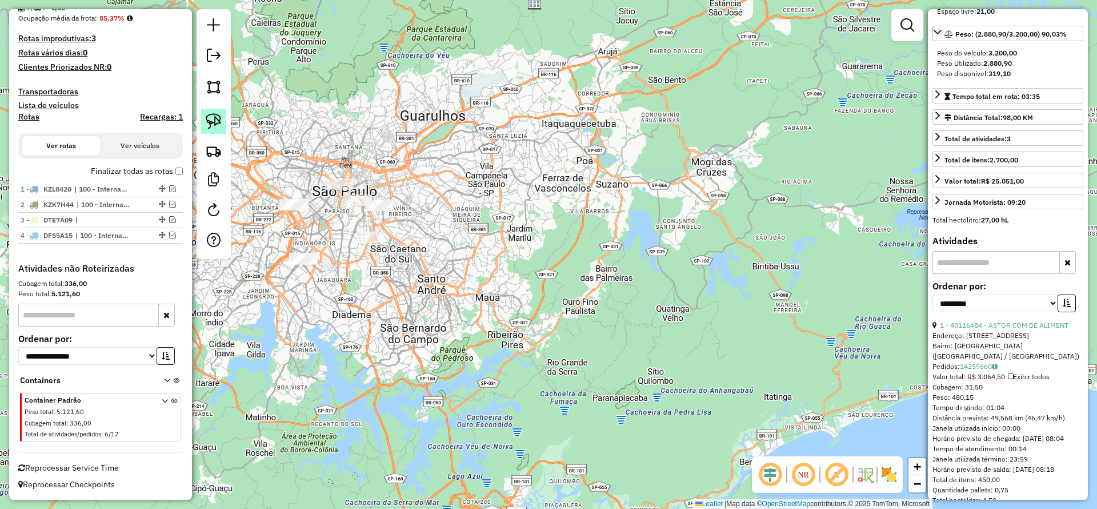
click at [220, 121] on img at bounding box center [214, 121] width 16 height 16
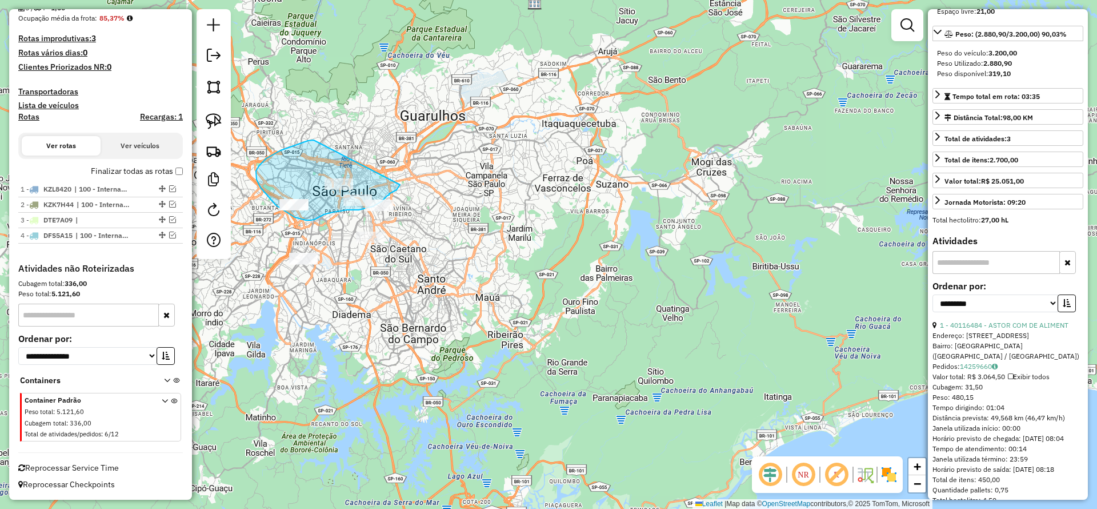
drag, startPoint x: 314, startPoint y: 140, endPoint x: 405, endPoint y: 169, distance: 95.8
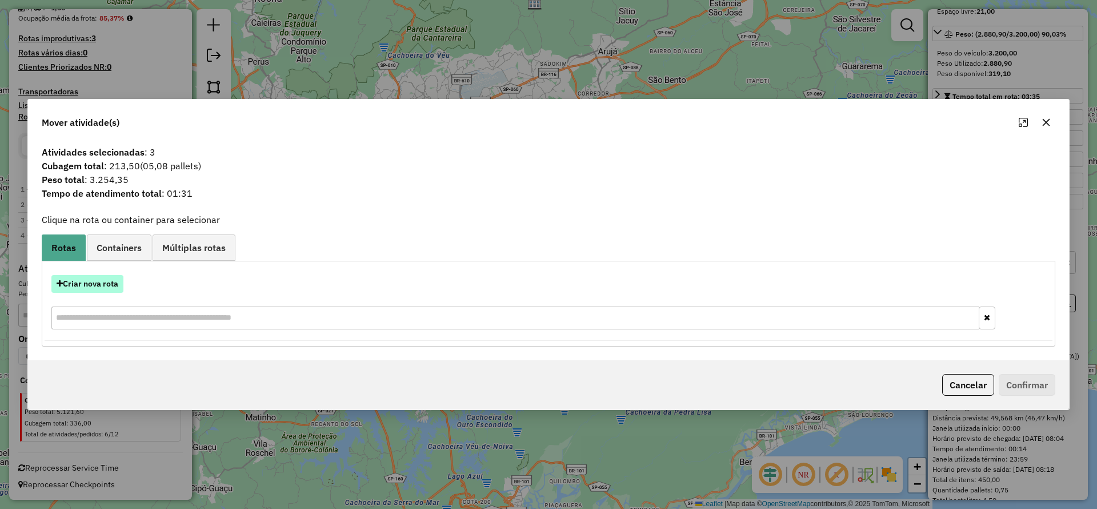
click at [119, 276] on button "Criar nova rota" at bounding box center [87, 284] width 72 height 18
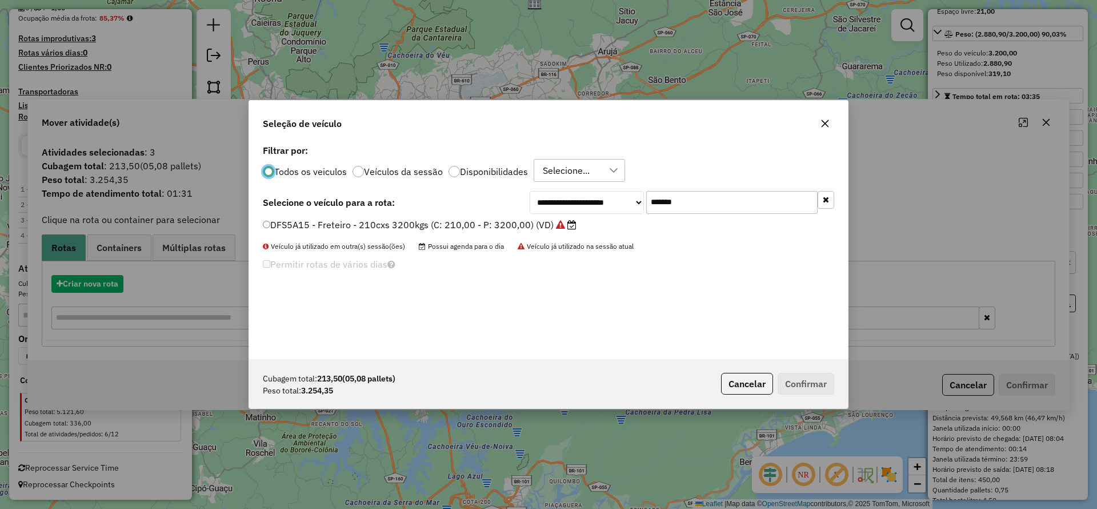
scroll to position [6, 3]
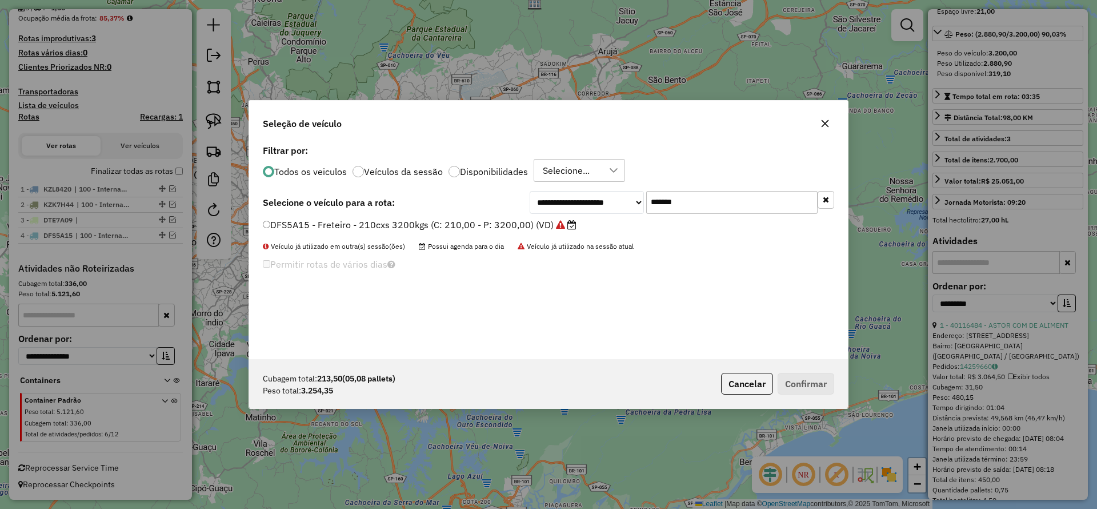
drag, startPoint x: 696, startPoint y: 194, endPoint x: 517, endPoint y: 206, distance: 179.2
click at [519, 204] on div "**********" at bounding box center [548, 202] width 571 height 23
paste input "text"
type input "*******"
click at [470, 223] on label "EOE1G82 - Freteiro - 210Cx - 3300Kg (C: 210,00 - P: 3300,00) (VD)" at bounding box center [414, 225] width 302 height 14
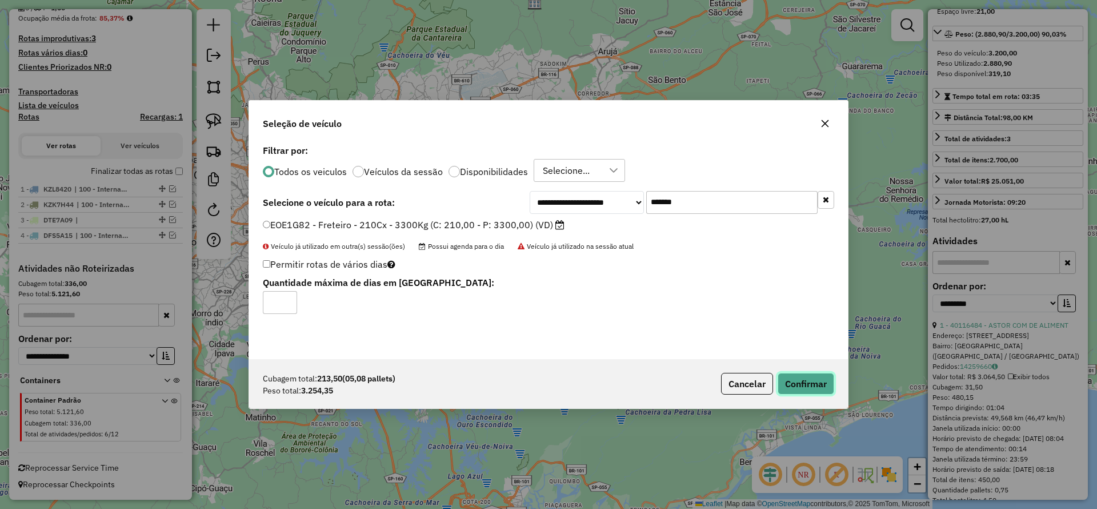
click at [731, 338] on button "Confirmar" at bounding box center [806, 384] width 57 height 22
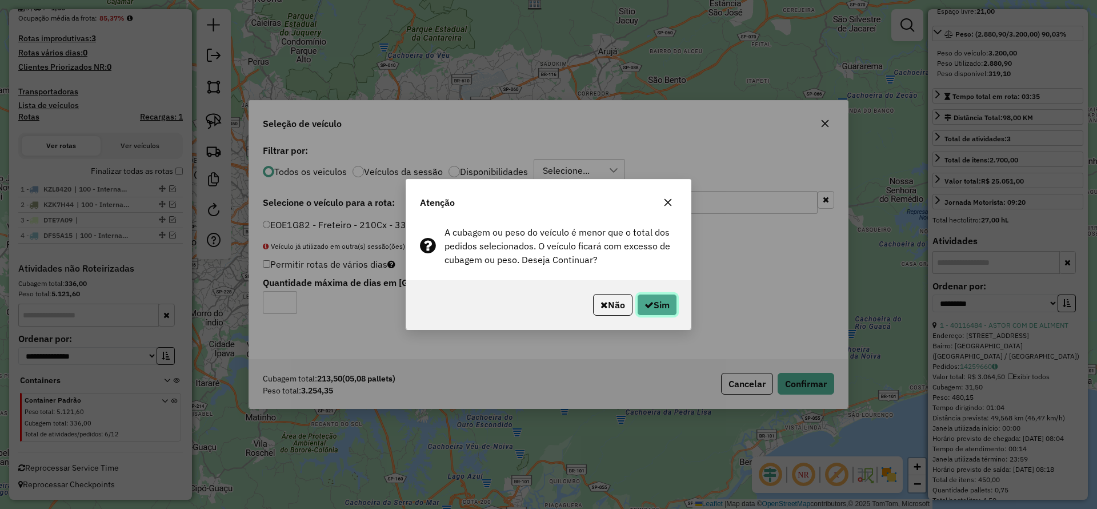
click at [641, 306] on button "Sim" at bounding box center [657, 305] width 40 height 22
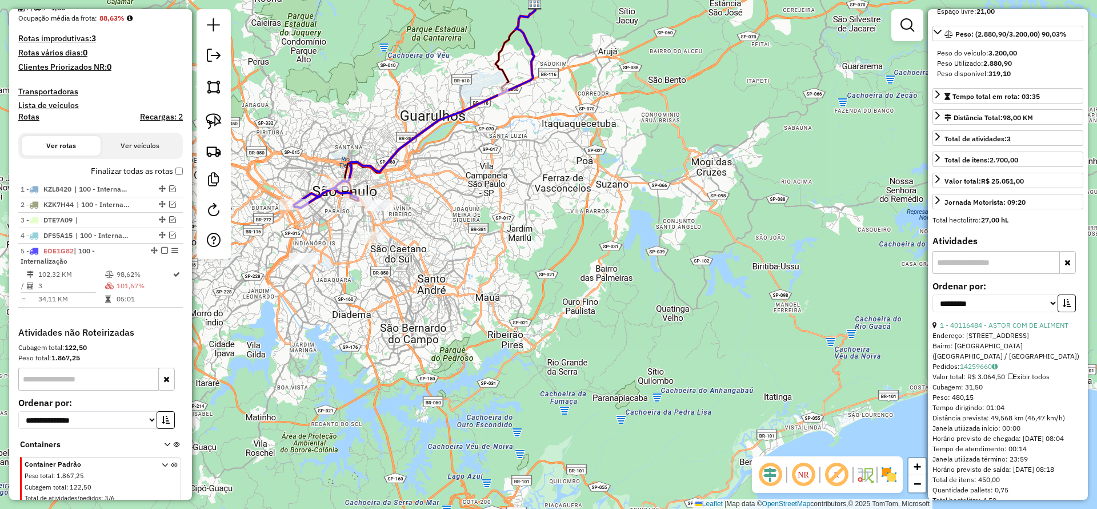
scroll to position [352, 0]
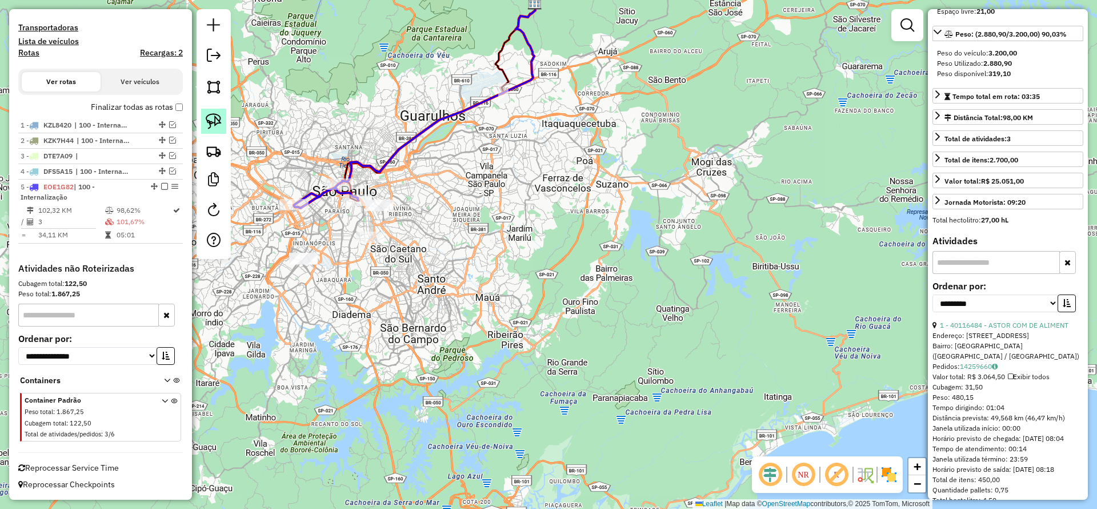
click at [217, 119] on img at bounding box center [214, 121] width 16 height 16
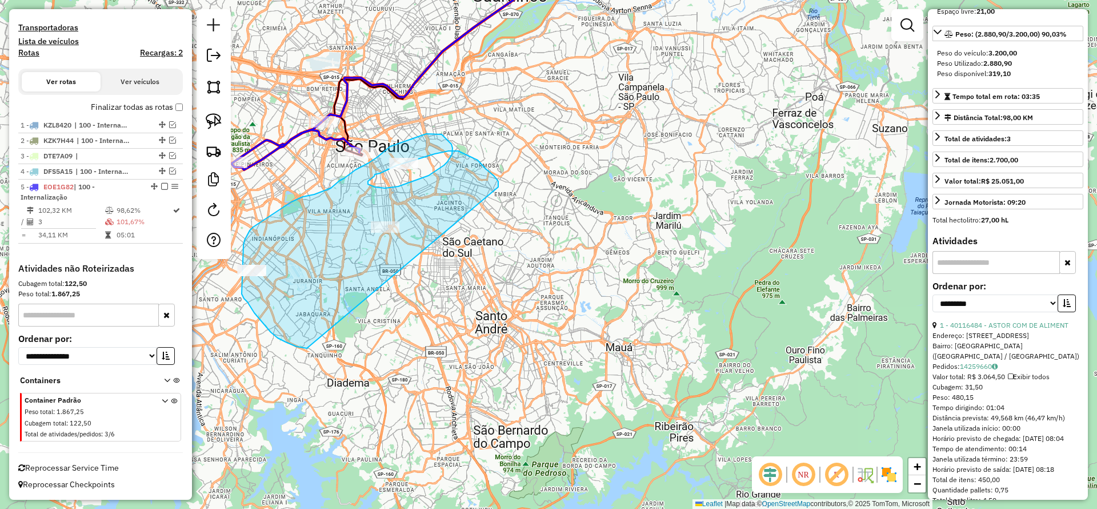
drag, startPoint x: 470, startPoint y: 156, endPoint x: 307, endPoint y: 348, distance: 251.8
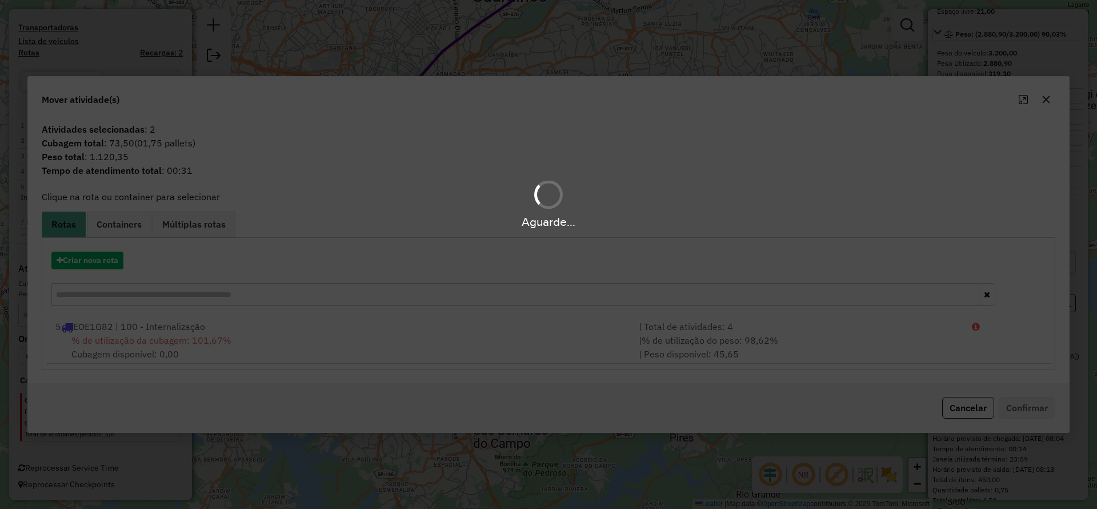
click at [92, 258] on div "Aguarde..." at bounding box center [548, 254] width 1097 height 509
click at [92, 258] on button "Criar nova rota" at bounding box center [87, 260] width 72 height 18
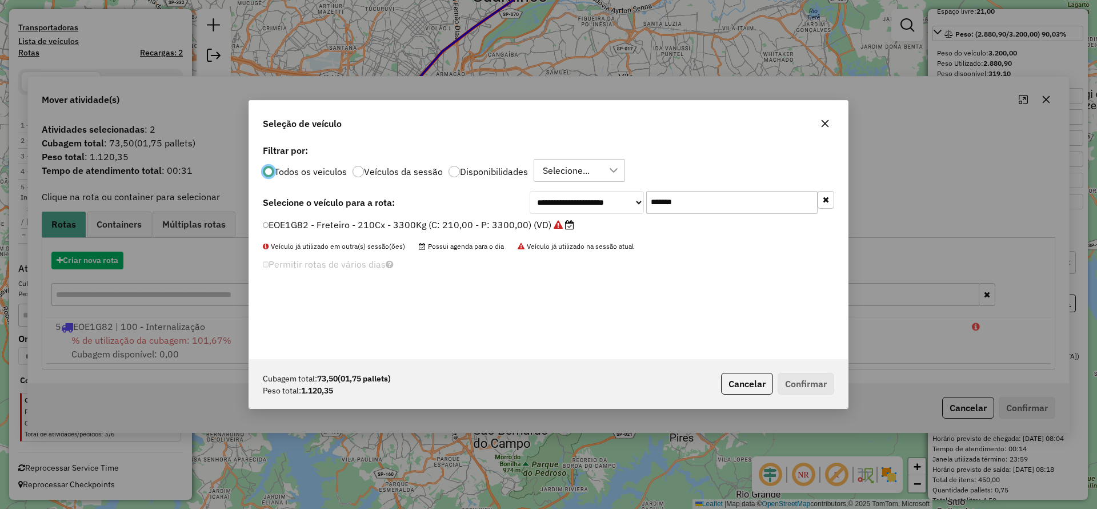
scroll to position [6, 3]
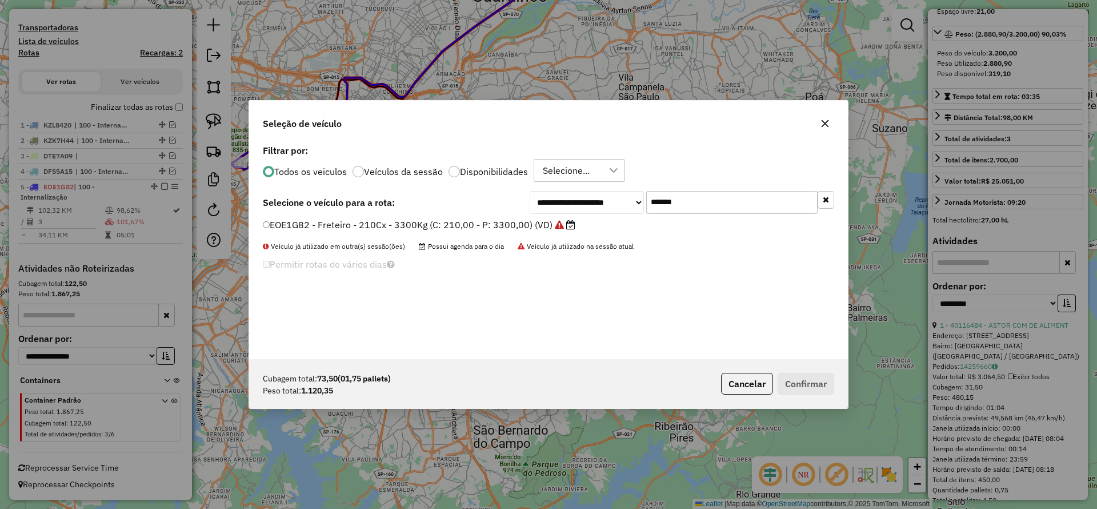
drag, startPoint x: 702, startPoint y: 203, endPoint x: 513, endPoint y: 236, distance: 191.9
click at [513, 236] on div "**********" at bounding box center [548, 250] width 599 height 217
paste input "text"
type input "*******"
click at [468, 213] on div "**********" at bounding box center [548, 202] width 571 height 23
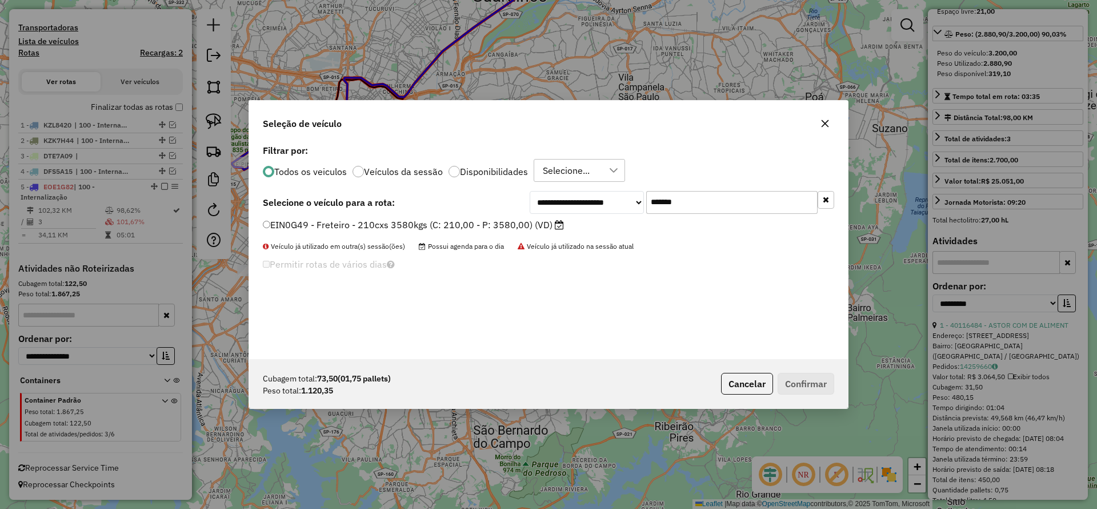
click at [480, 224] on label "EIN0G49 - Freteiro - 210cxs 3580kgs (C: 210,00 - P: 3580,00) (VD)" at bounding box center [413, 225] width 301 height 14
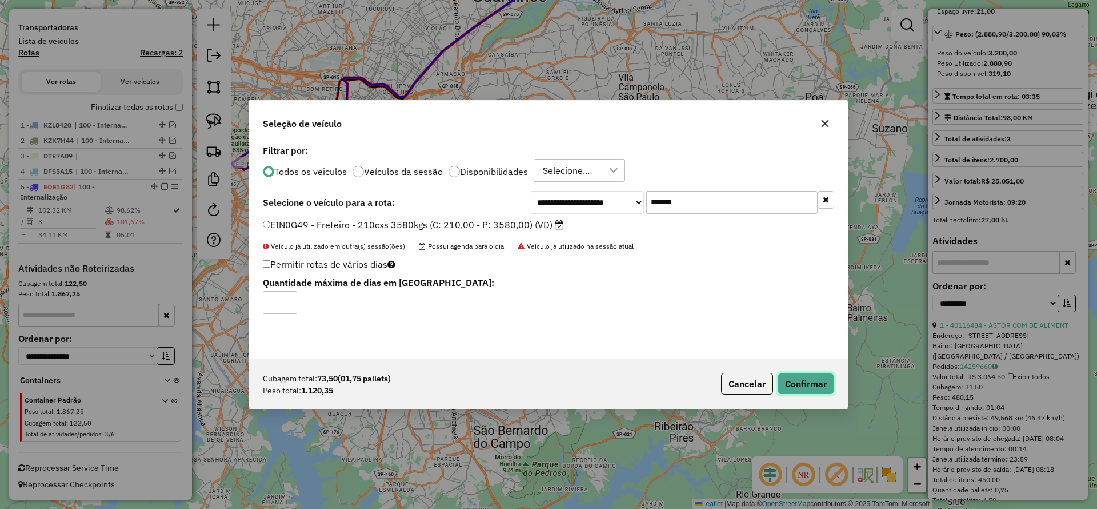
click at [731, 338] on button "Confirmar" at bounding box center [806, 384] width 57 height 22
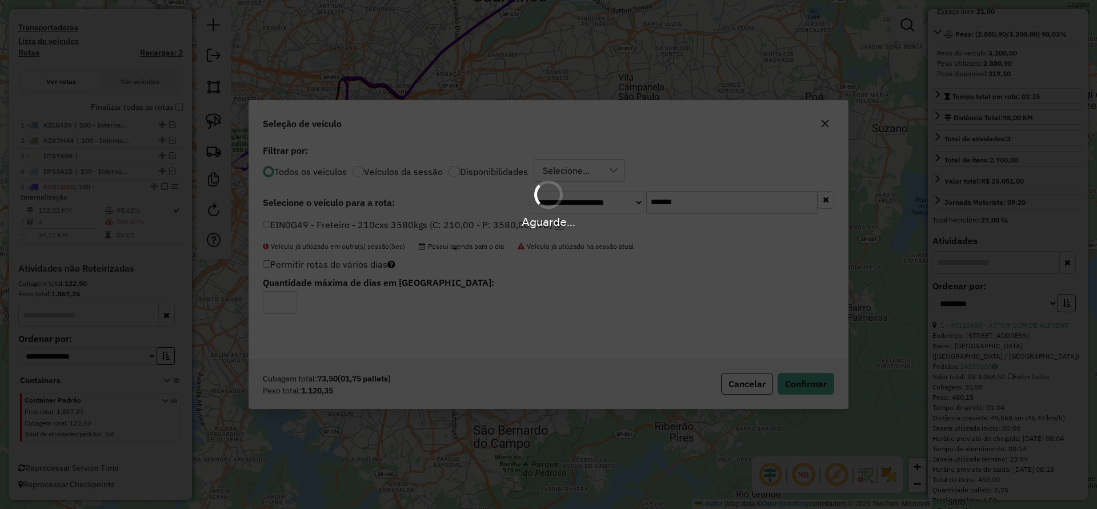
scroll to position [416, 0]
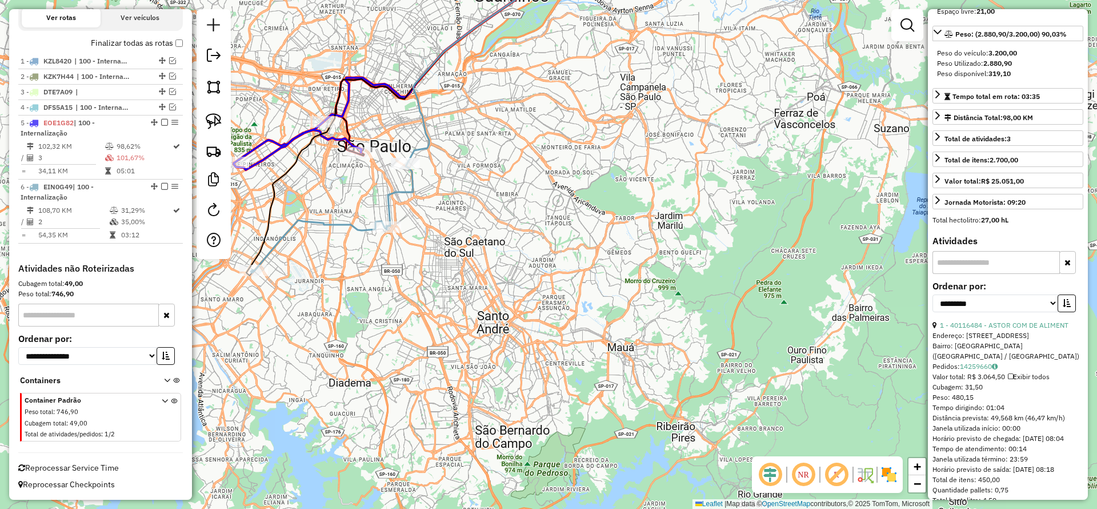
click at [415, 186] on icon at bounding box center [507, 88] width 243 height 278
click at [414, 193] on icon at bounding box center [507, 88] width 243 height 278
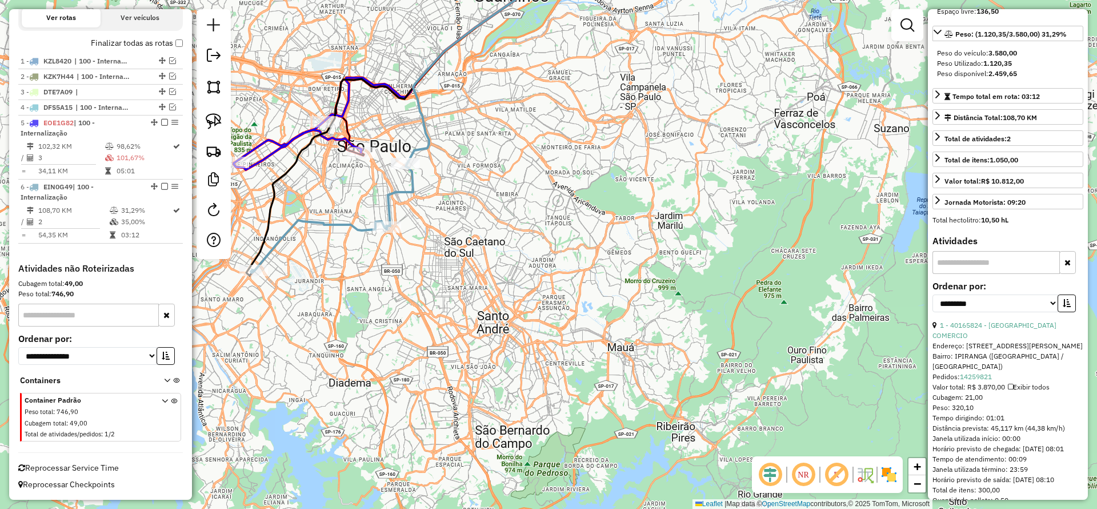
scroll to position [0, 0]
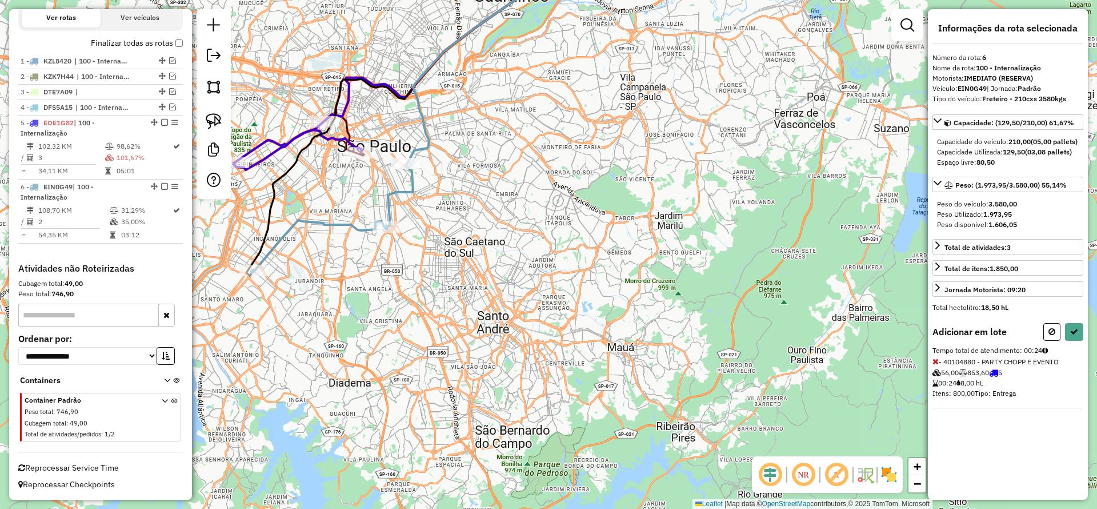
drag, startPoint x: 218, startPoint y: 118, endPoint x: 309, endPoint y: 137, distance: 92.7
click at [217, 118] on img at bounding box center [214, 121] width 16 height 16
drag, startPoint x: 415, startPoint y: 128, endPoint x: 458, endPoint y: 193, distance: 78.3
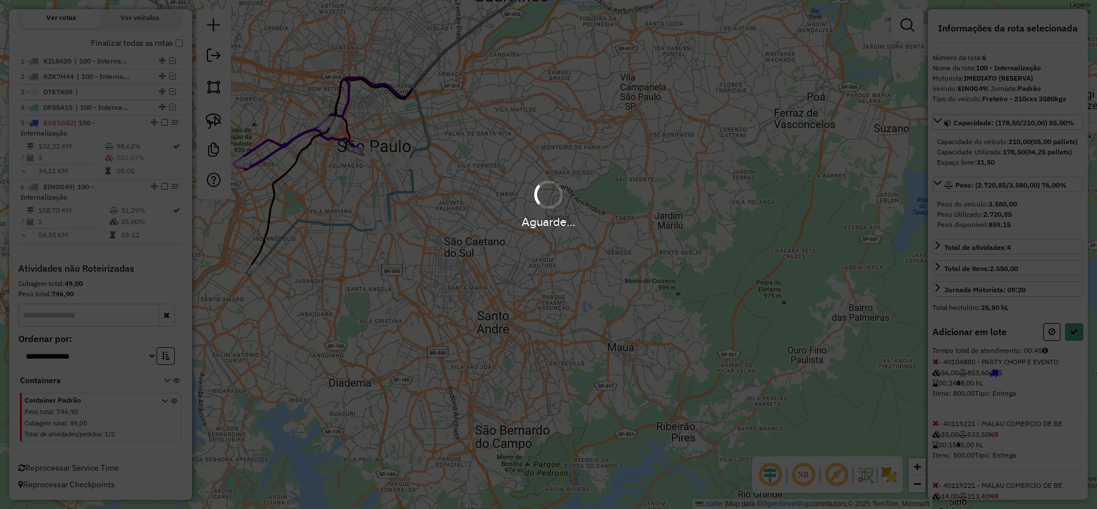
click at [731, 338] on div "Aguarde..." at bounding box center [548, 254] width 1097 height 509
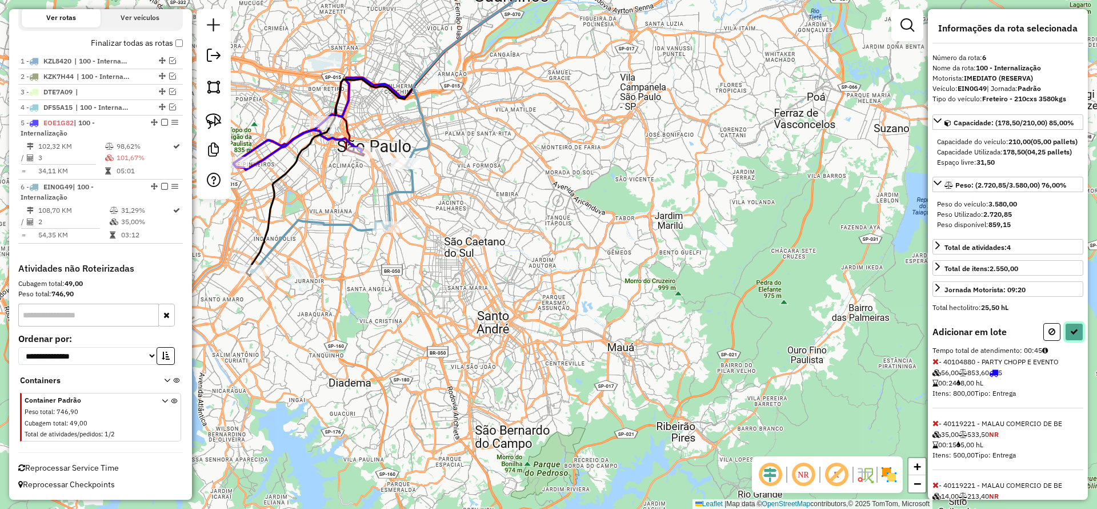
click at [731, 335] on icon at bounding box center [1074, 331] width 8 height 8
select select "**********"
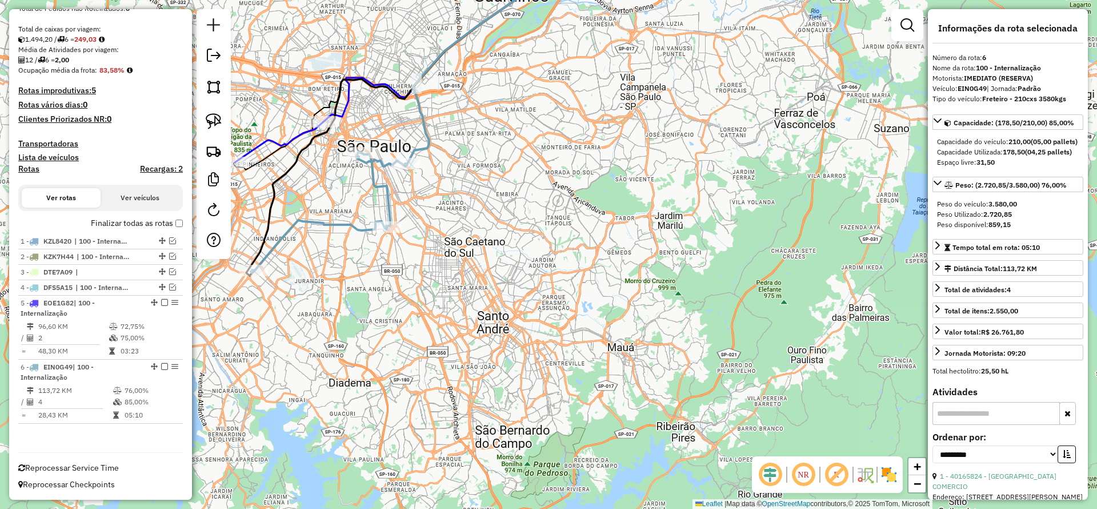
scroll to position [139, 0]
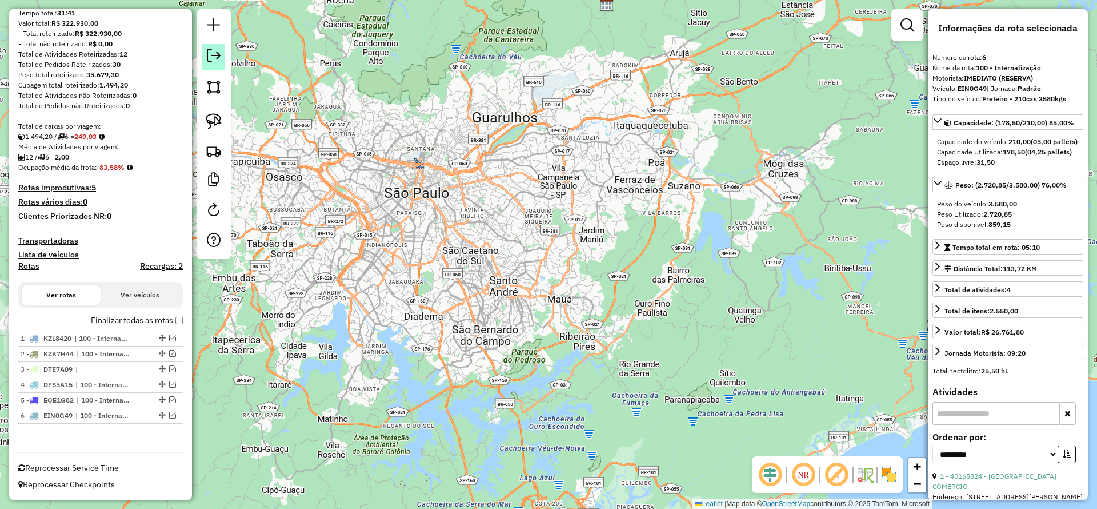
click at [212, 52] on em at bounding box center [214, 56] width 14 height 14
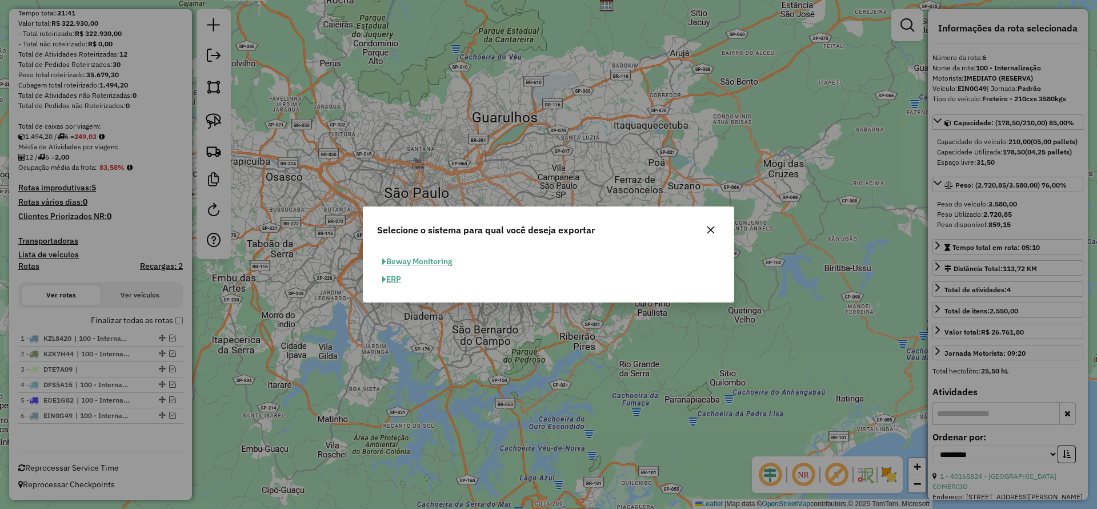
click at [401, 275] on button "ERP" at bounding box center [391, 279] width 29 height 18
select select "**"
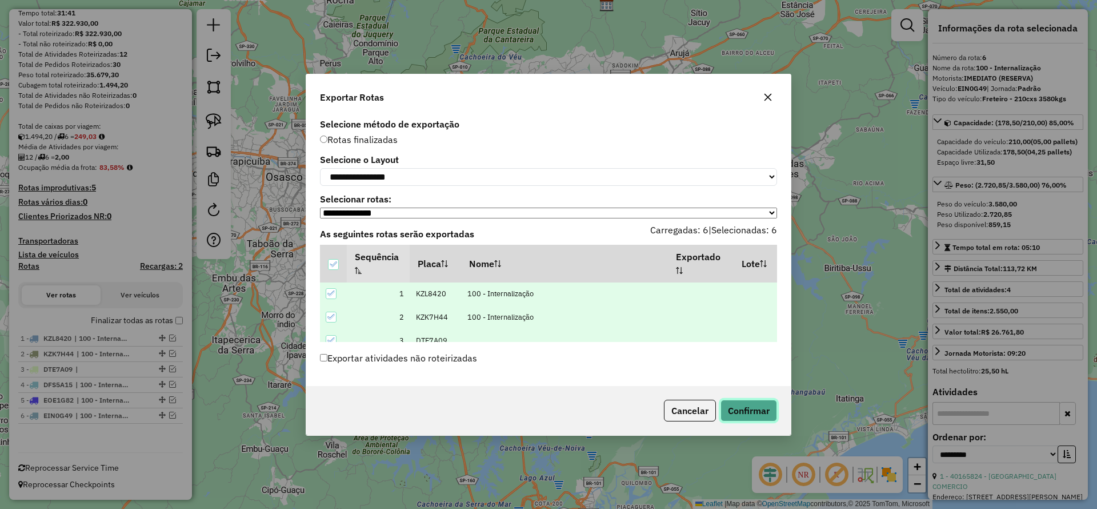
click at [731, 338] on button "Confirmar" at bounding box center [749, 410] width 57 height 22
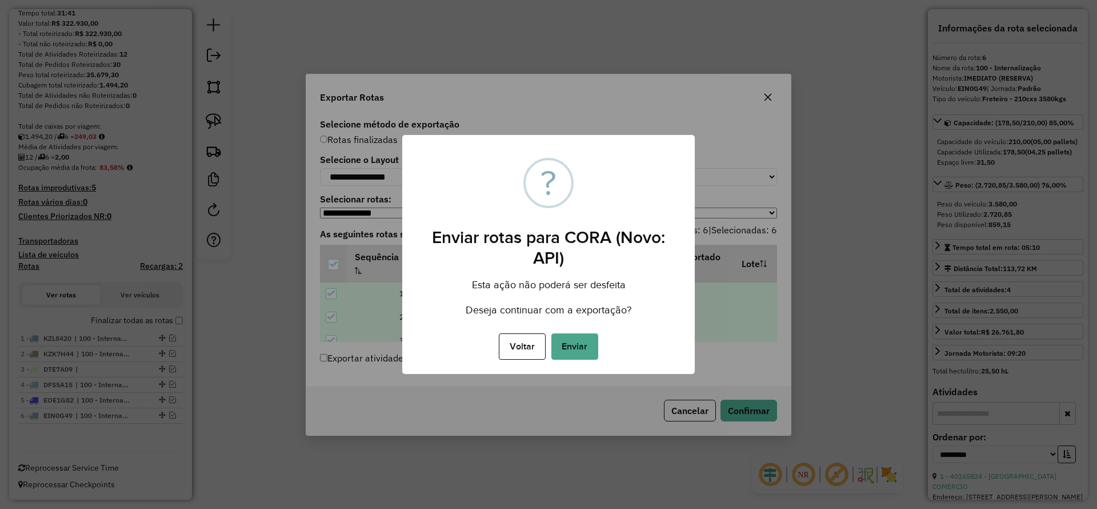
click at [581, 338] on div "Voltar No Enviar" at bounding box center [548, 346] width 293 height 32
click at [581, 338] on button "Enviar" at bounding box center [574, 346] width 47 height 26
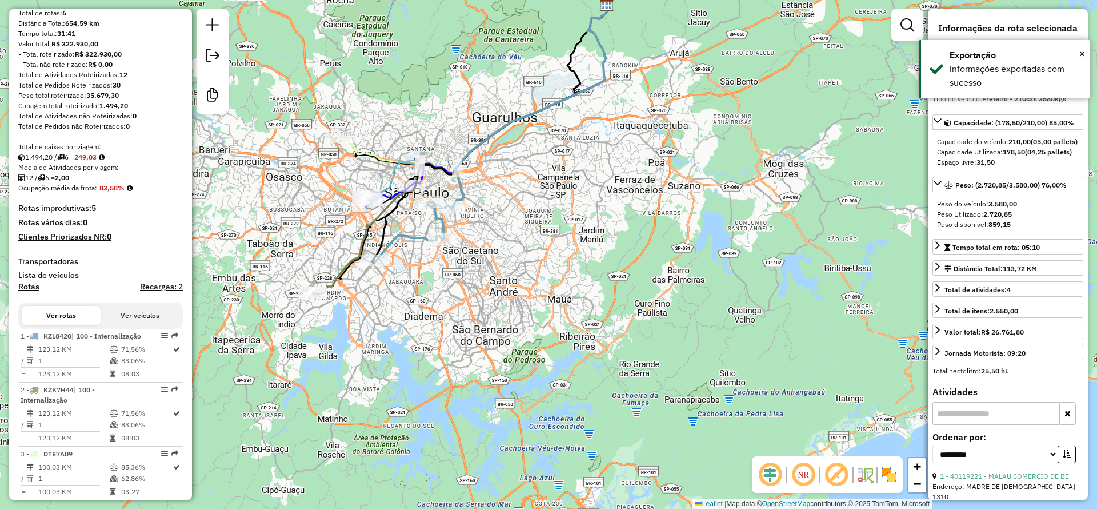
scroll to position [371, 0]
